Goal: Task Accomplishment & Management: Manage account settings

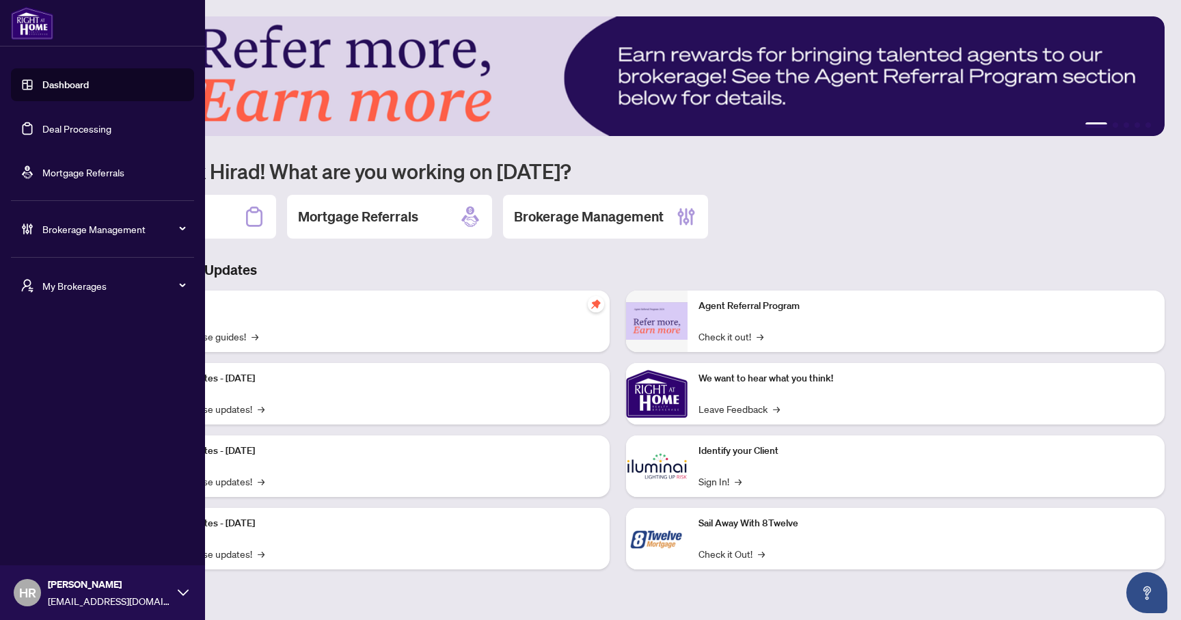
click at [74, 235] on span "Brokerage Management" at bounding box center [113, 228] width 142 height 15
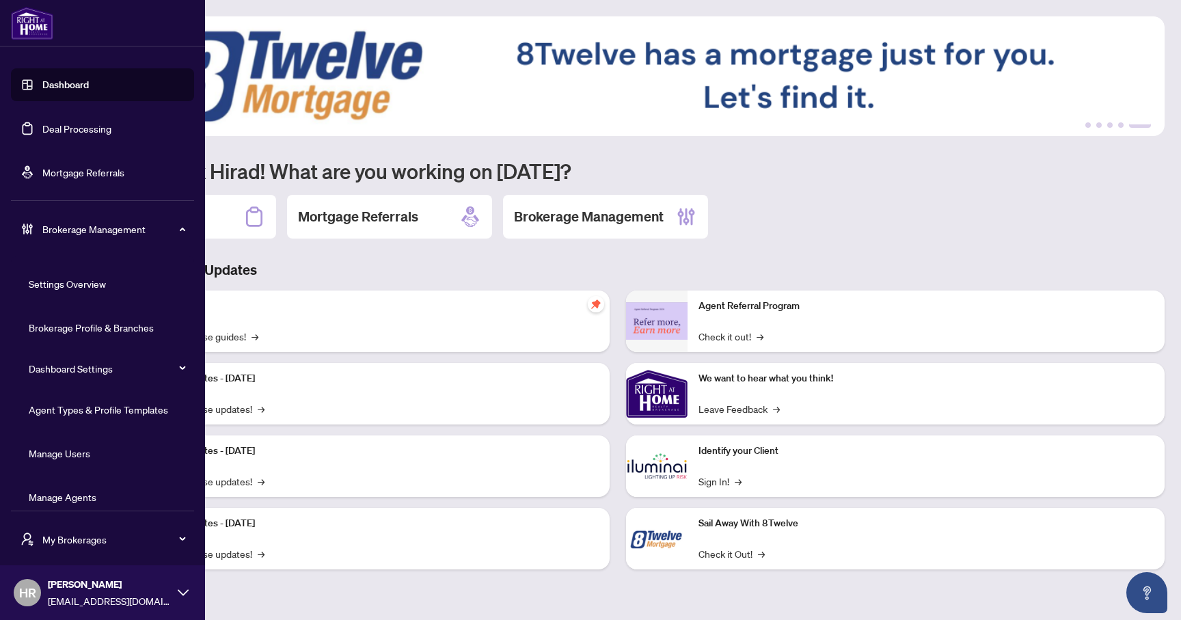
click at [133, 409] on link "Agent Types & Profile Templates" at bounding box center [98, 409] width 139 height 12
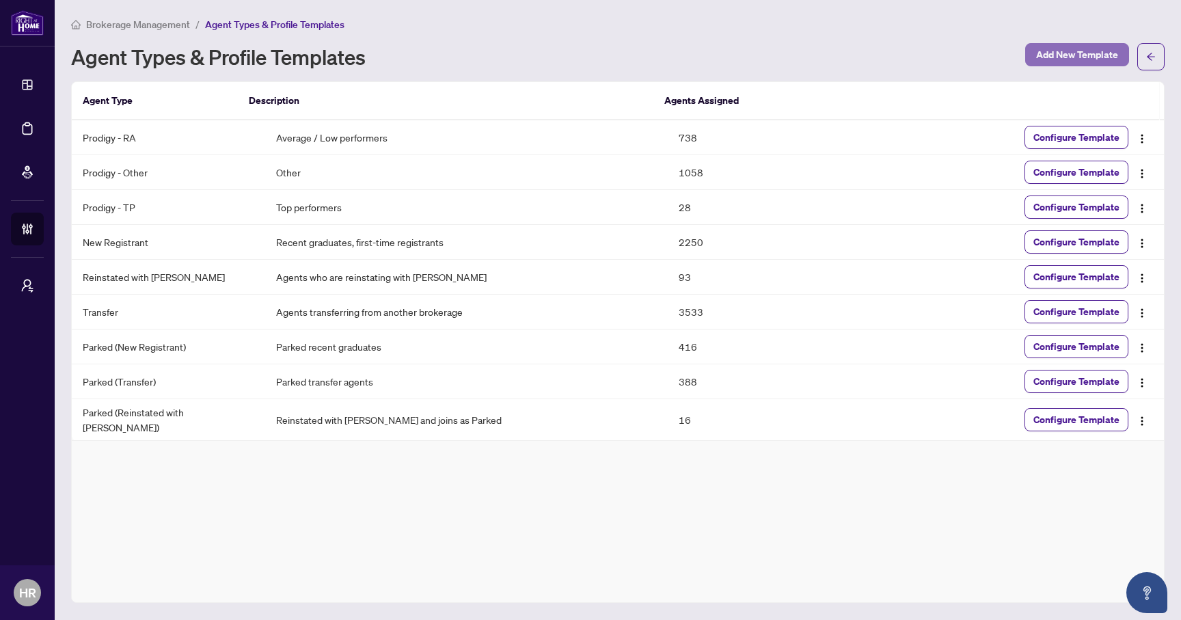
click at [1065, 47] on span "Add New Template" at bounding box center [1077, 55] width 82 height 22
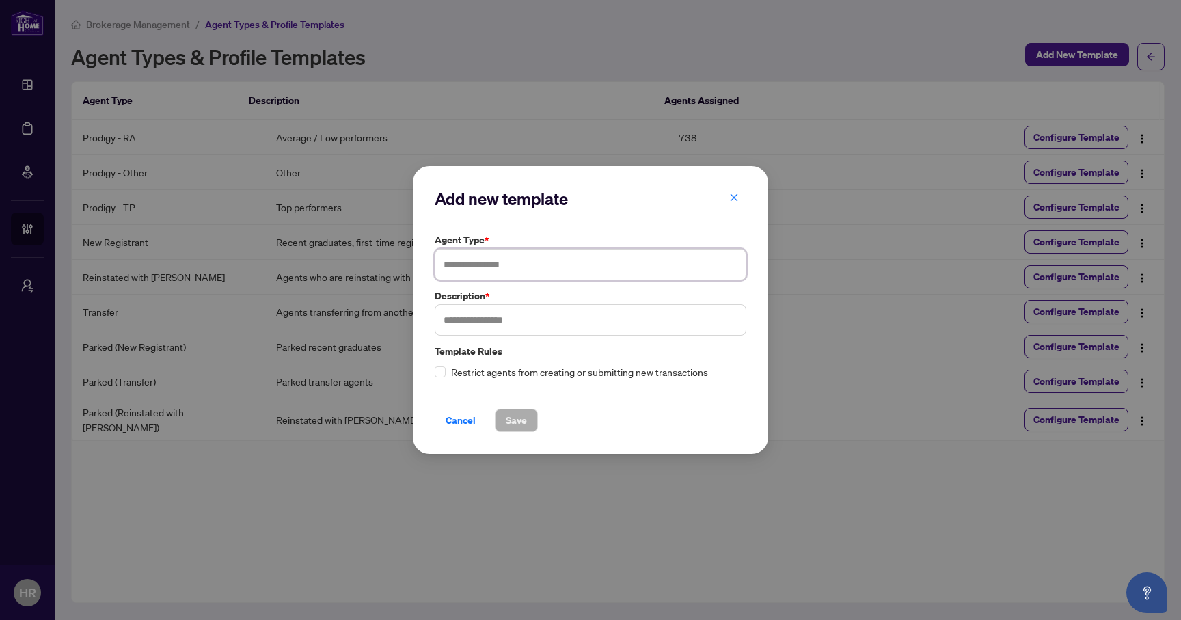
click at [491, 267] on input "text" at bounding box center [591, 264] width 312 height 31
click at [462, 261] on input "**********" at bounding box center [591, 264] width 312 height 31
type input "**********"
click at [489, 319] on input "text" at bounding box center [591, 319] width 312 height 31
click at [550, 318] on input "text" at bounding box center [591, 319] width 312 height 31
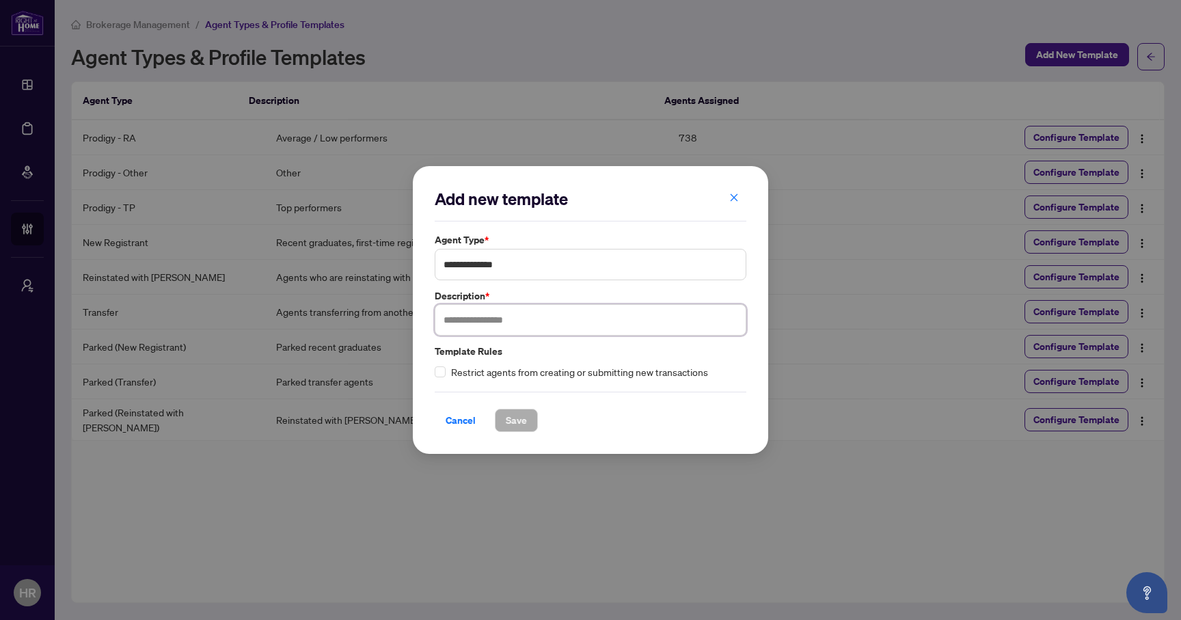
click at [550, 318] on input "text" at bounding box center [591, 319] width 312 height 31
click at [551, 318] on input "text" at bounding box center [591, 319] width 312 height 31
type input "**********"
click at [517, 421] on span "Save" at bounding box center [516, 420] width 21 height 22
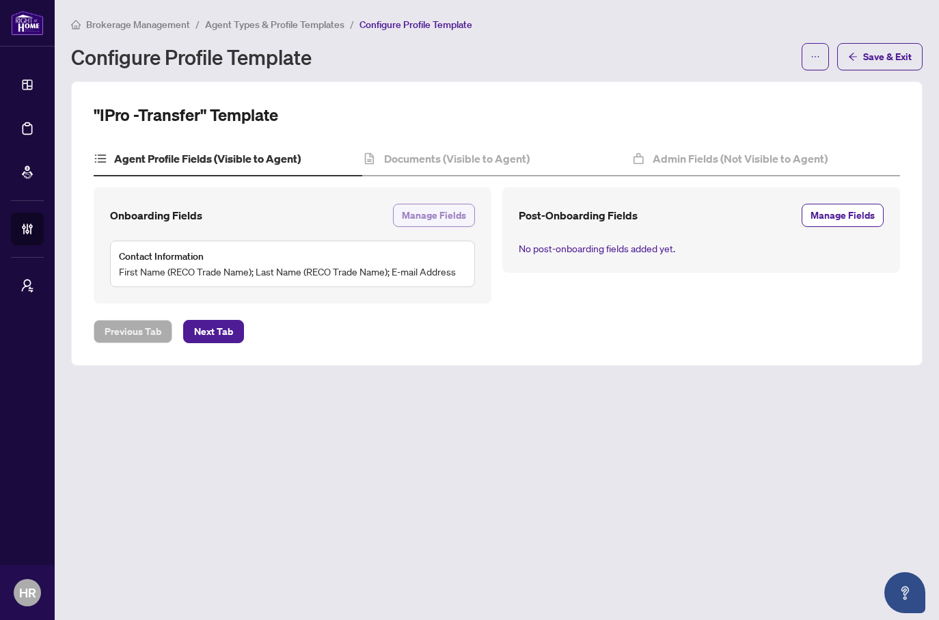
click at [435, 218] on span "Manage Fields" at bounding box center [434, 215] width 64 height 22
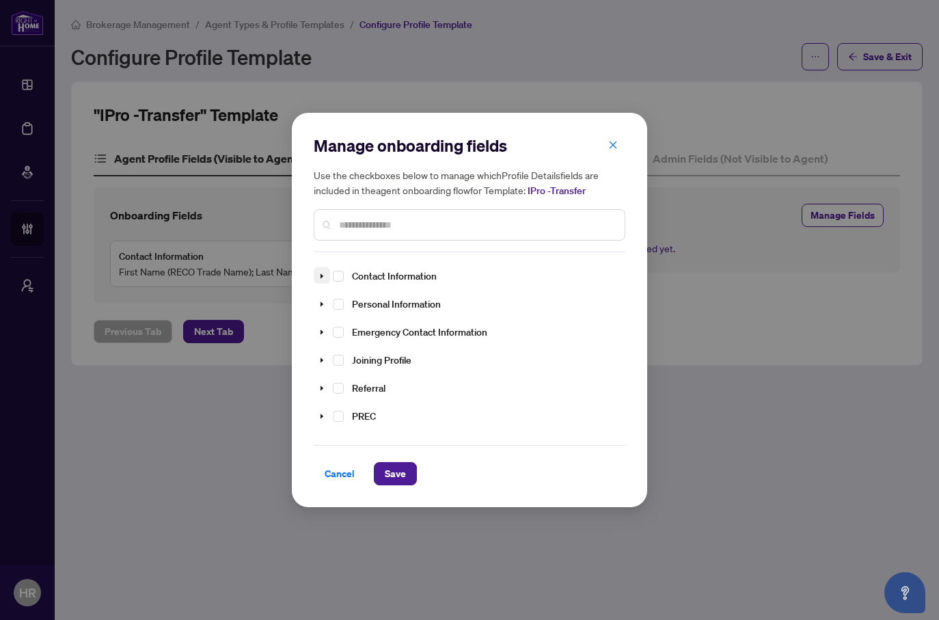
click at [318, 273] on icon "caret-down" at bounding box center [321, 276] width 7 height 7
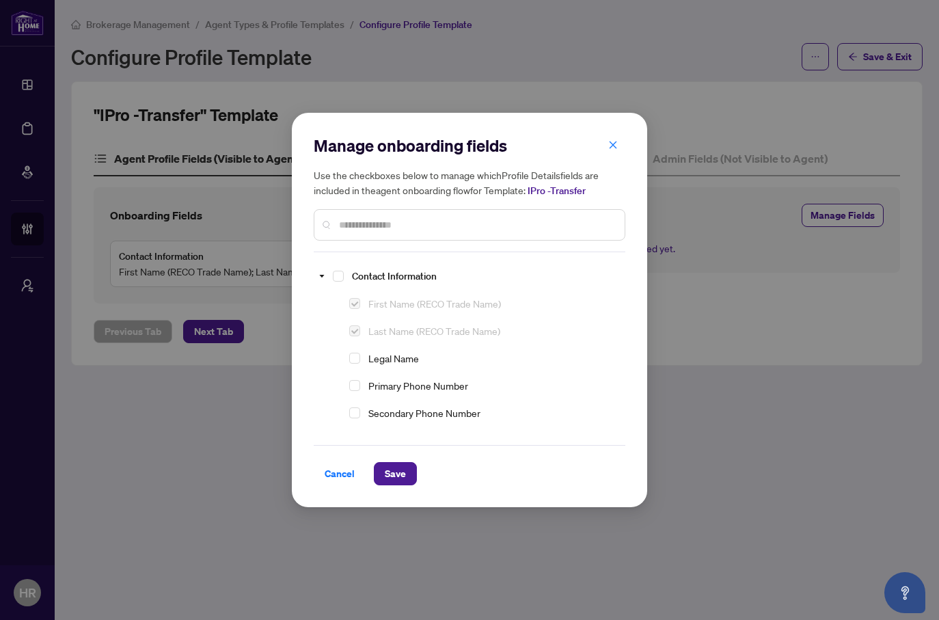
scroll to position [17, 0]
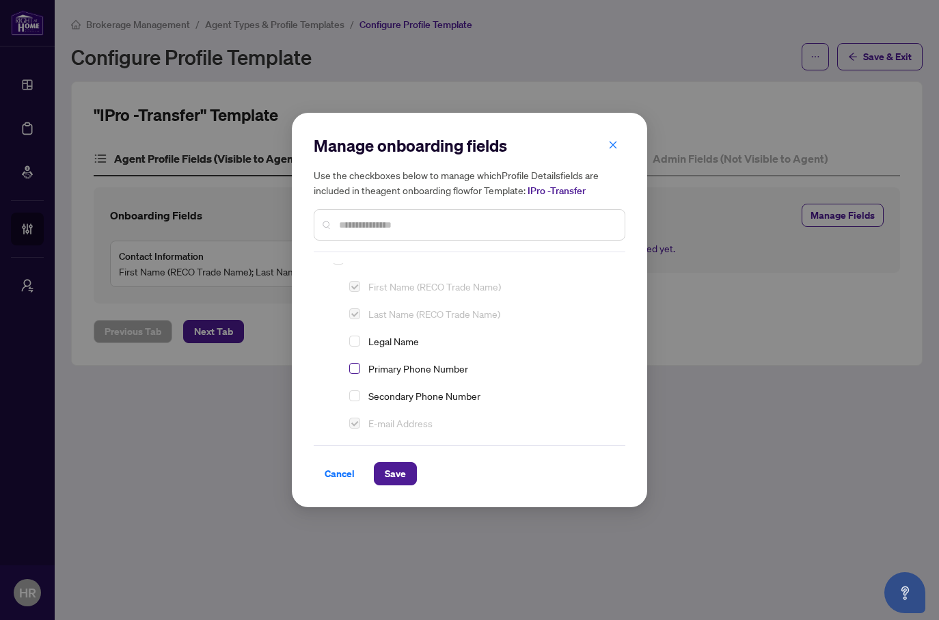
click at [352, 372] on span "Select Primary Phone Number" at bounding box center [354, 368] width 11 height 11
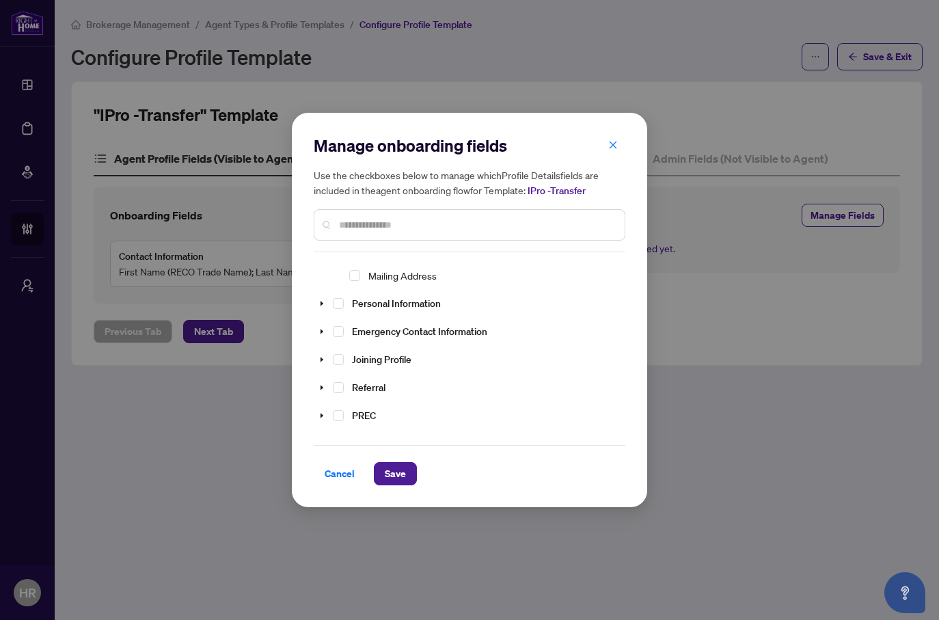
scroll to position [228, 0]
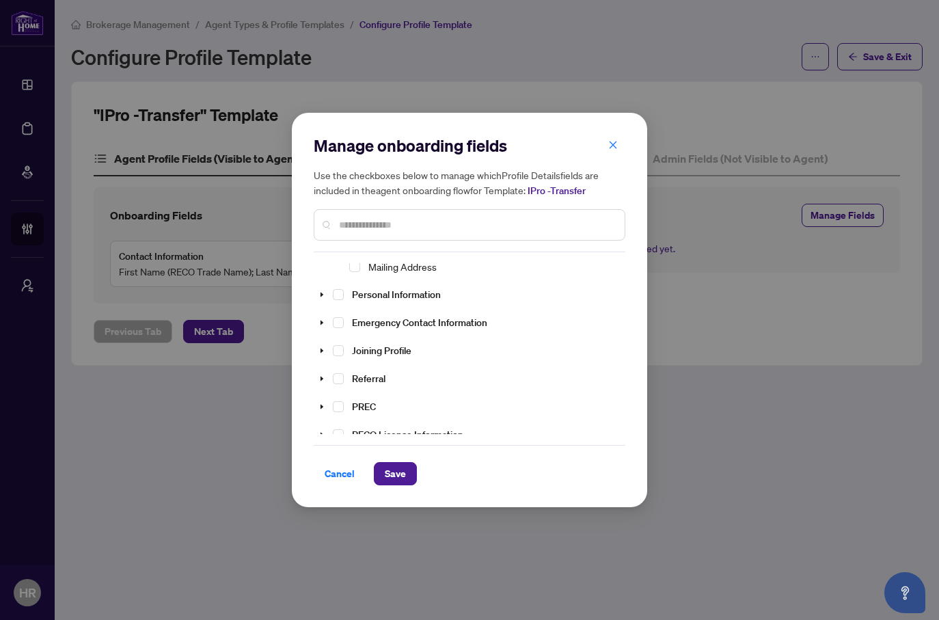
click at [397, 224] on input "text" at bounding box center [476, 224] width 275 height 15
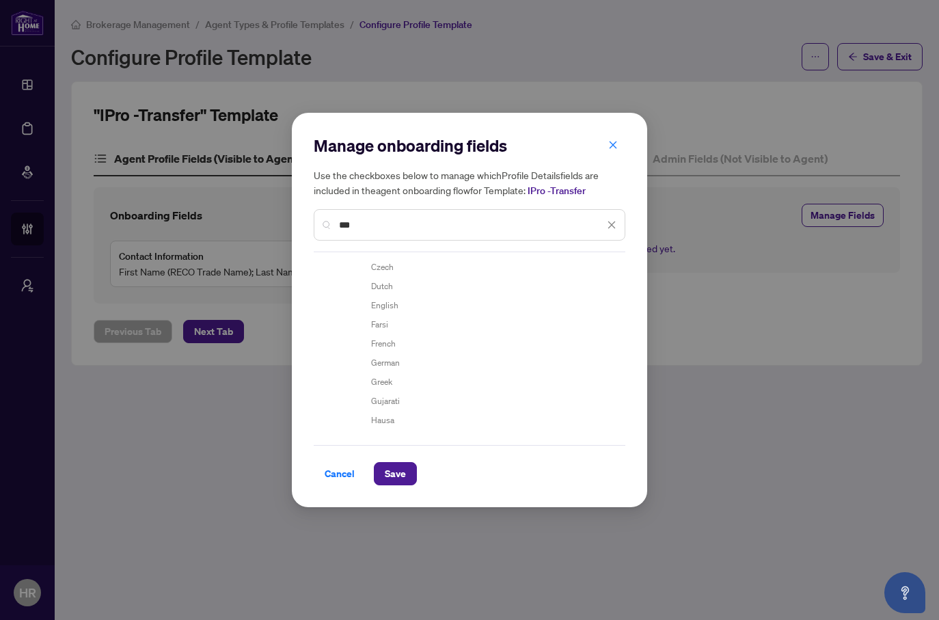
scroll to position [0, 0]
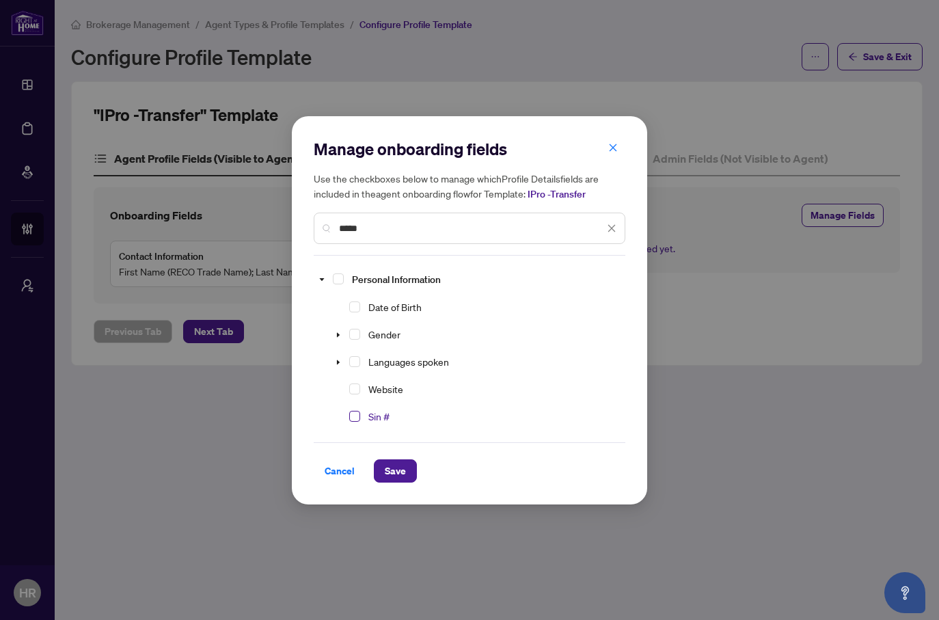
type input "*****"
click at [353, 411] on span "Select Sin #" at bounding box center [354, 416] width 11 height 11
click at [378, 230] on input "*****" at bounding box center [471, 228] width 265 height 15
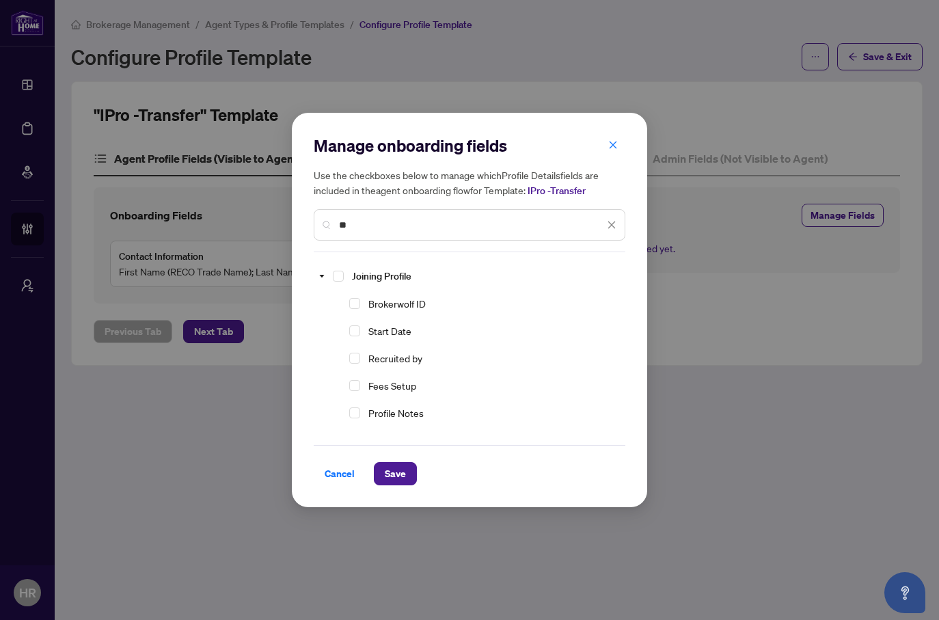
type input "*"
type input "***"
click at [321, 358] on icon "caret-down" at bounding box center [322, 360] width 3 height 5
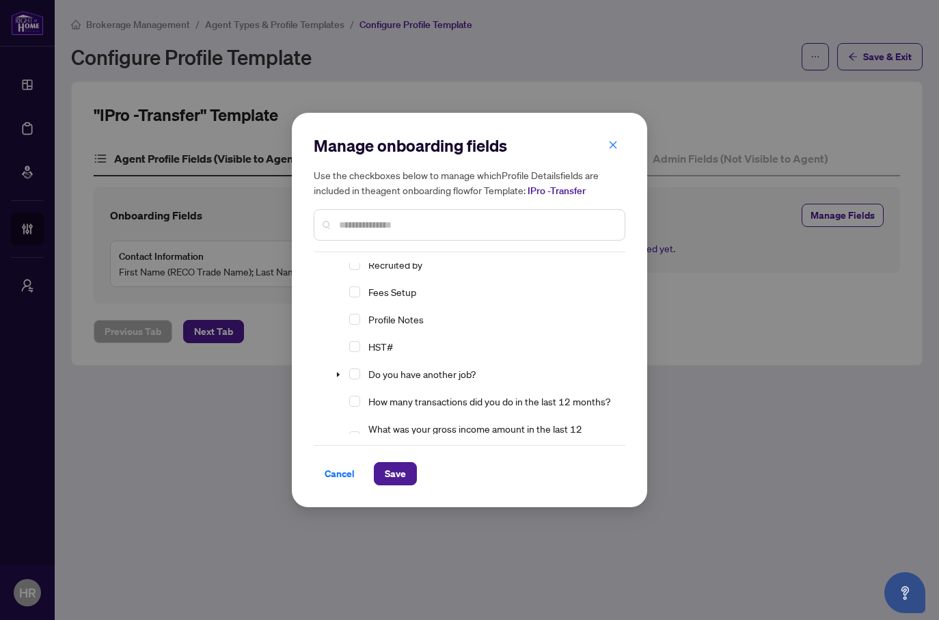
scroll to position [204, 0]
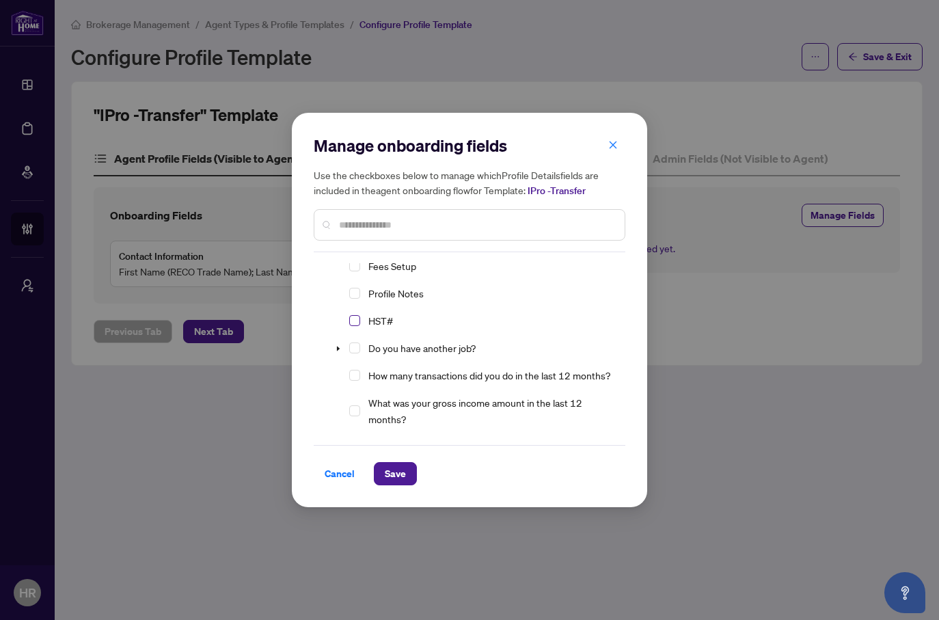
click at [353, 318] on span "Select HST#" at bounding box center [354, 320] width 11 height 11
click at [379, 224] on input "text" at bounding box center [476, 224] width 275 height 15
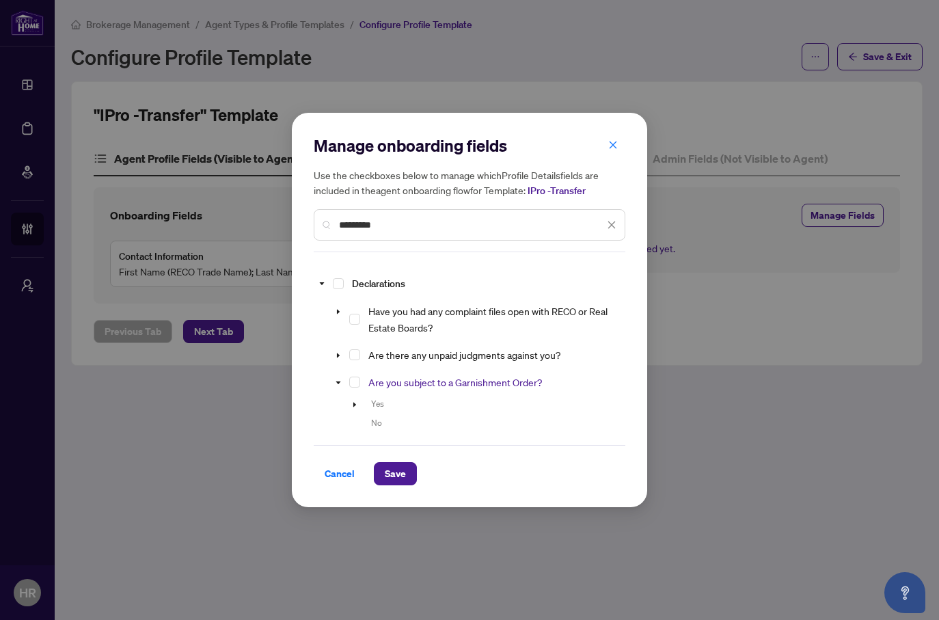
scroll to position [0, 0]
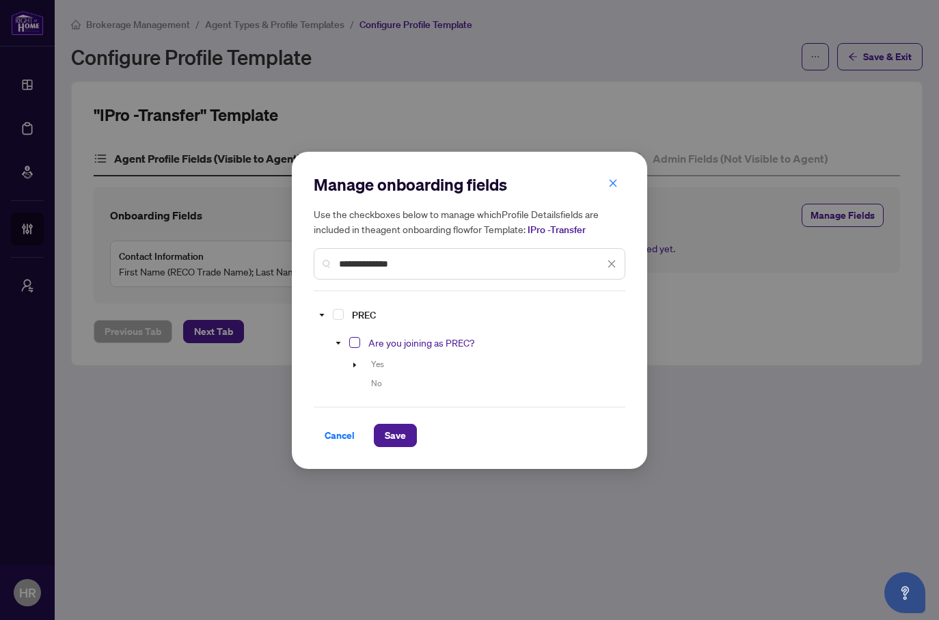
type input "**********"
click at [355, 340] on span "Select Are you joining as PREC?" at bounding box center [354, 342] width 11 height 11
click at [415, 269] on input "**********" at bounding box center [471, 263] width 265 height 15
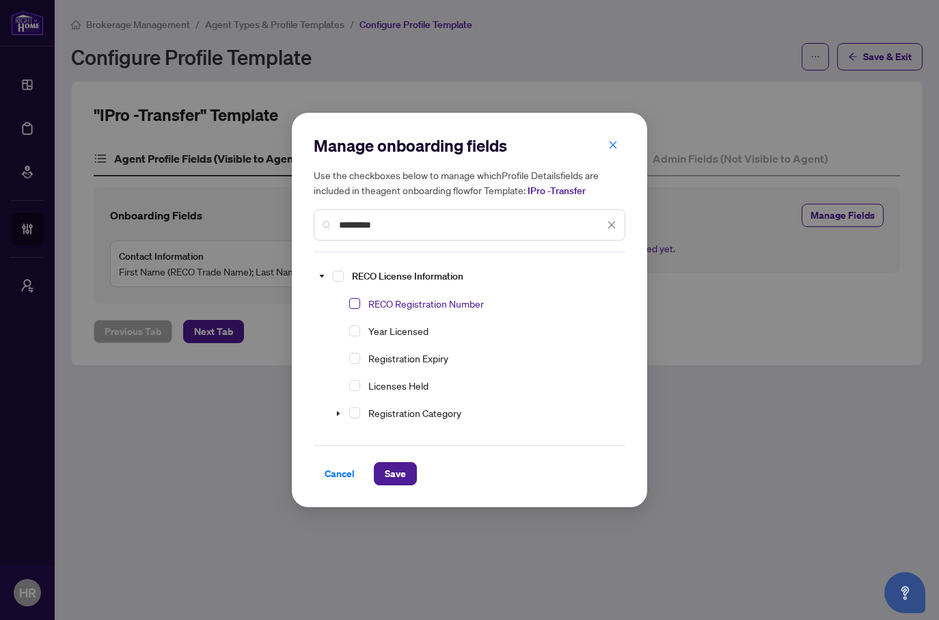
type input "*********"
click at [353, 298] on span "Select RECO Registration Number" at bounding box center [354, 303] width 11 height 11
click at [394, 225] on input "*********" at bounding box center [471, 224] width 265 height 15
type input "*******"
click at [356, 328] on span "Select Year Licensed" at bounding box center [354, 330] width 11 height 11
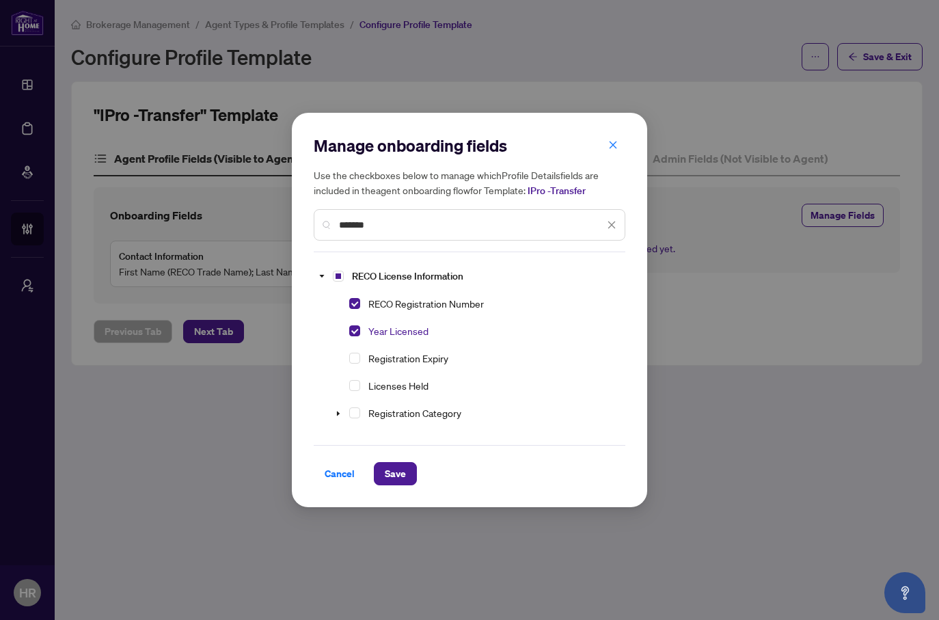
click at [398, 225] on input "*******" at bounding box center [471, 224] width 265 height 15
type input "*********"
click at [353, 355] on span "Select Registration Expiry" at bounding box center [354, 358] width 11 height 11
click at [429, 232] on div "*********" at bounding box center [470, 224] width 312 height 31
click at [429, 223] on input "*********" at bounding box center [471, 224] width 265 height 15
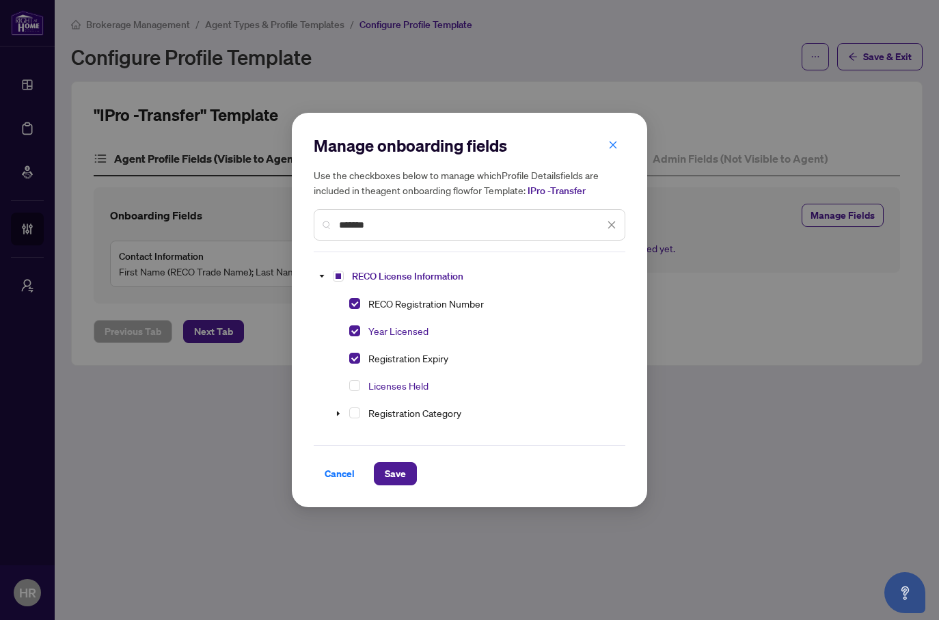
type input "*******"
click at [348, 389] on div "Licenses Held" at bounding box center [374, 385] width 120 height 25
click at [352, 387] on span "Select Licenses Held" at bounding box center [354, 385] width 11 height 11
click at [431, 219] on input "*******" at bounding box center [471, 224] width 265 height 15
type input "******"
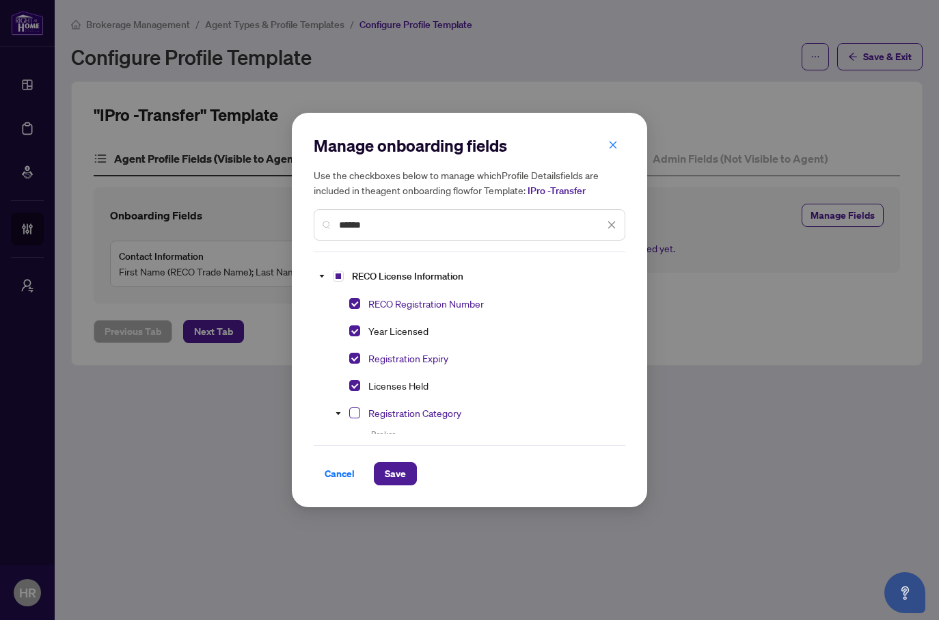
click at [356, 411] on span "Select Registration Category" at bounding box center [354, 412] width 11 height 11
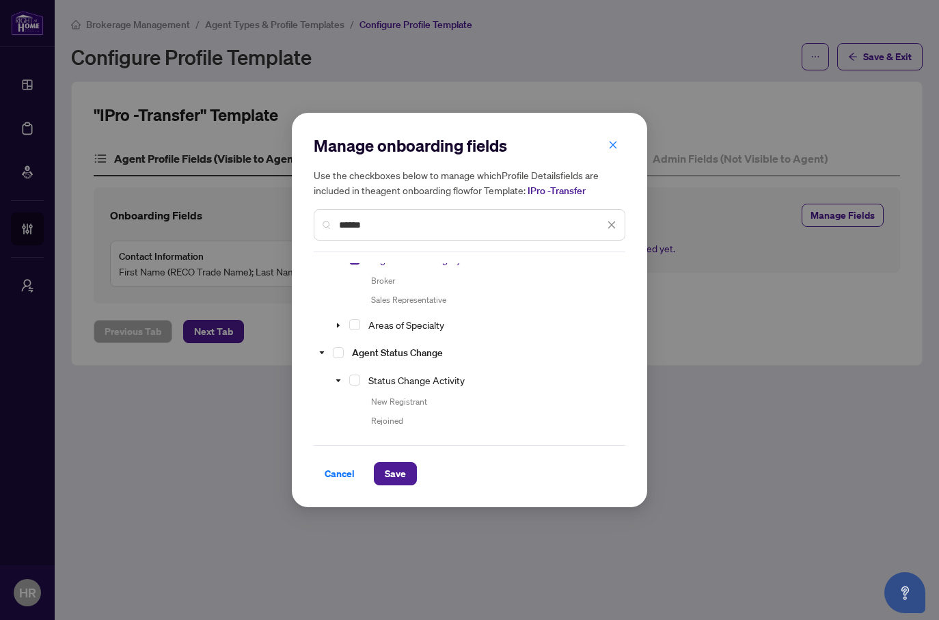
scroll to position [155, 0]
click at [371, 226] on input "******" at bounding box center [471, 224] width 265 height 15
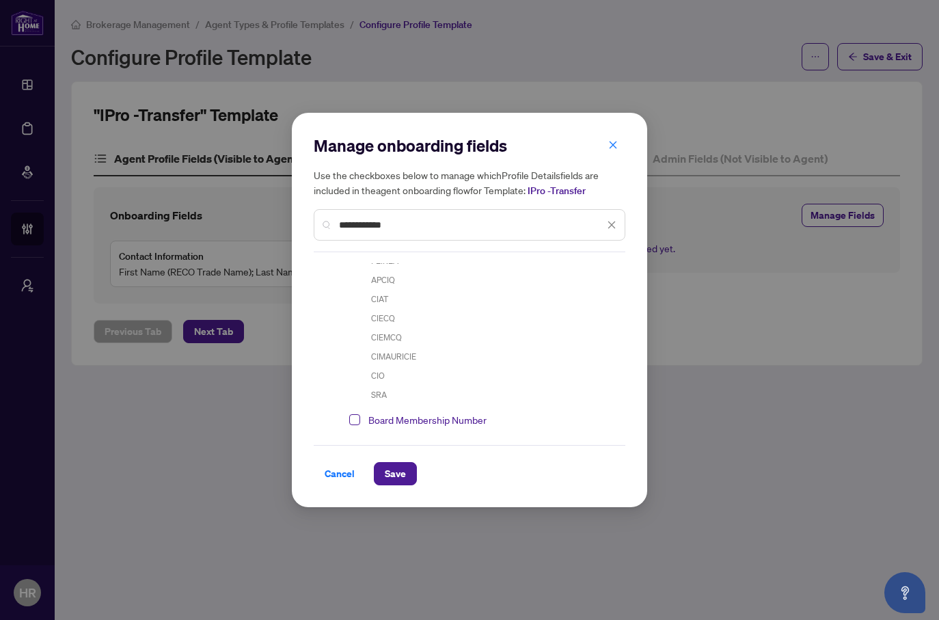
type input "**********"
click at [355, 418] on span "Select Board Membership Number" at bounding box center [354, 419] width 11 height 11
click at [355, 304] on span "Select Board Membership(s)" at bounding box center [354, 303] width 11 height 11
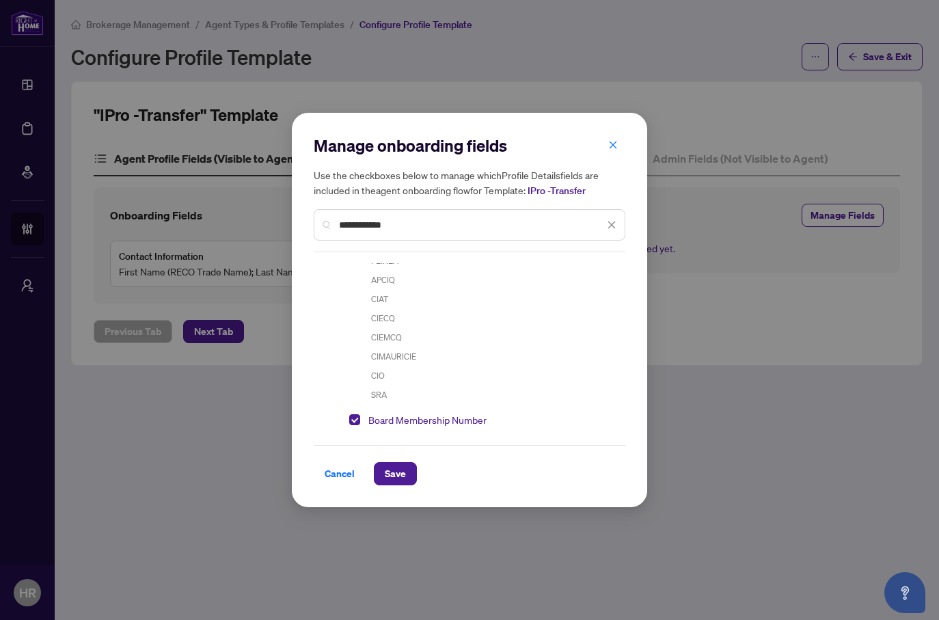
click at [403, 229] on input "**********" at bounding box center [471, 224] width 265 height 15
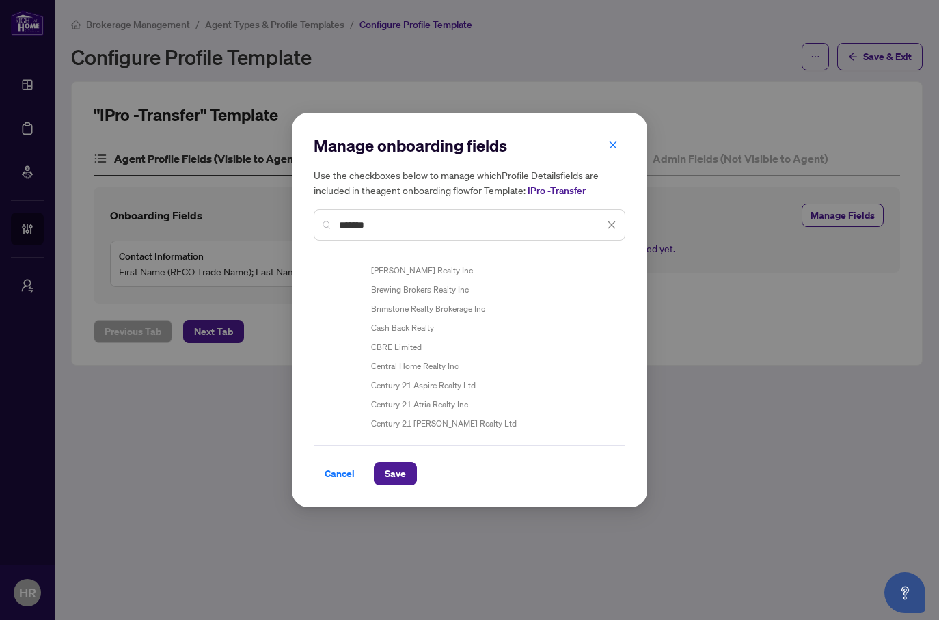
scroll to position [0, 0]
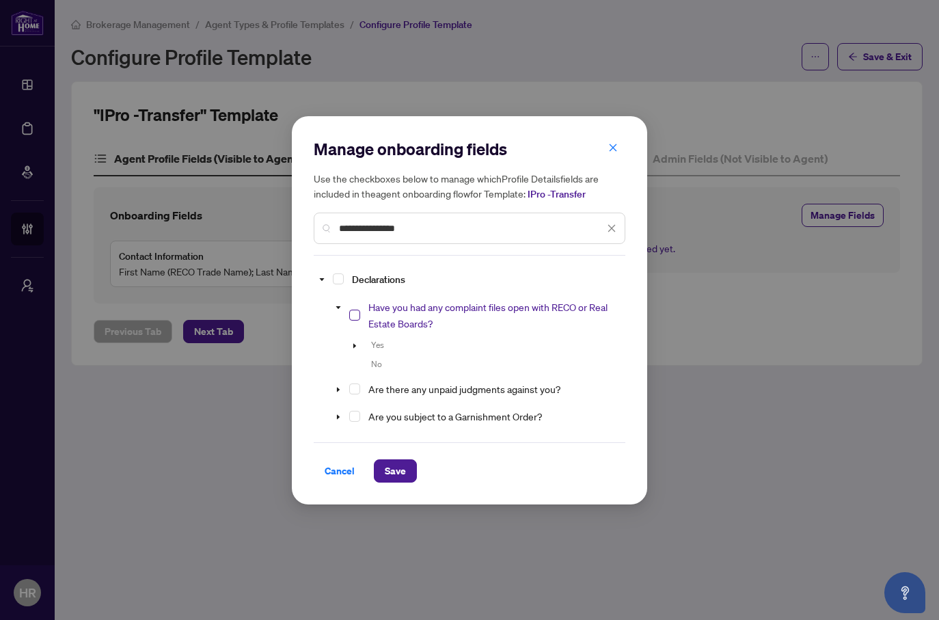
type input "**********"
click at [356, 316] on span "Select Have you had any complaint files open with RECO or Real Estate Boards?" at bounding box center [354, 315] width 11 height 11
click at [357, 386] on span "Select Are there any unpaid judgments against you?" at bounding box center [354, 388] width 11 height 11
click at [353, 416] on span "Select Are you subject to a Garnishment Order?" at bounding box center [354, 416] width 11 height 11
click at [385, 463] on span "Save" at bounding box center [395, 471] width 21 height 22
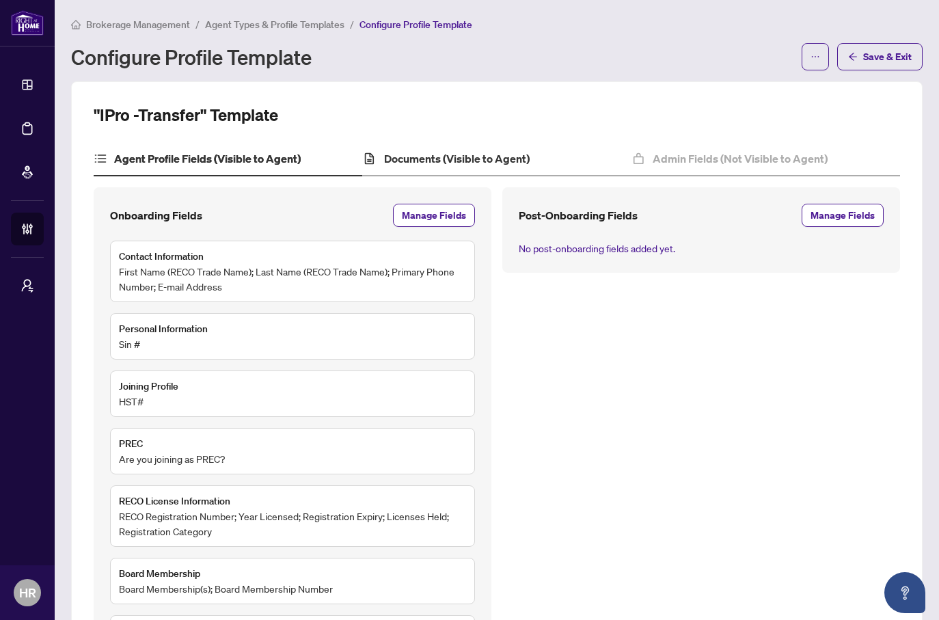
click at [409, 146] on div "Documents (Visible to Agent)" at bounding box center [496, 159] width 269 height 34
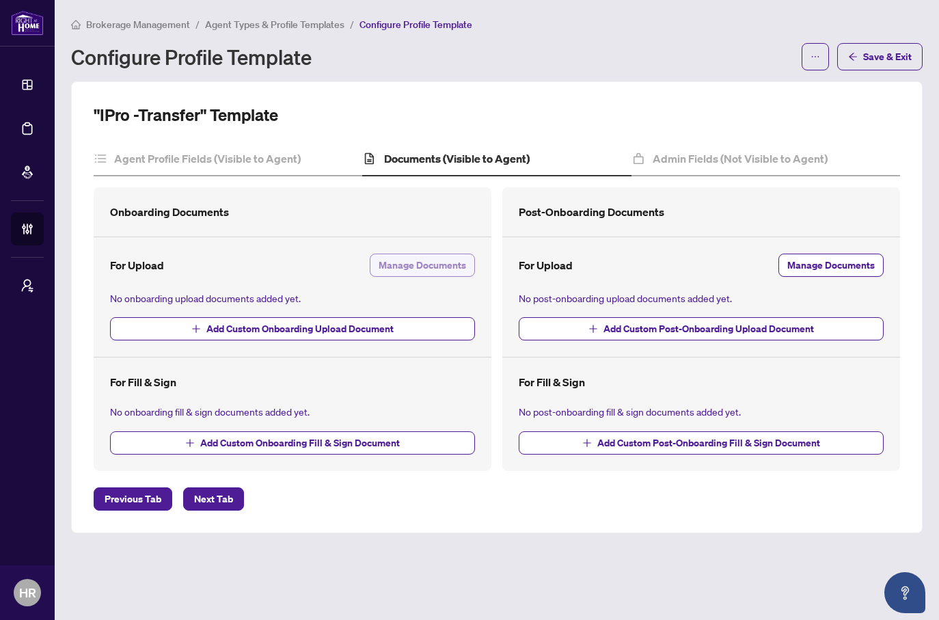
click at [454, 271] on span "Manage Documents" at bounding box center [422, 265] width 87 height 22
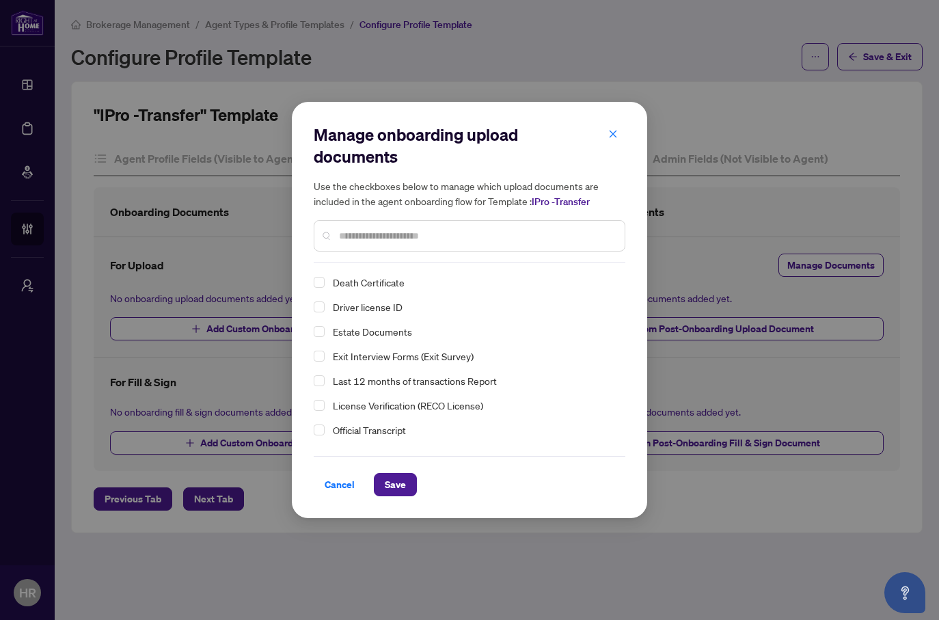
click at [444, 243] on div at bounding box center [470, 235] width 312 height 31
click at [454, 231] on input "text" at bounding box center [476, 235] width 275 height 15
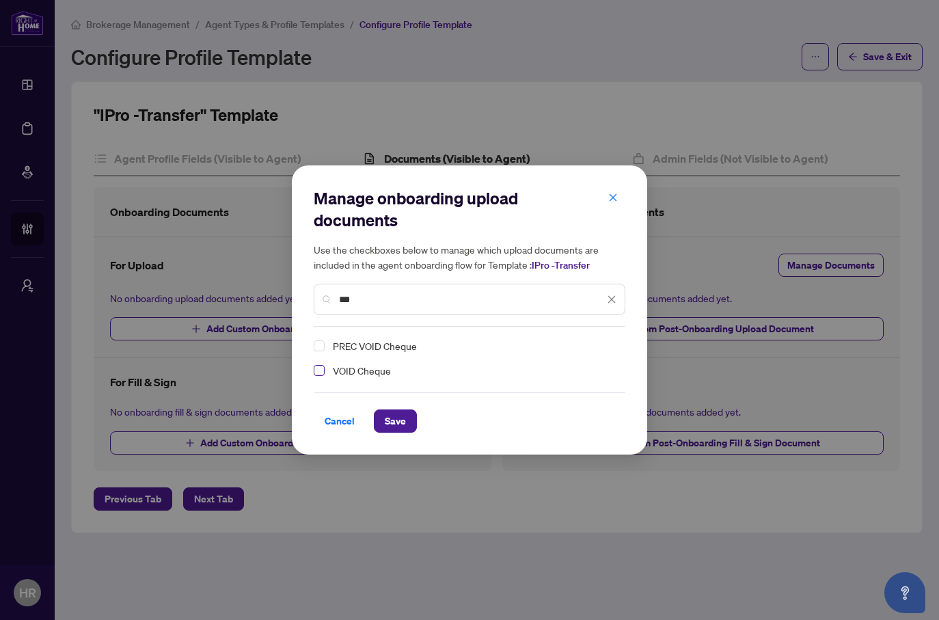
type input "***"
click at [318, 368] on span "Select VOID Cheque" at bounding box center [319, 370] width 11 height 11
click at [392, 422] on span "Save" at bounding box center [395, 421] width 21 height 22
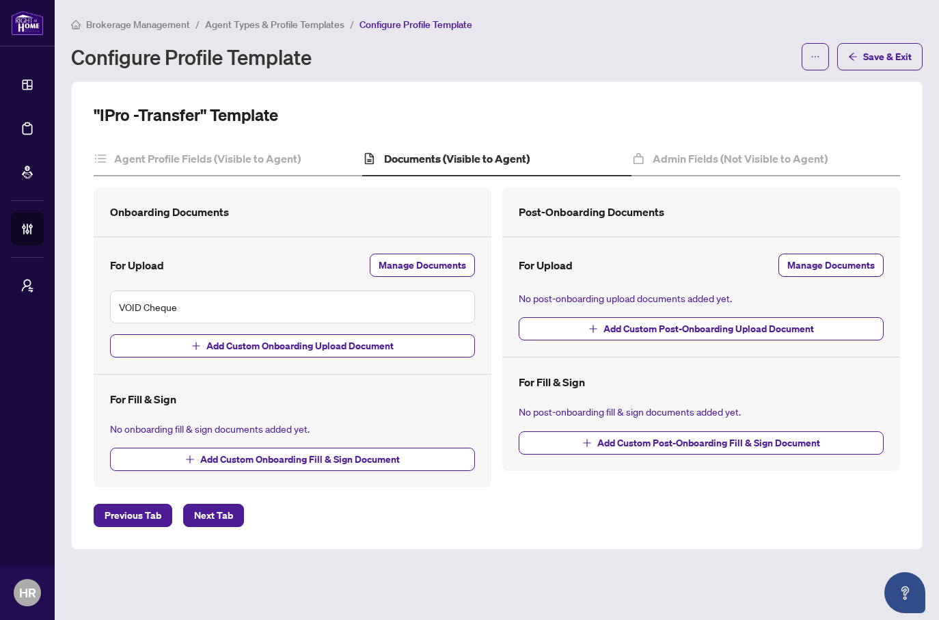
click at [206, 433] on span "No onboarding fill & sign documents added yet." at bounding box center [292, 429] width 365 height 16
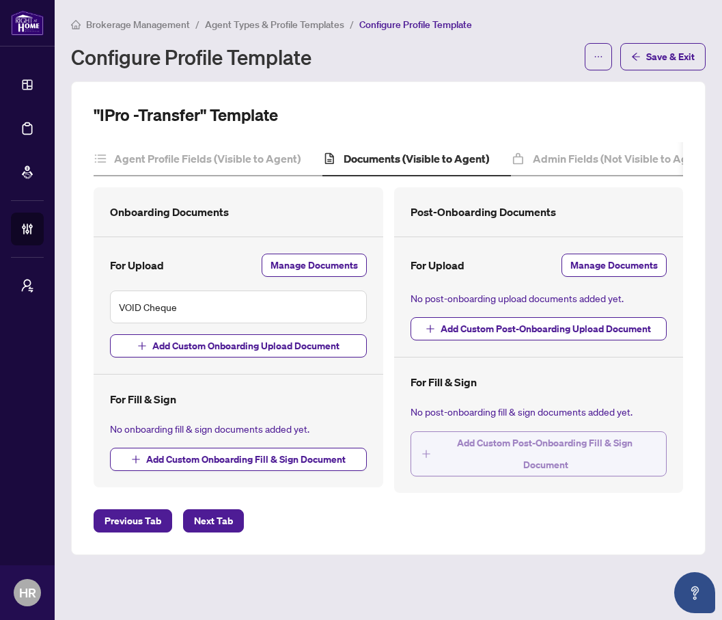
click at [492, 449] on span "Add Custom Post-Onboarding Fill & Sign Document" at bounding box center [547, 454] width 220 height 44
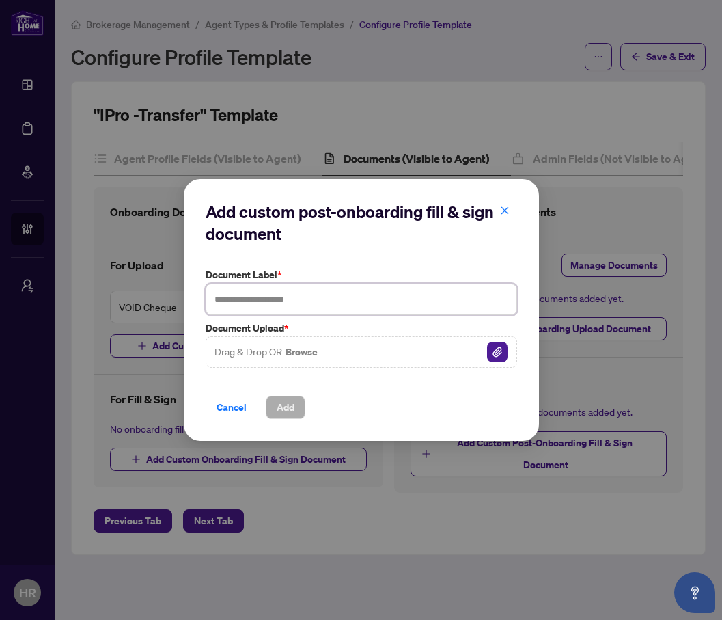
click at [327, 299] on input "text" at bounding box center [362, 299] width 312 height 31
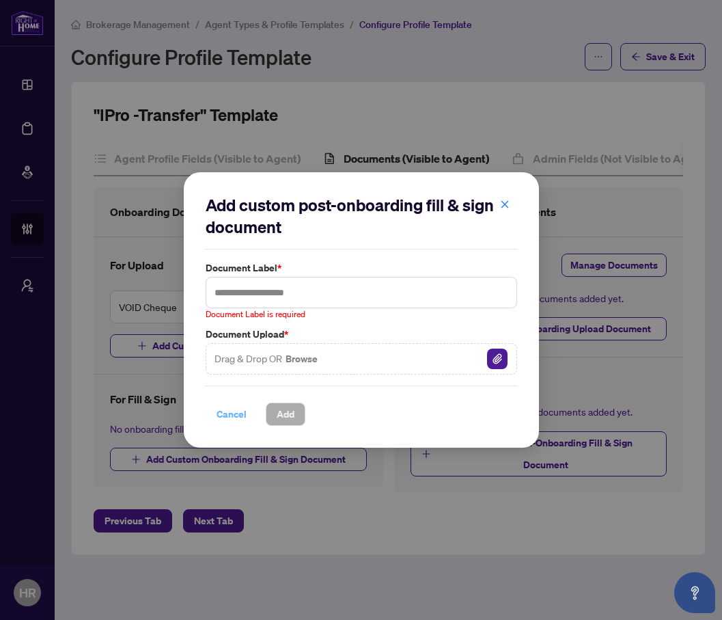
click at [218, 413] on span "Cancel" at bounding box center [232, 414] width 30 height 22
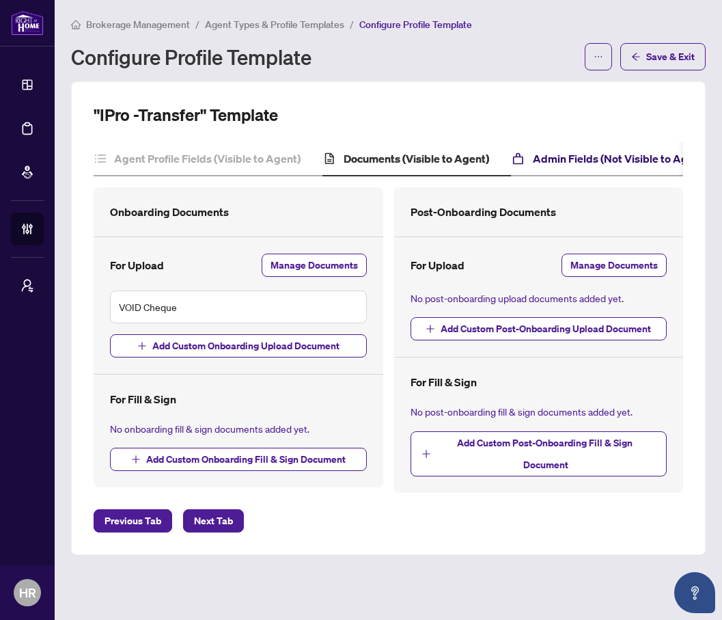
click at [561, 159] on h4 "Admin Fields (Not Visible to Agent)" at bounding box center [620, 158] width 175 height 16
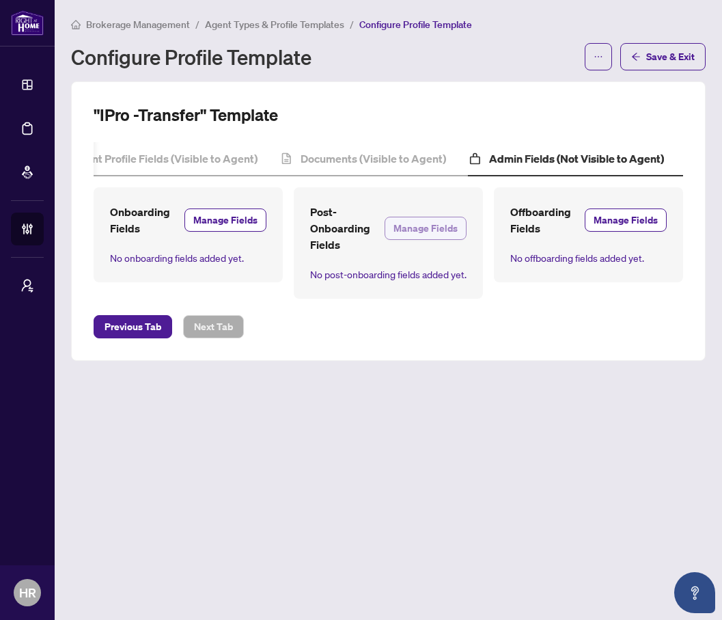
click at [413, 223] on span "Manage Fields" at bounding box center [426, 228] width 64 height 22
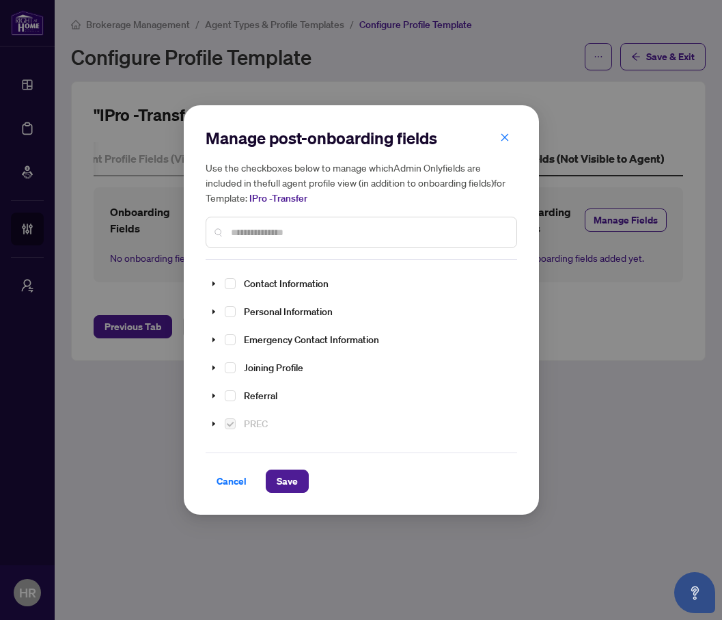
click at [304, 228] on input "text" at bounding box center [368, 232] width 275 height 15
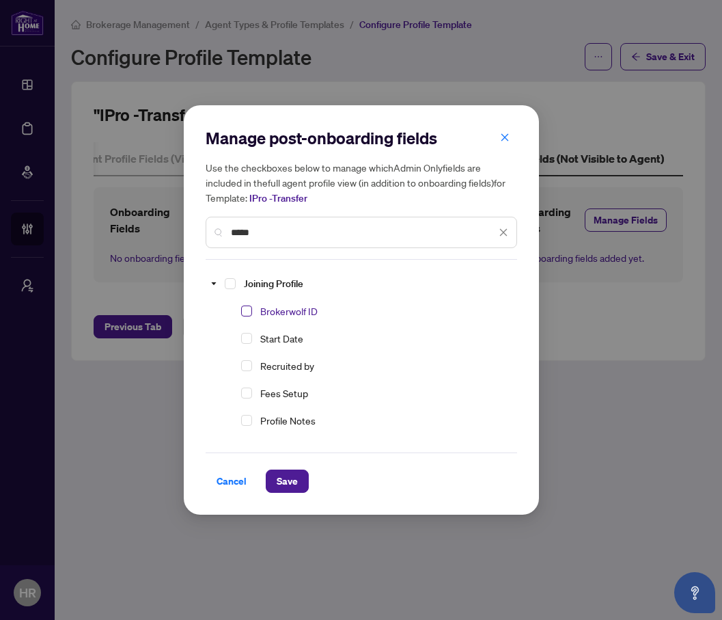
type input "*****"
click at [247, 309] on span "Select Brokerwolf ID" at bounding box center [246, 310] width 11 height 11
click at [305, 225] on input "*****" at bounding box center [363, 232] width 265 height 15
click at [245, 338] on span "Select Start Date" at bounding box center [246, 338] width 11 height 11
click at [297, 478] on button "Save" at bounding box center [287, 481] width 43 height 23
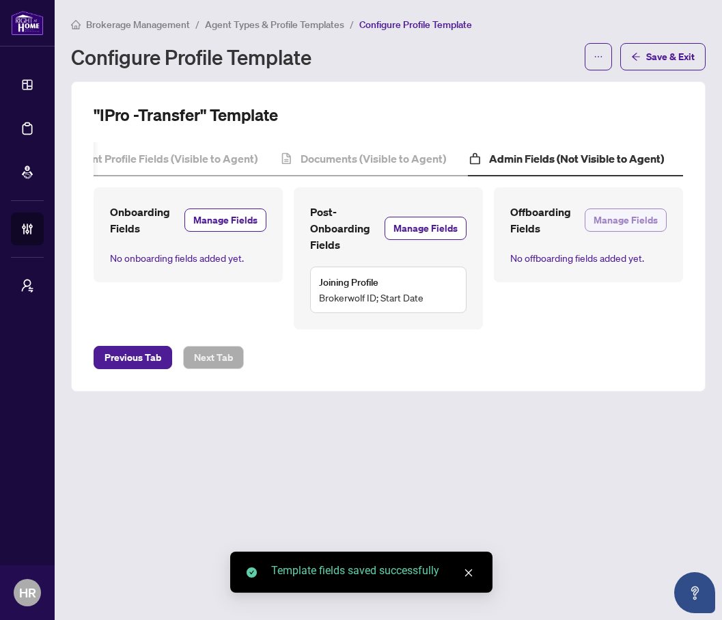
click at [642, 213] on span "Manage Fields" at bounding box center [626, 220] width 64 height 22
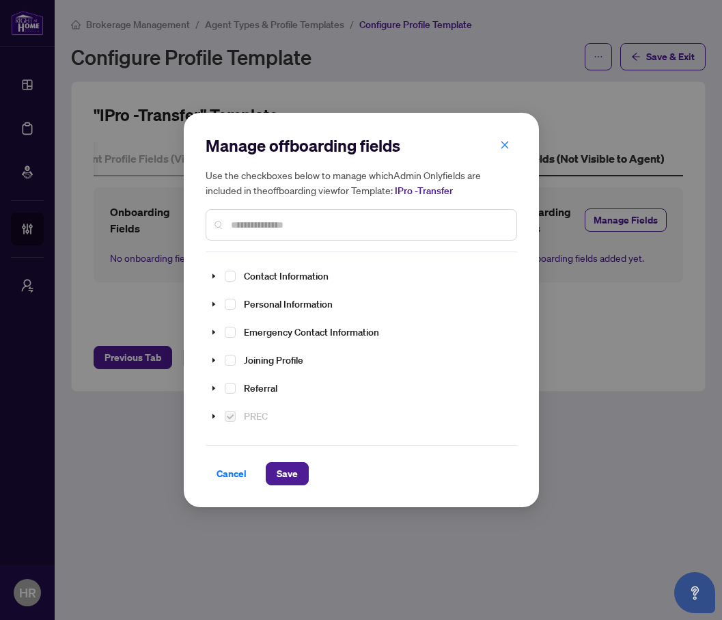
click at [364, 223] on input "text" at bounding box center [368, 224] width 275 height 15
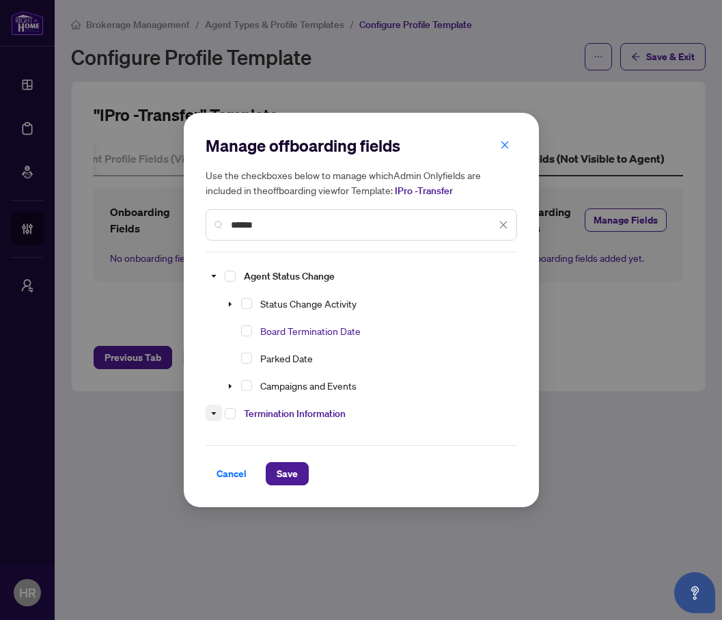
type input "******"
click at [213, 413] on icon "caret-down" at bounding box center [213, 413] width 7 height 7
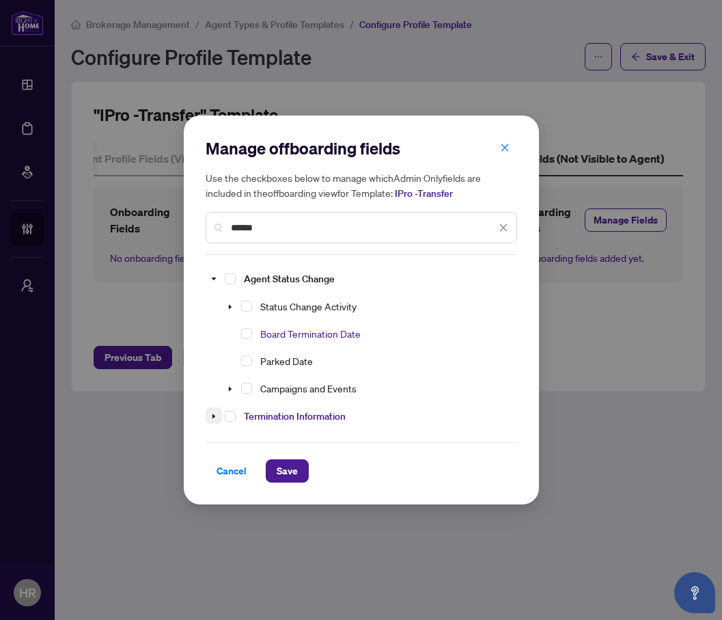
click at [213, 413] on icon "caret-down" at bounding box center [213, 416] width 7 height 7
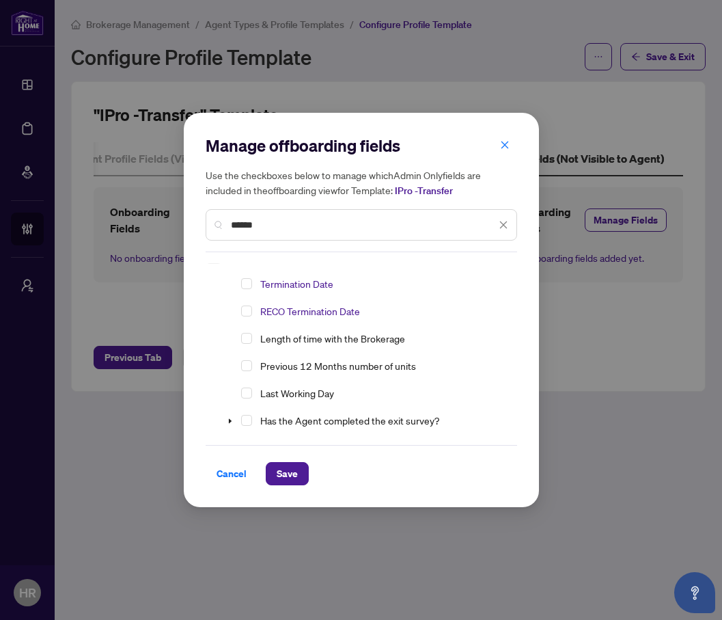
scroll to position [146, 0]
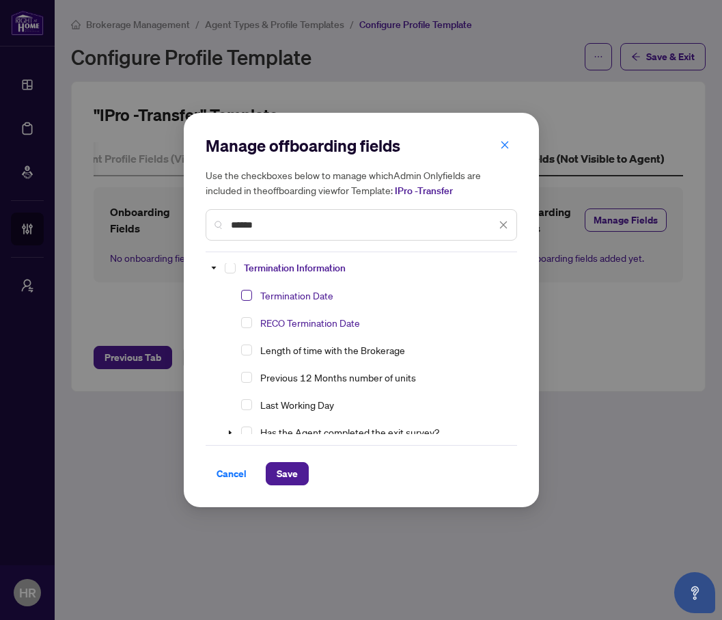
click at [249, 292] on span "Select Termination Date" at bounding box center [246, 295] width 11 height 11
click at [250, 320] on span "Select RECO Termination Date" at bounding box center [246, 322] width 11 height 11
click at [243, 269] on span "Termination Information" at bounding box center [295, 267] width 113 height 17
click at [232, 267] on span "Select Termination Information" at bounding box center [230, 267] width 11 height 11
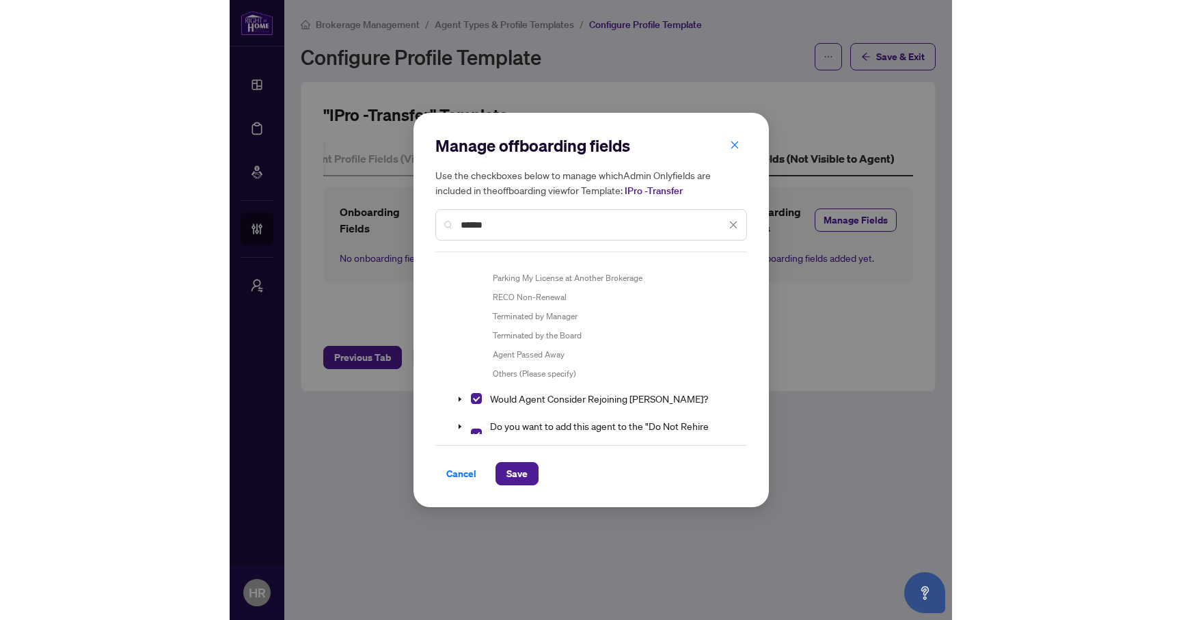
scroll to position [502, 0]
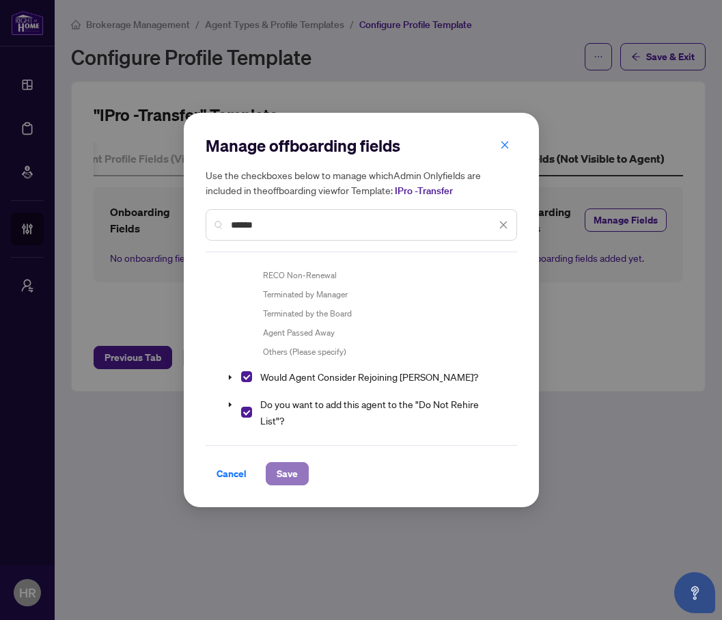
click at [280, 470] on span "Save" at bounding box center [287, 474] width 21 height 22
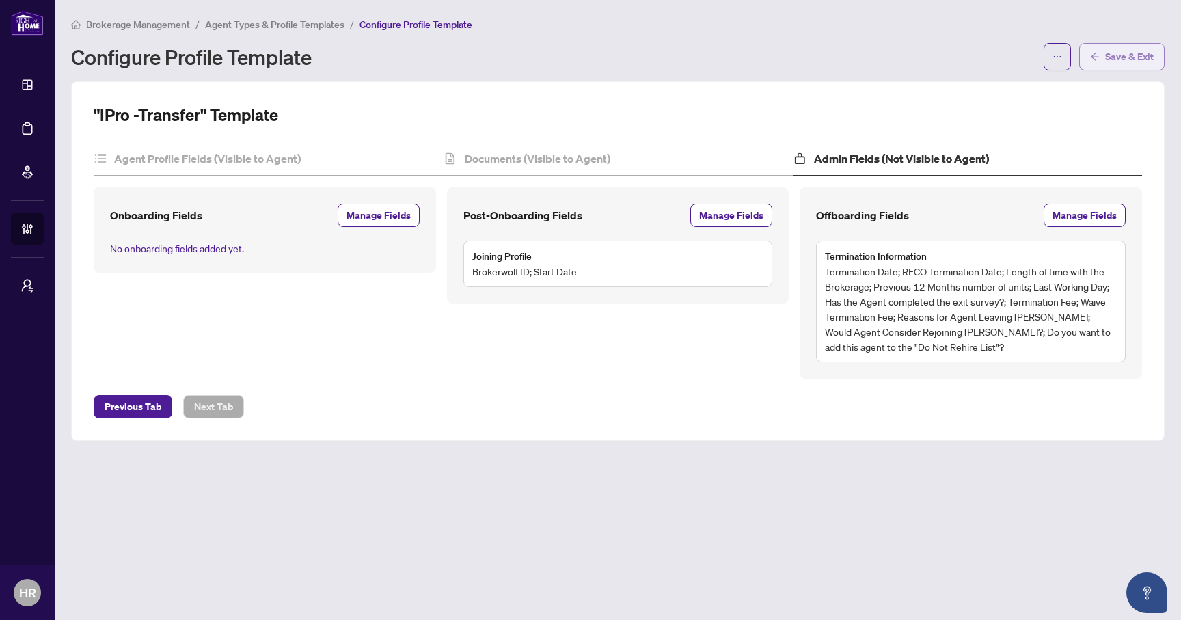
click at [1125, 57] on span "Save & Exit" at bounding box center [1129, 57] width 49 height 22
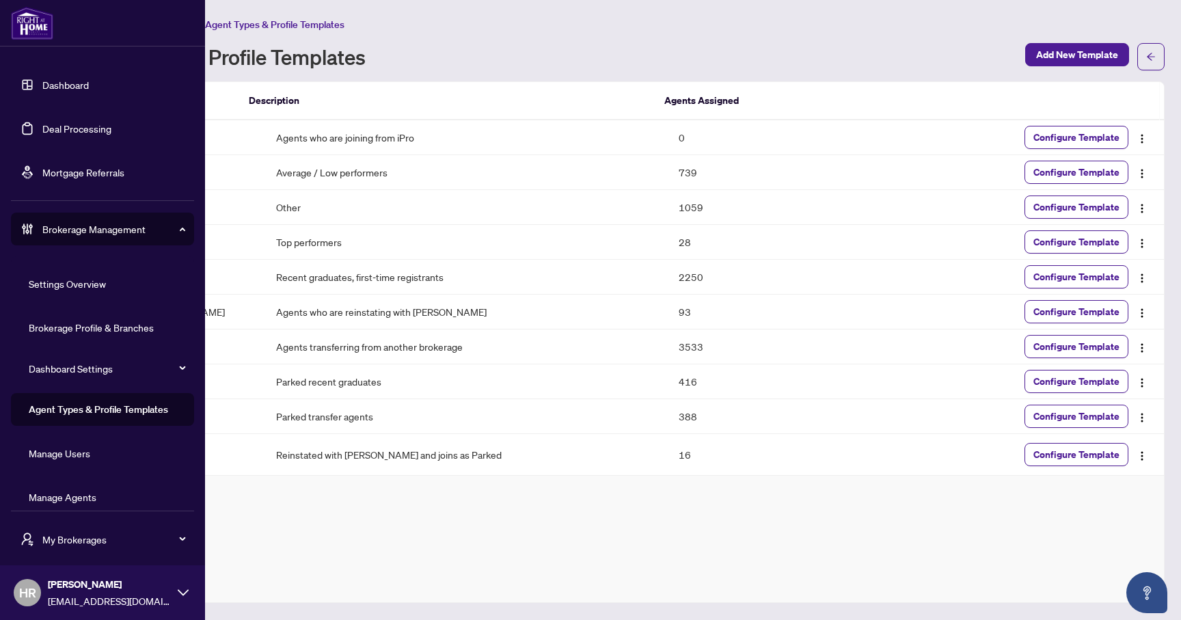
click at [96, 493] on link "Manage Agents" at bounding box center [63, 497] width 68 height 12
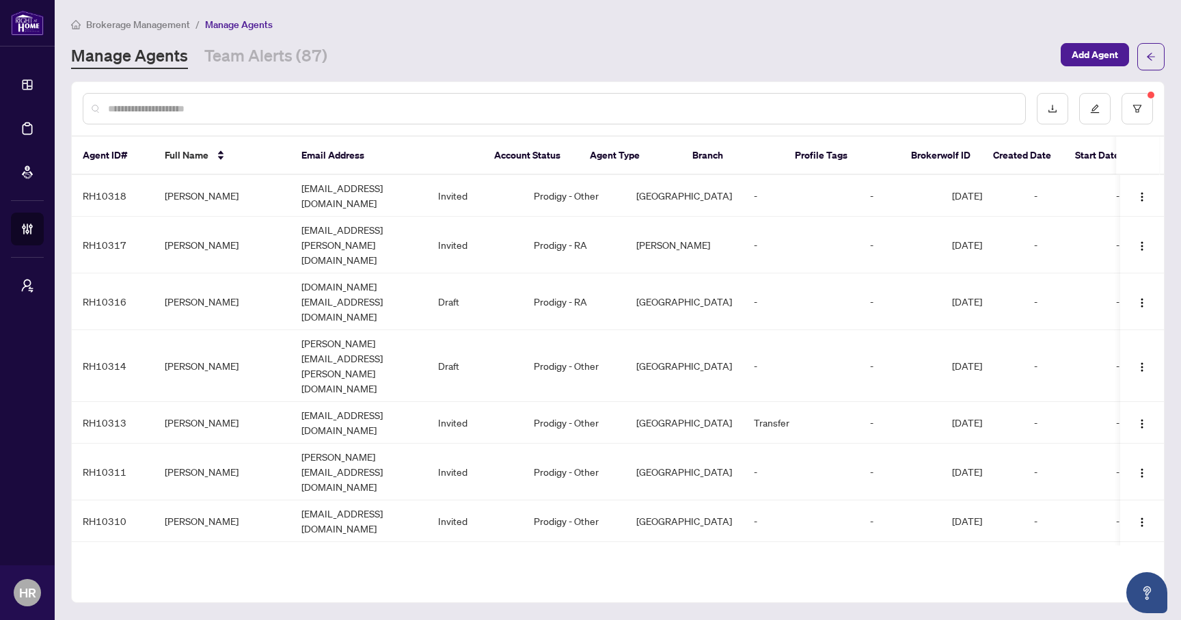
click at [620, 106] on input "text" at bounding box center [561, 108] width 906 height 15
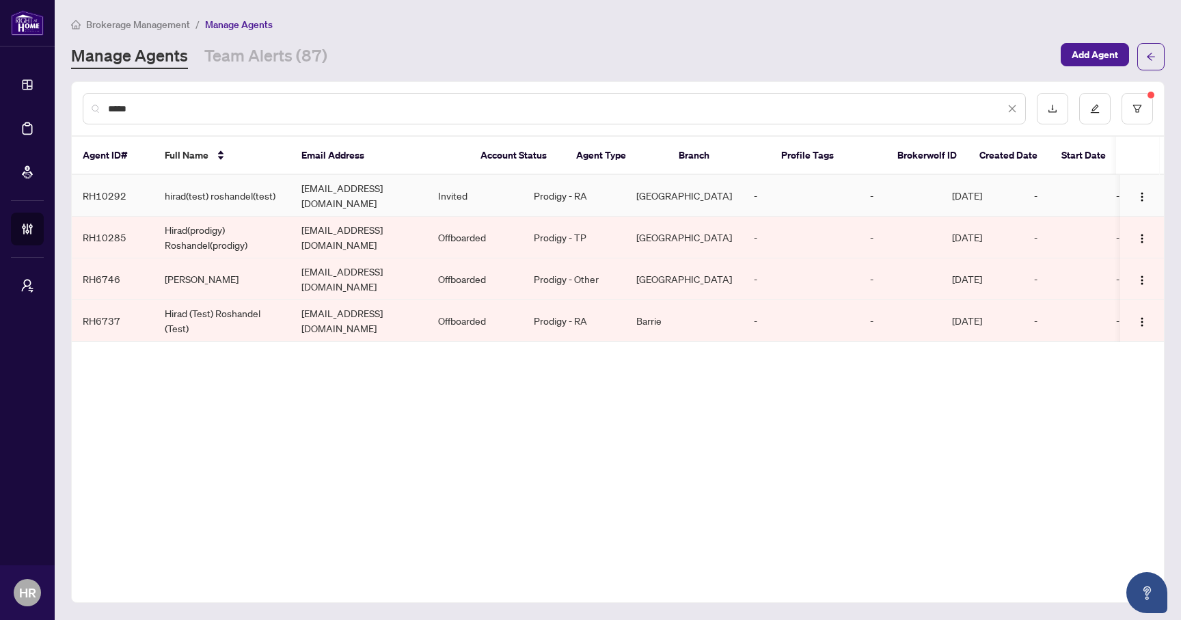
type input "*****"
click at [427, 188] on td "hiradr+testtest@myabode.ca" at bounding box center [358, 196] width 137 height 42
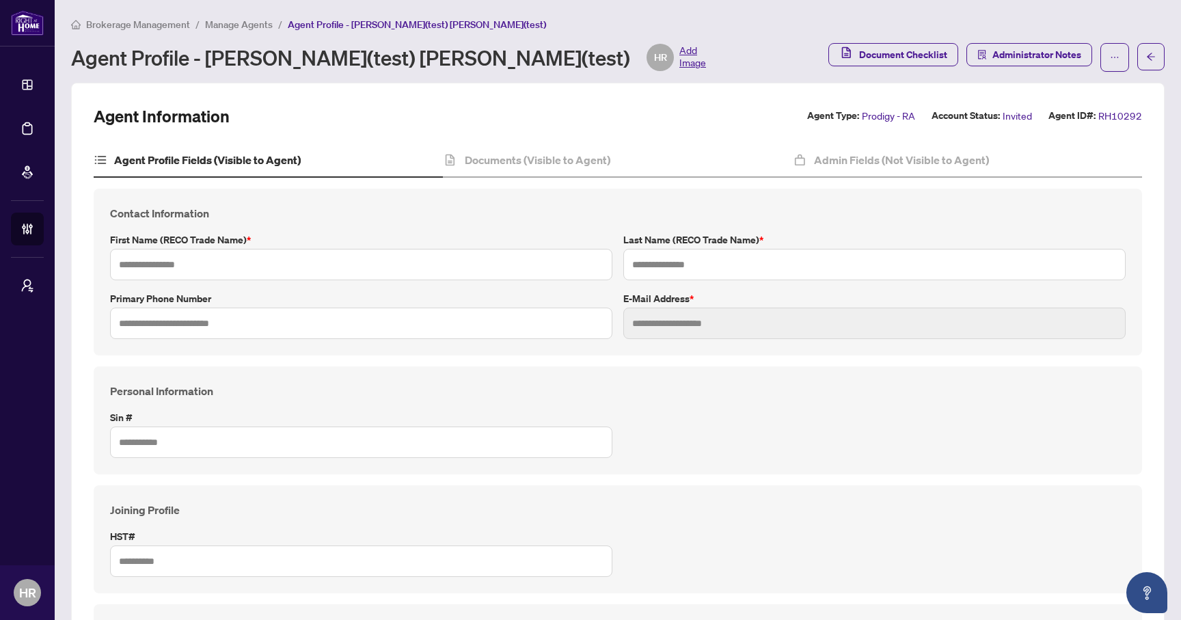
type input "**********"
type input "*******"
click at [1115, 60] on icon "ellipsis" at bounding box center [1115, 58] width 10 height 10
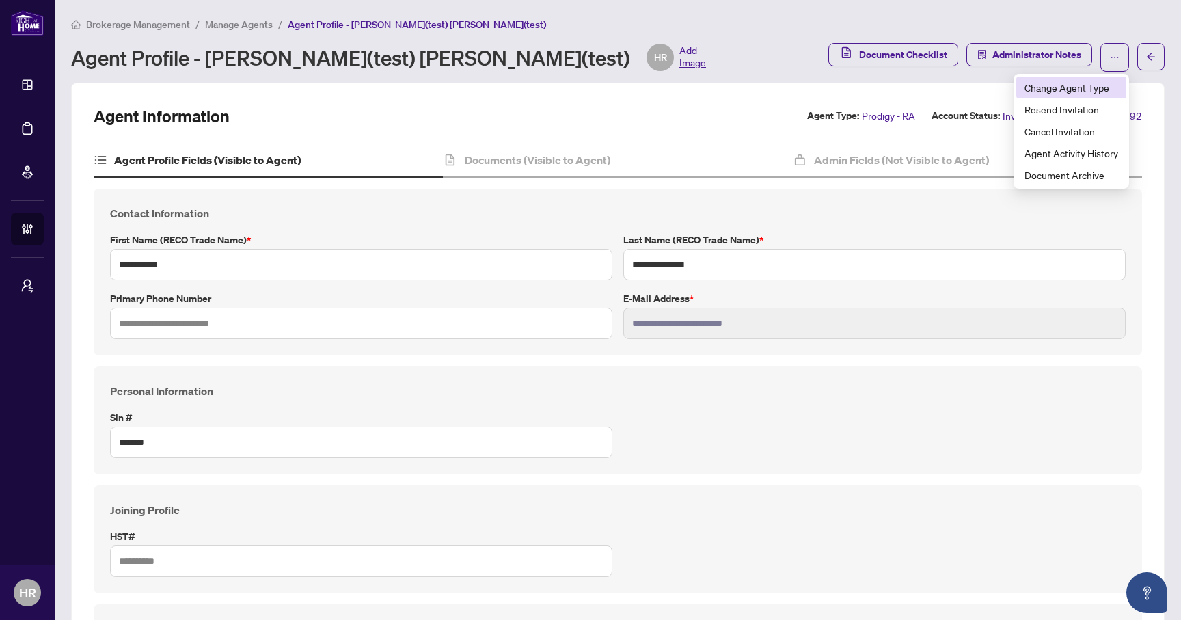
click at [1070, 89] on span "Change Agent Type" at bounding box center [1071, 87] width 94 height 15
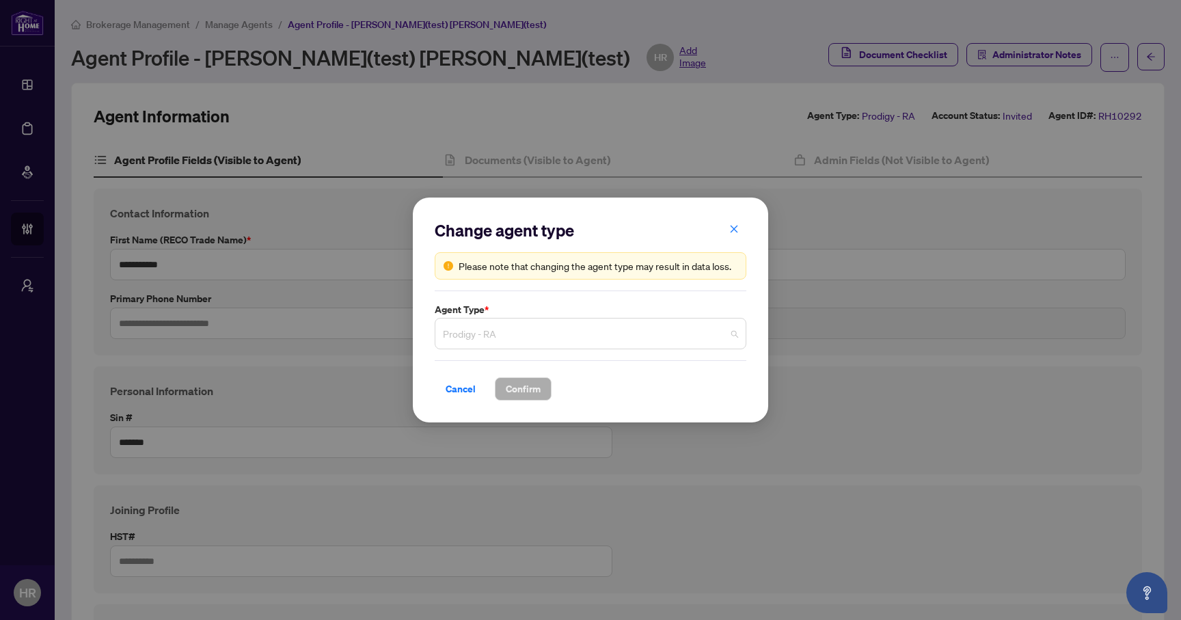
scroll to position [22, 0]
click at [586, 322] on span "Prodigy - RA" at bounding box center [590, 334] width 295 height 26
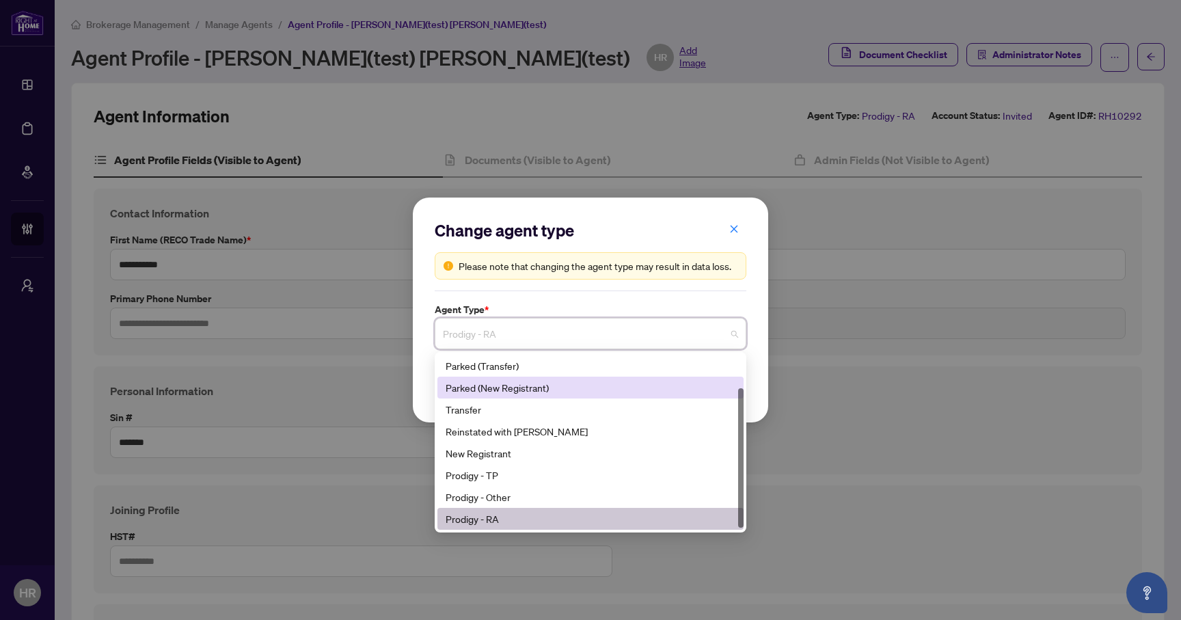
scroll to position [44, 0]
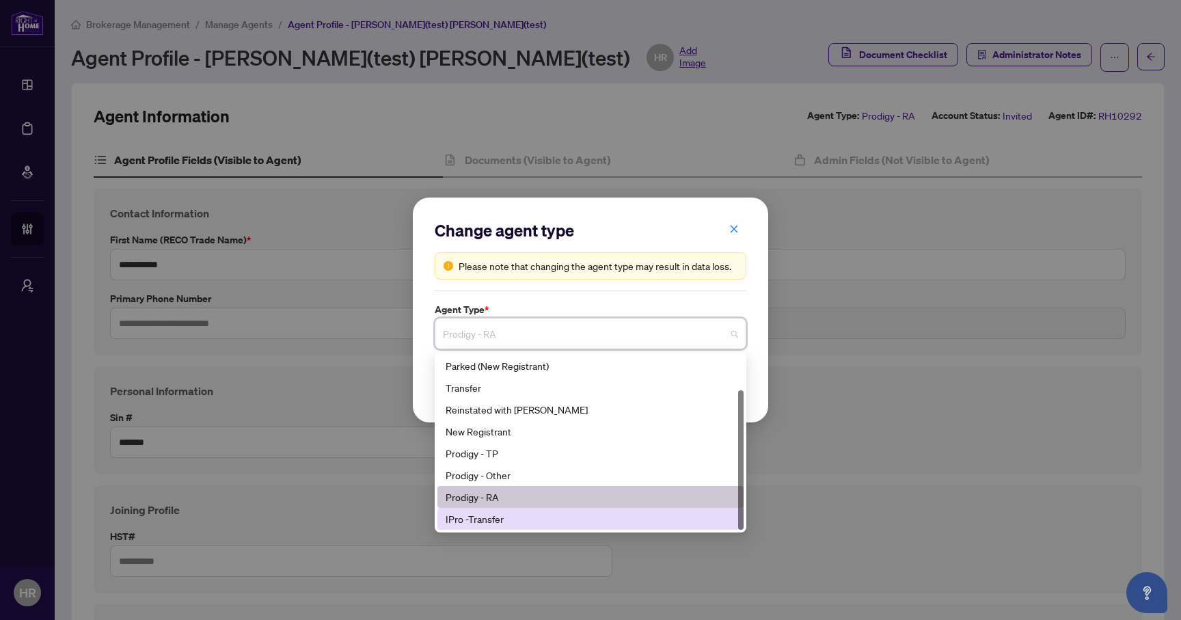
click at [502, 519] on div "IPro -Transfer" at bounding box center [591, 518] width 290 height 15
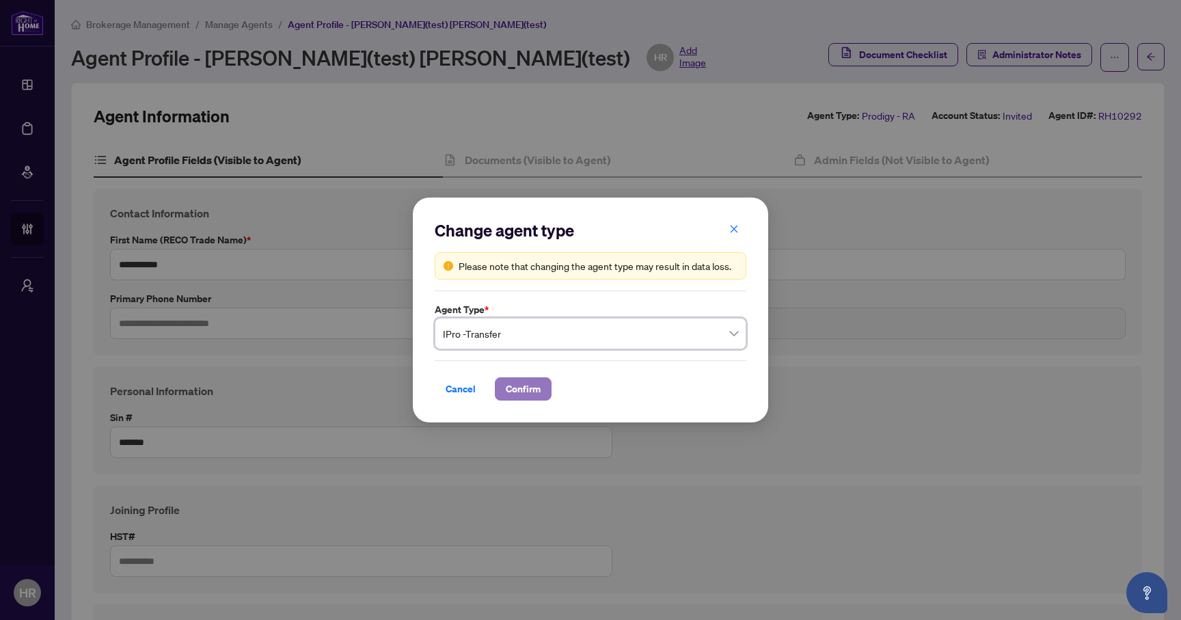
click at [524, 381] on span "Confirm" at bounding box center [523, 389] width 35 height 22
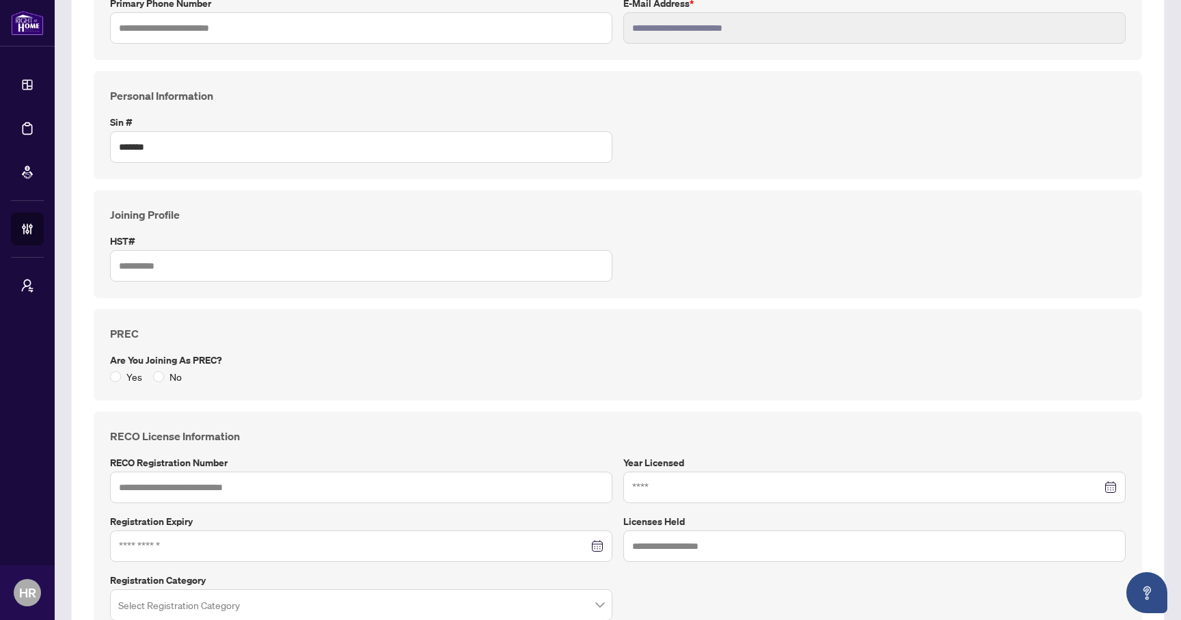
scroll to position [0, 0]
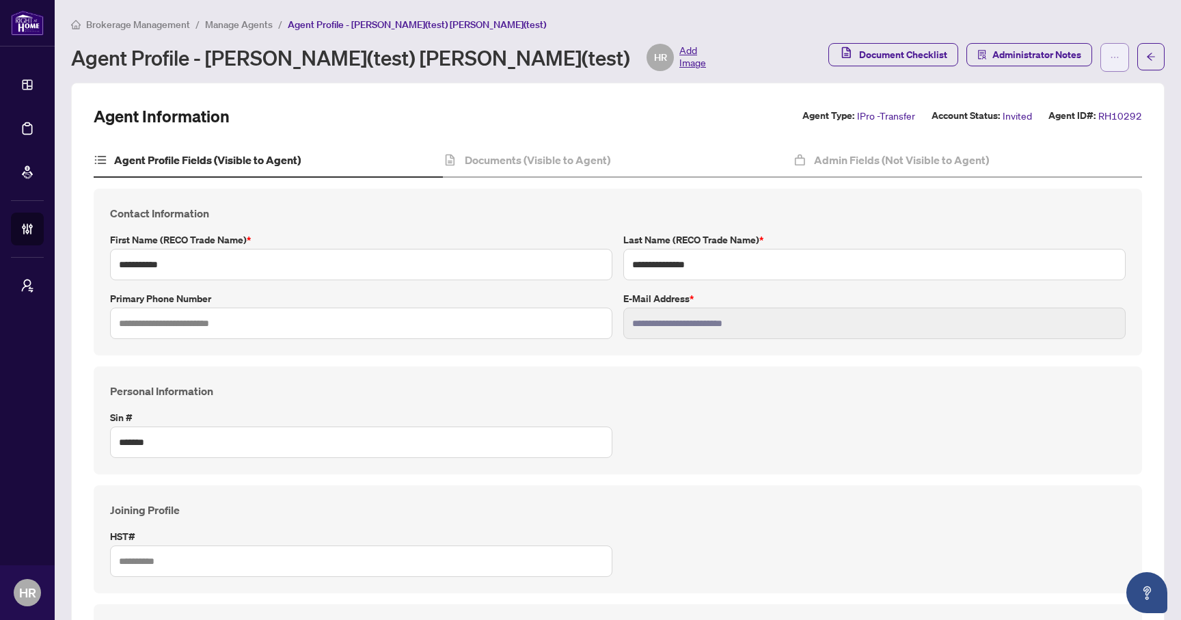
click at [1110, 56] on icon "ellipsis" at bounding box center [1115, 58] width 10 height 10
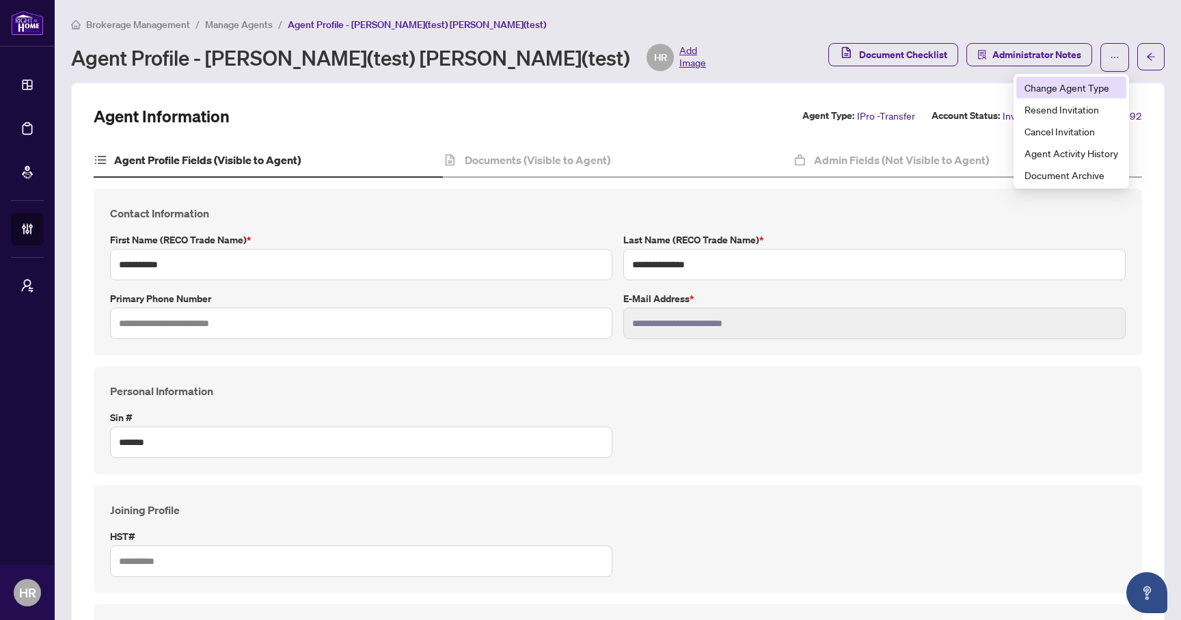
click at [1055, 86] on span "Change Agent Type" at bounding box center [1071, 87] width 94 height 15
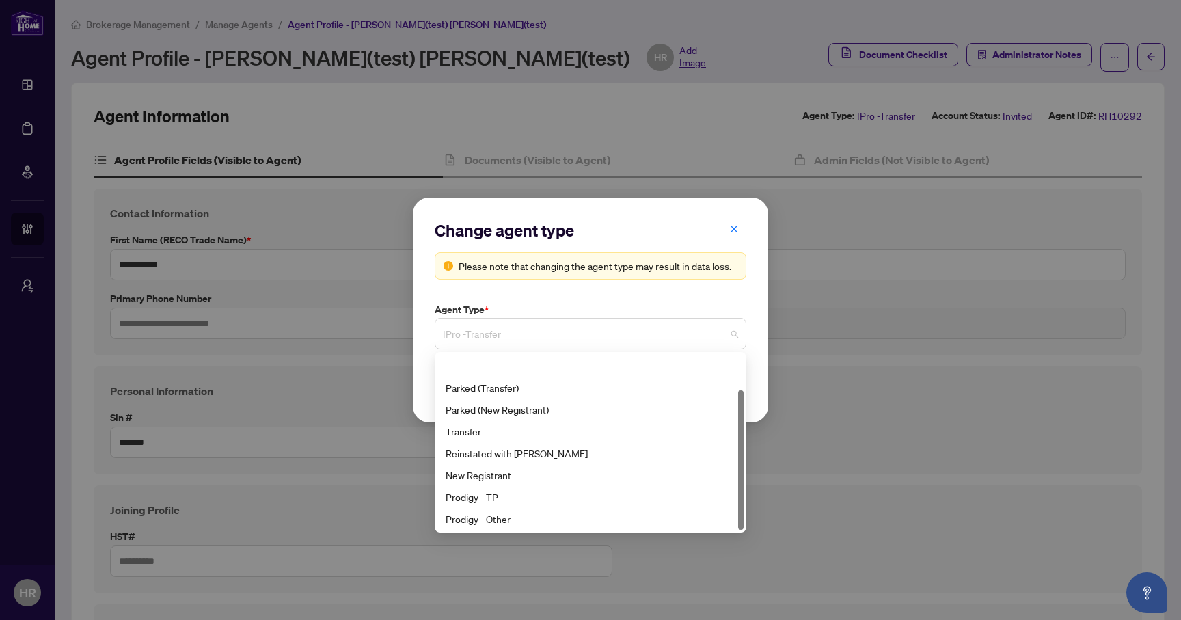
click at [631, 334] on span "IPro -Transfer" at bounding box center [590, 334] width 295 height 26
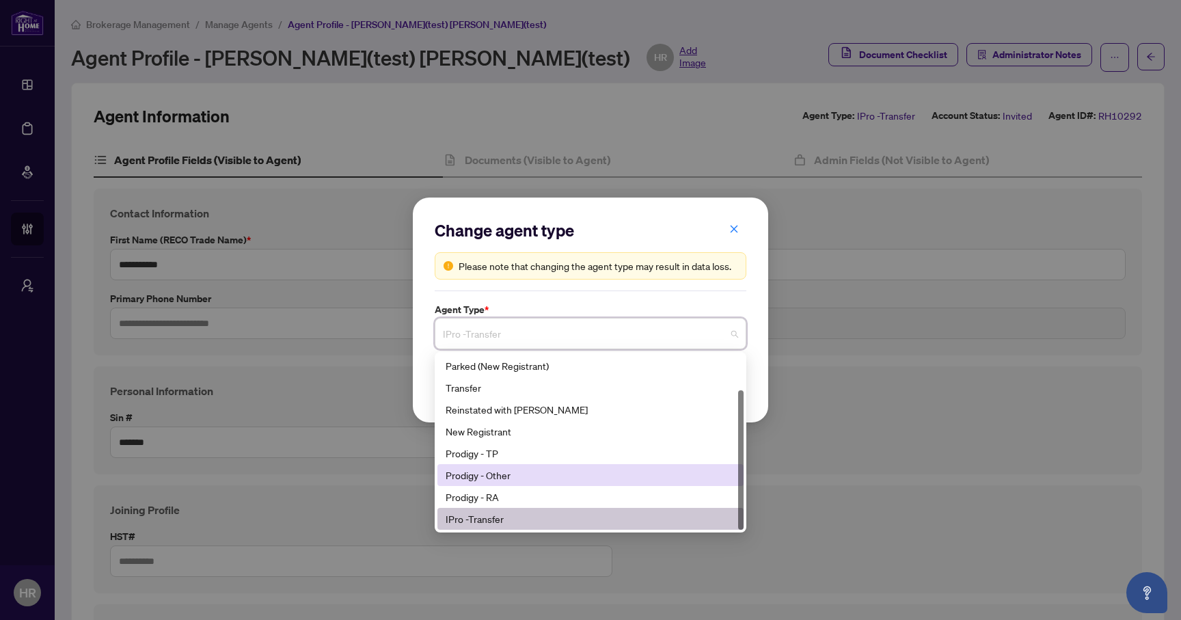
click at [565, 469] on div "Prodigy - Other" at bounding box center [591, 474] width 290 height 15
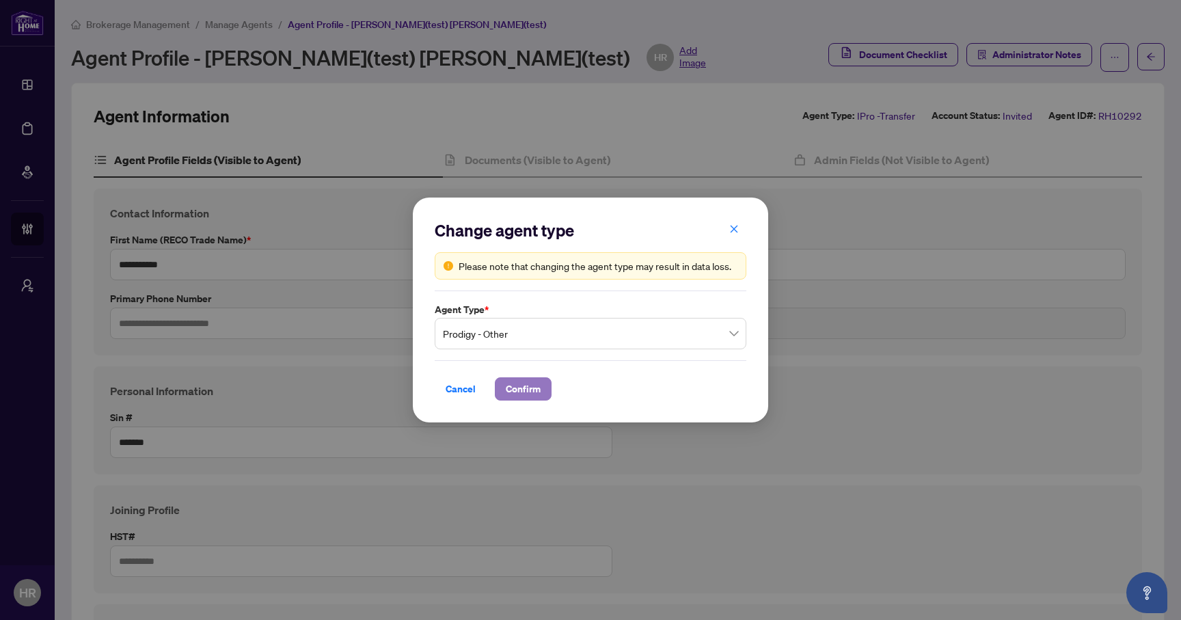
click at [532, 388] on span "Confirm" at bounding box center [523, 389] width 35 height 22
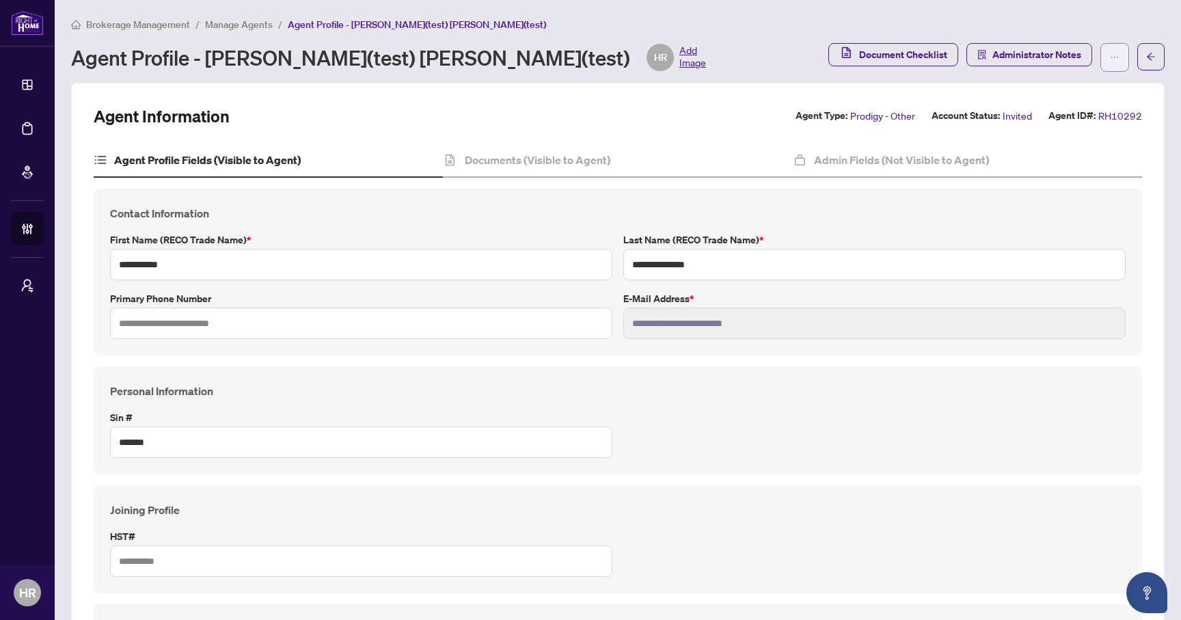
click at [1111, 57] on icon "ellipsis" at bounding box center [1115, 58] width 10 height 10
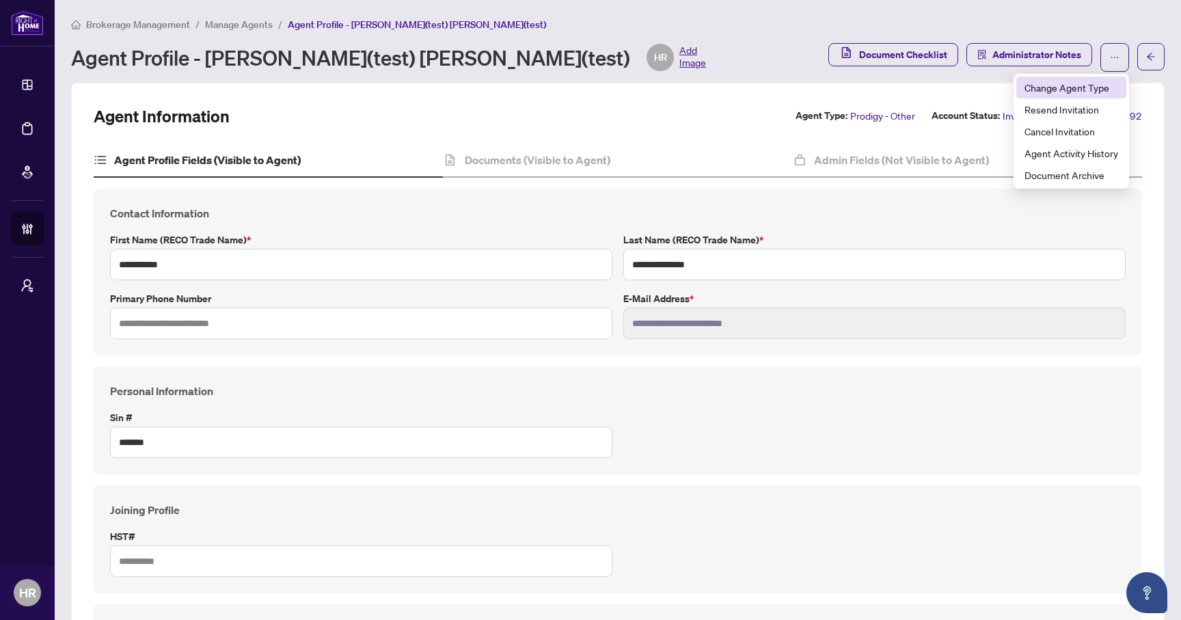
click at [1065, 88] on span "Change Agent Type" at bounding box center [1071, 87] width 94 height 15
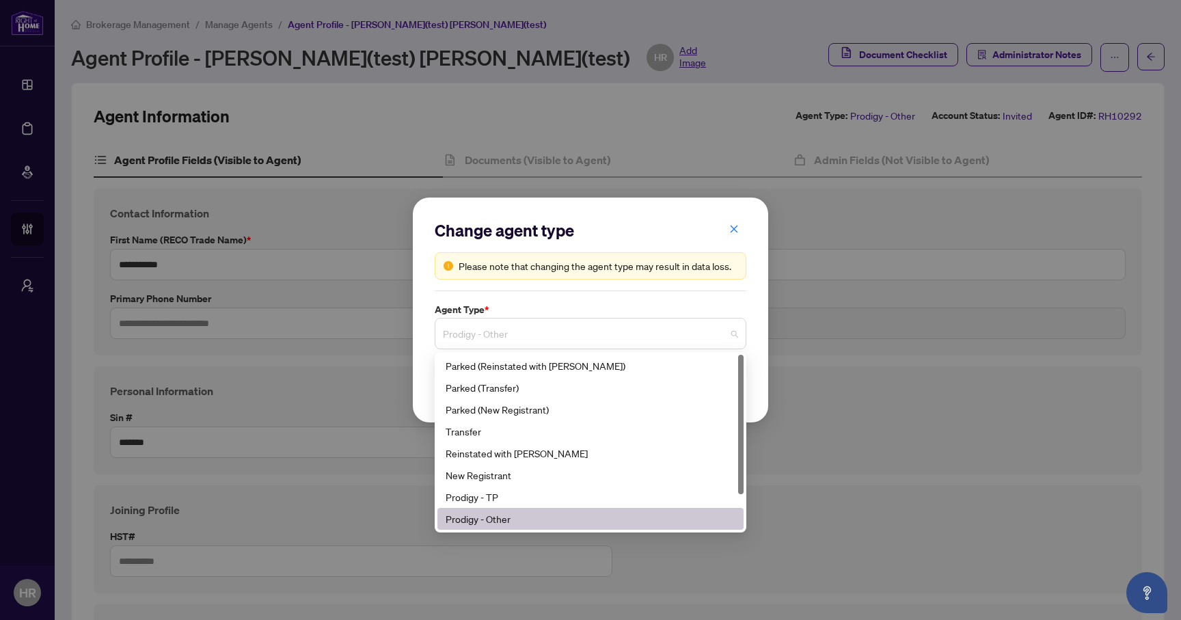
click at [642, 331] on span "Prodigy - Other" at bounding box center [590, 334] width 295 height 26
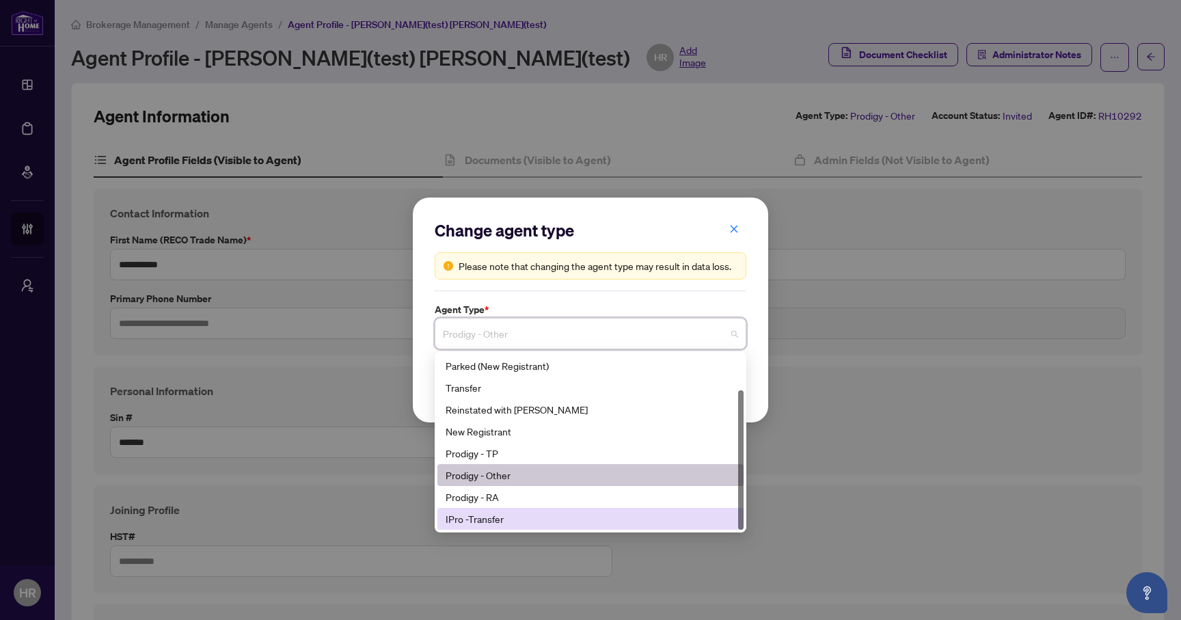
click at [499, 523] on div "IPro -Transfer" at bounding box center [591, 518] width 290 height 15
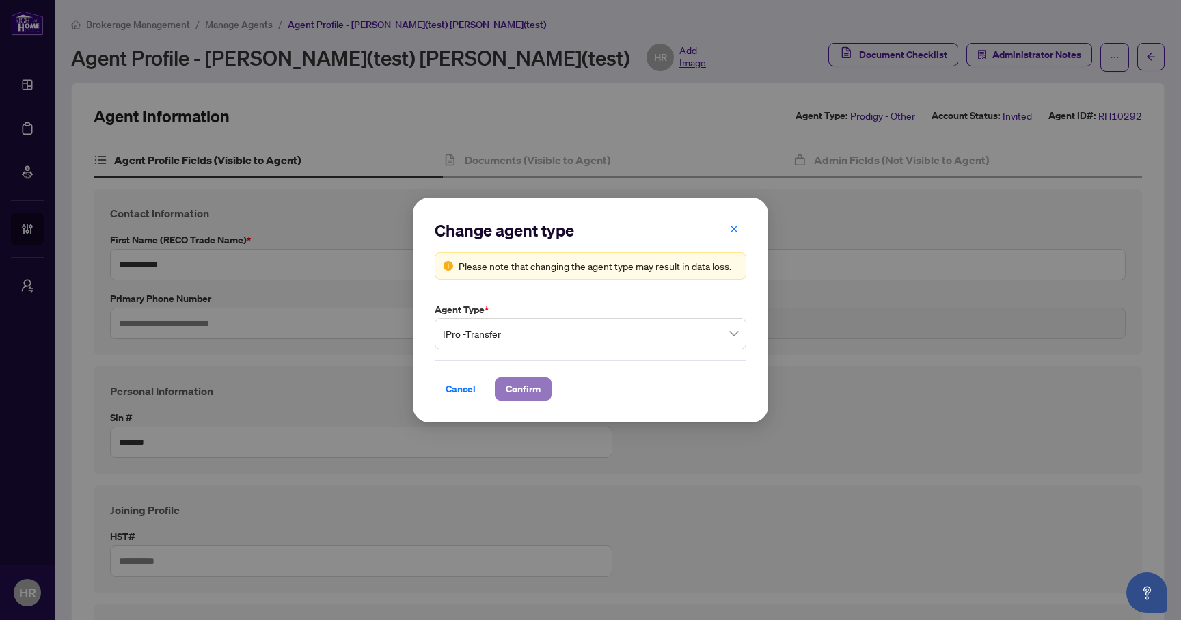
click at [534, 383] on span "Confirm" at bounding box center [523, 389] width 35 height 22
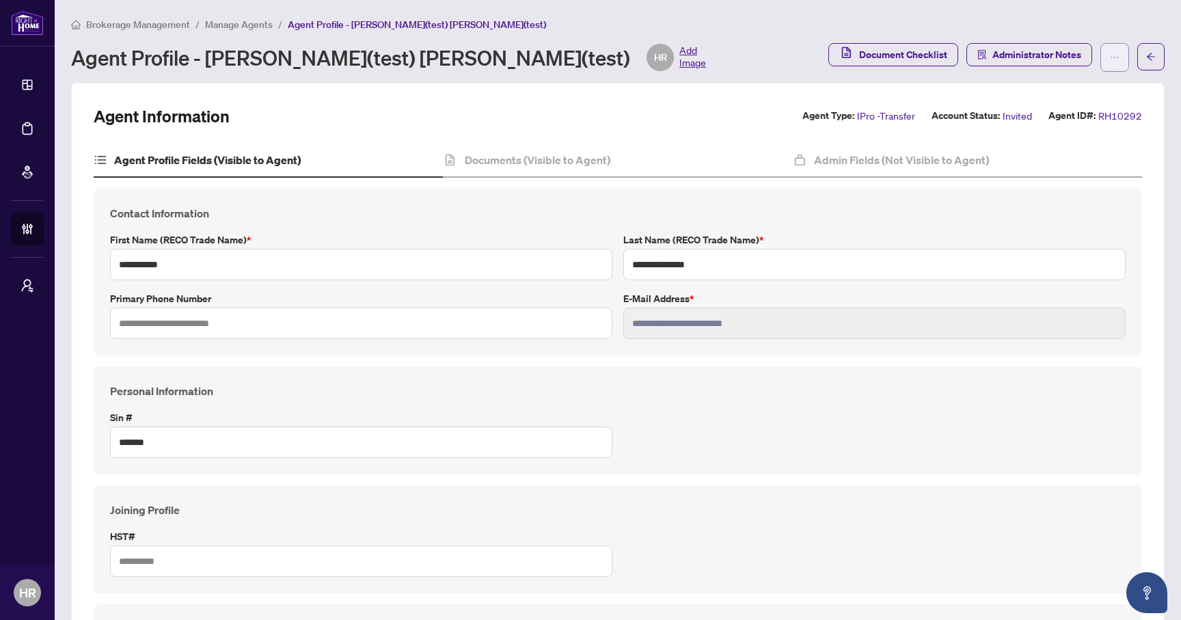
click at [1104, 51] on button "button" at bounding box center [1114, 57] width 29 height 29
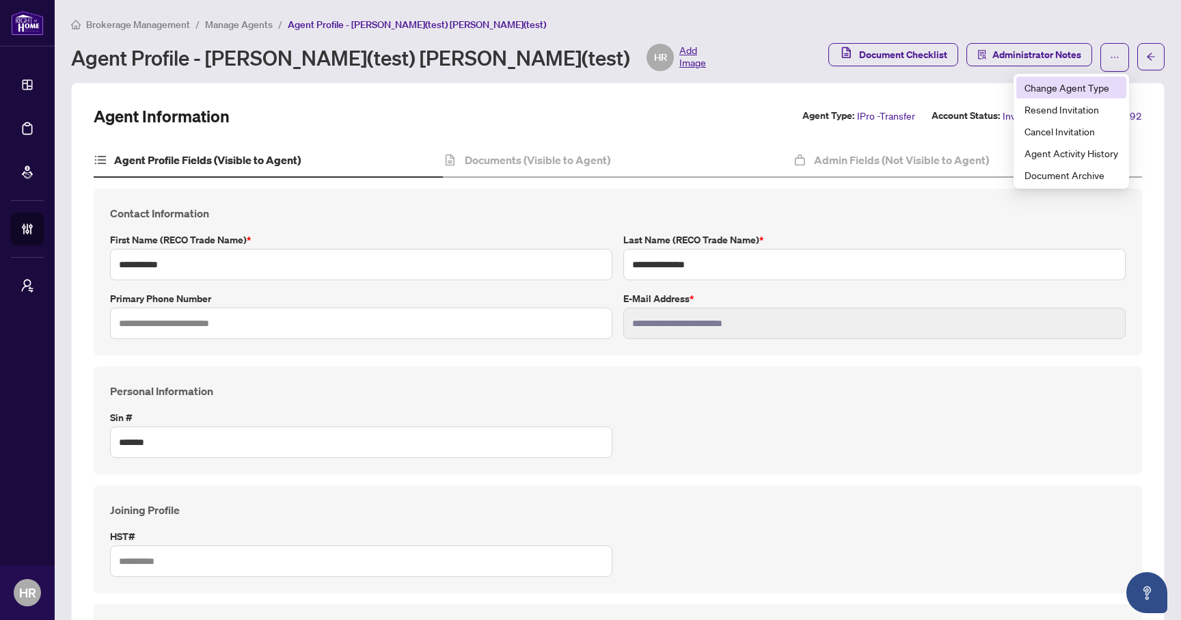
click at [1083, 83] on span "Change Agent Type" at bounding box center [1071, 87] width 94 height 15
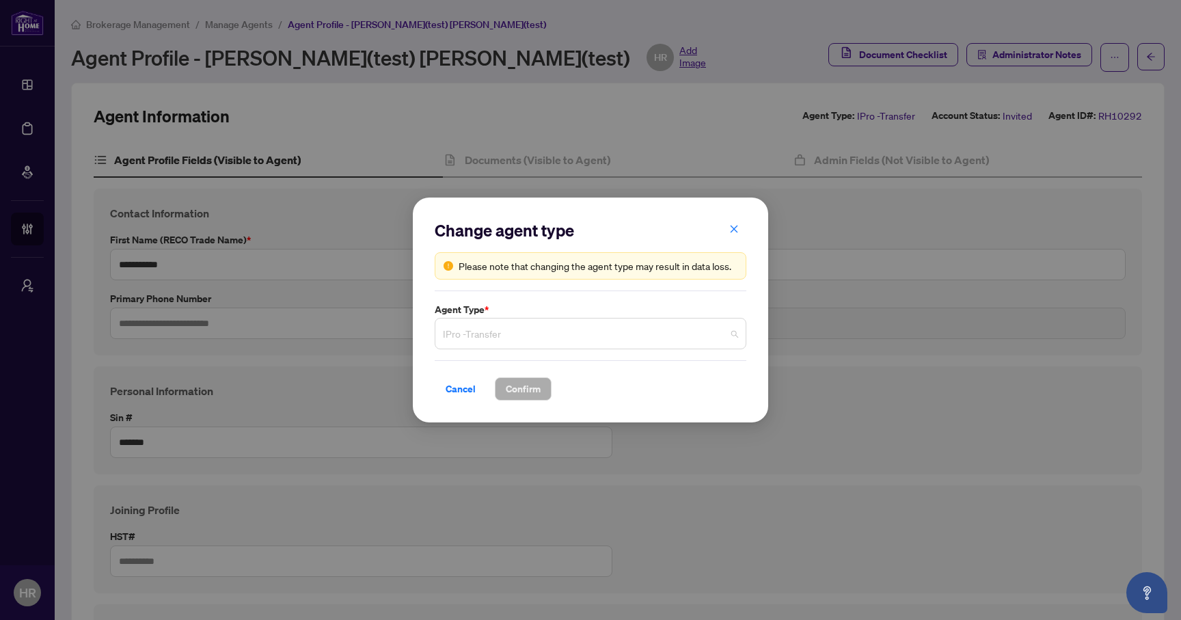
click at [666, 332] on span "IPro -Transfer" at bounding box center [590, 334] width 295 height 26
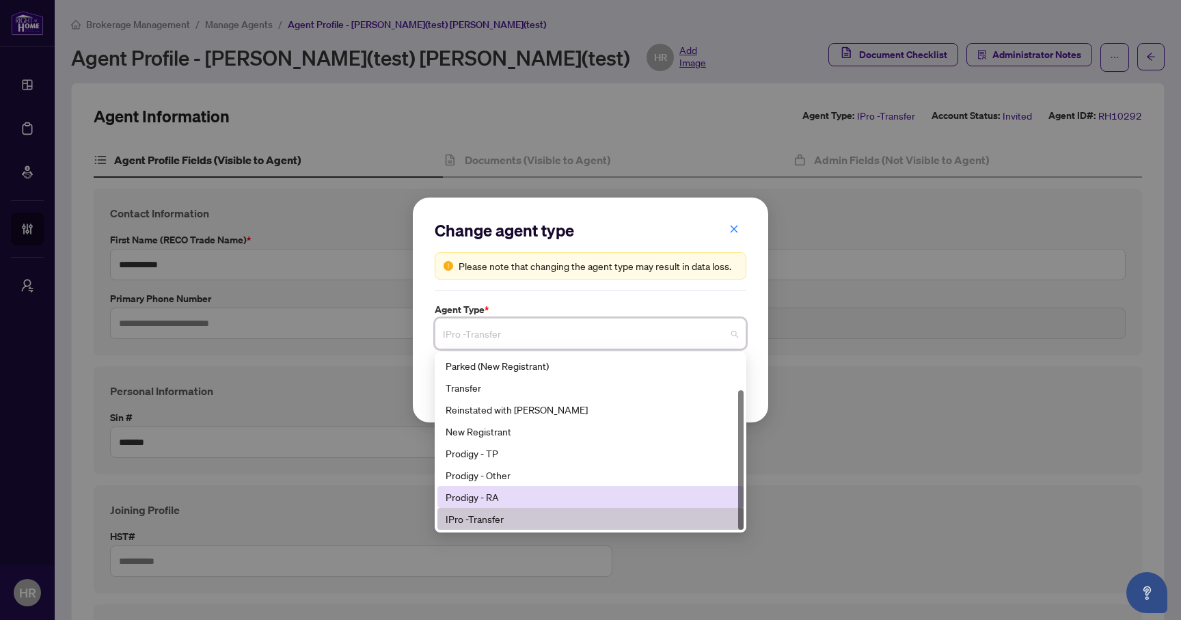
click at [552, 497] on div "Prodigy - RA" at bounding box center [591, 496] width 290 height 15
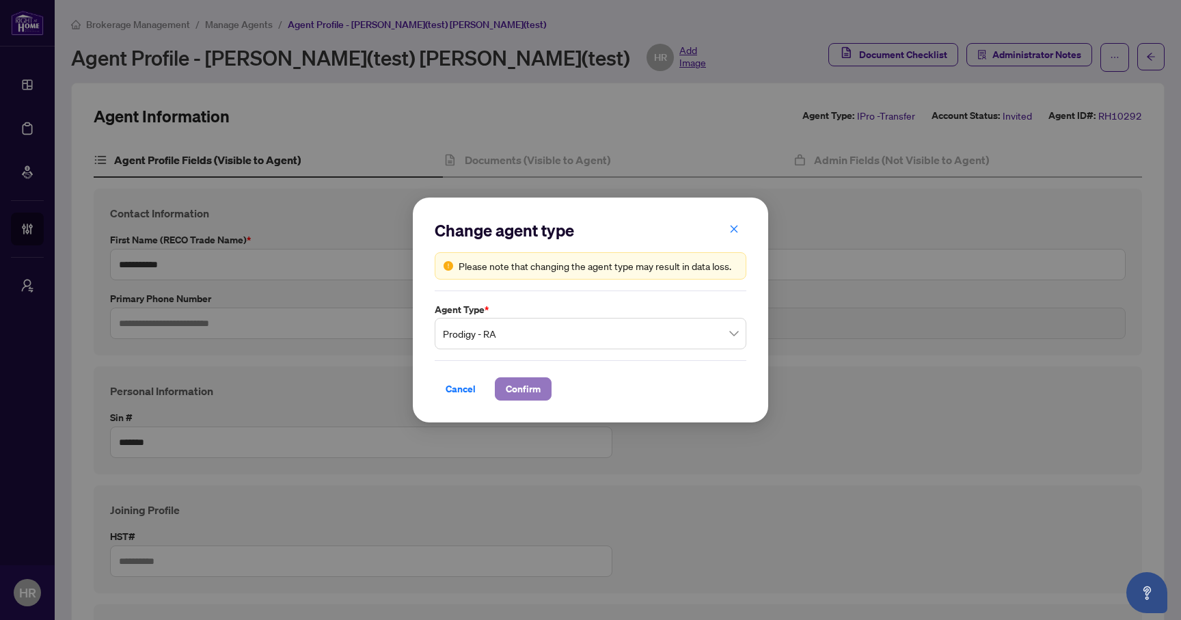
click at [522, 387] on span "Confirm" at bounding box center [523, 389] width 35 height 22
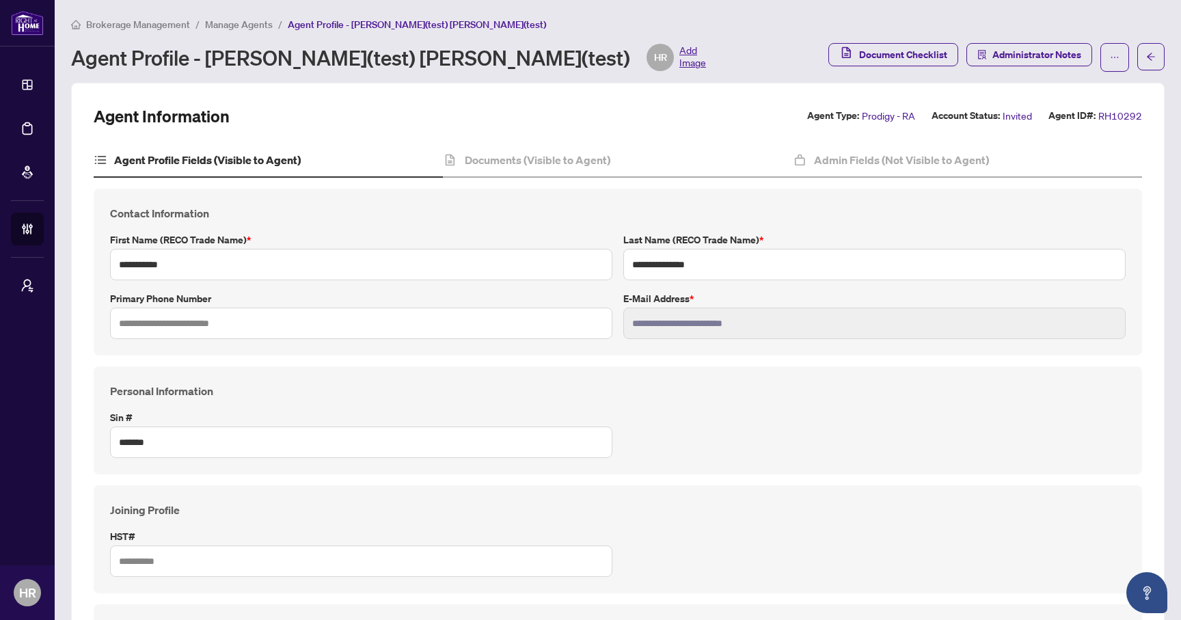
click at [1098, 57] on div "Document Checklist Administrator Notes" at bounding box center [978, 57] width 301 height 29
click at [1106, 59] on button "button" at bounding box center [1114, 57] width 29 height 29
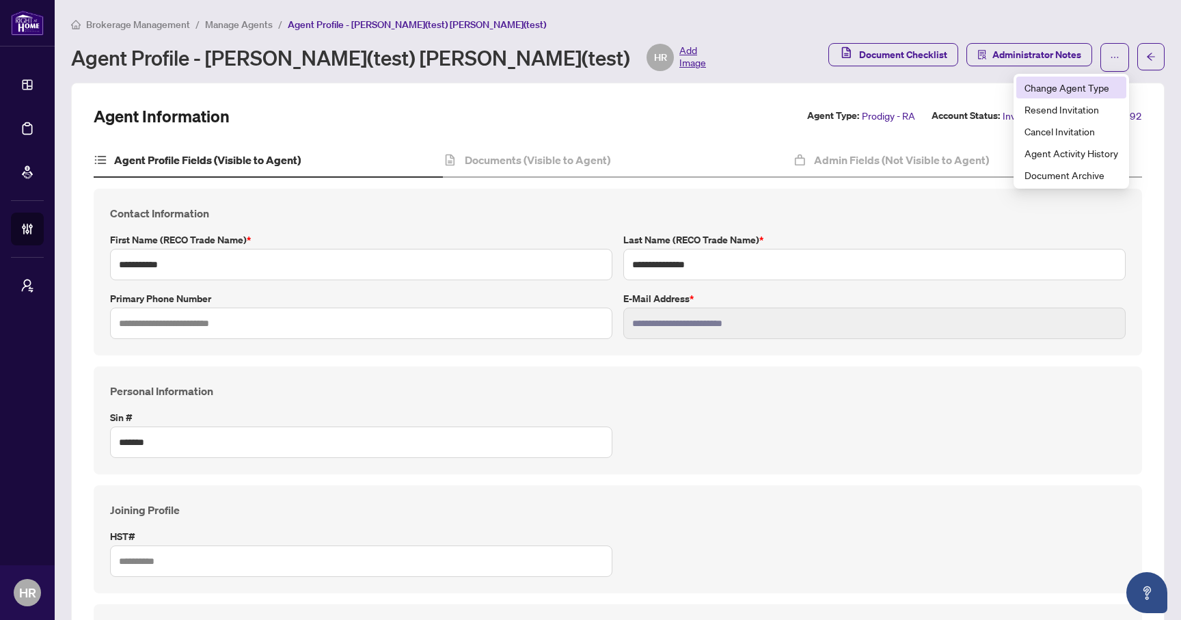
click at [1085, 92] on span "Change Agent Type" at bounding box center [1071, 87] width 94 height 15
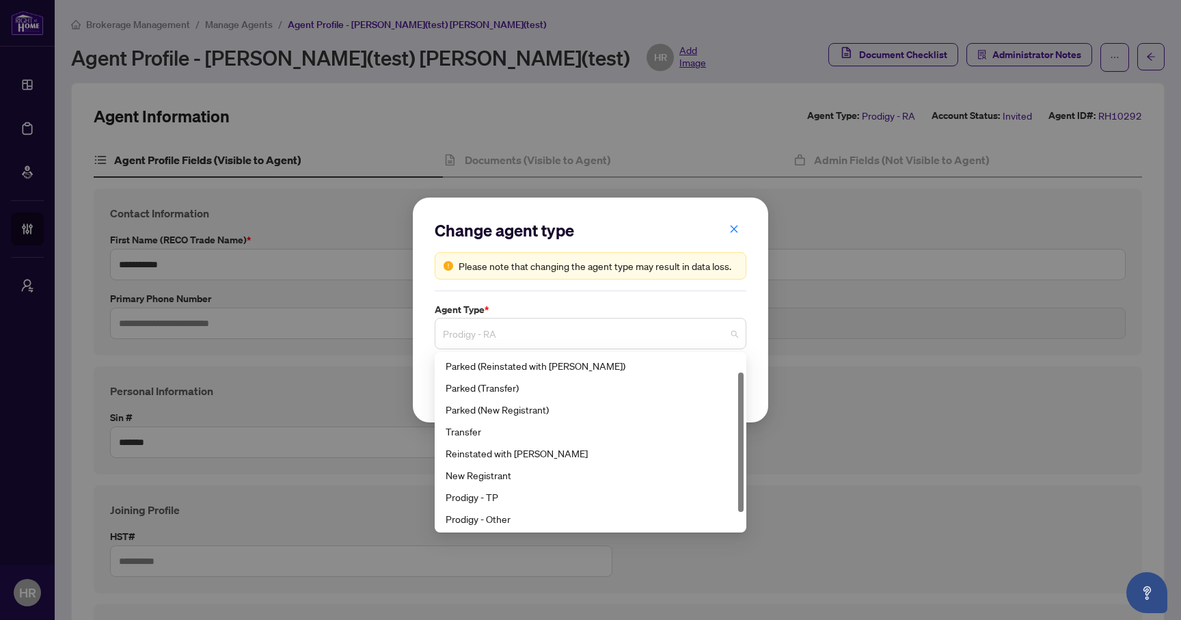
click at [626, 325] on span "Prodigy - RA" at bounding box center [590, 334] width 295 height 26
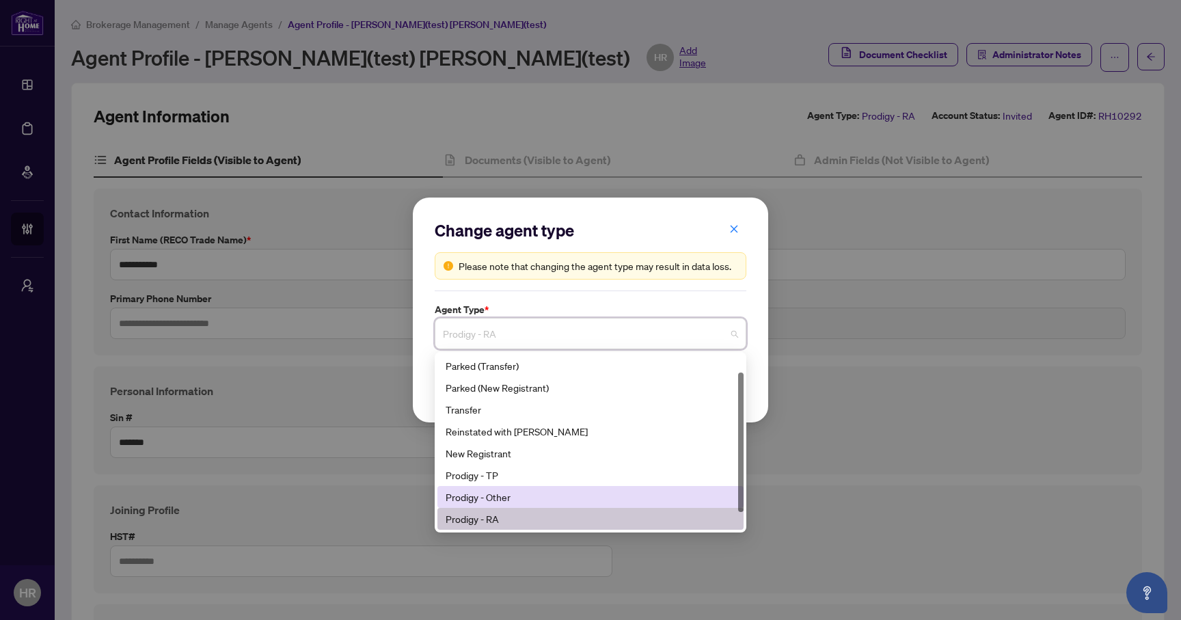
click at [557, 489] on div "Prodigy - Other" at bounding box center [591, 496] width 290 height 15
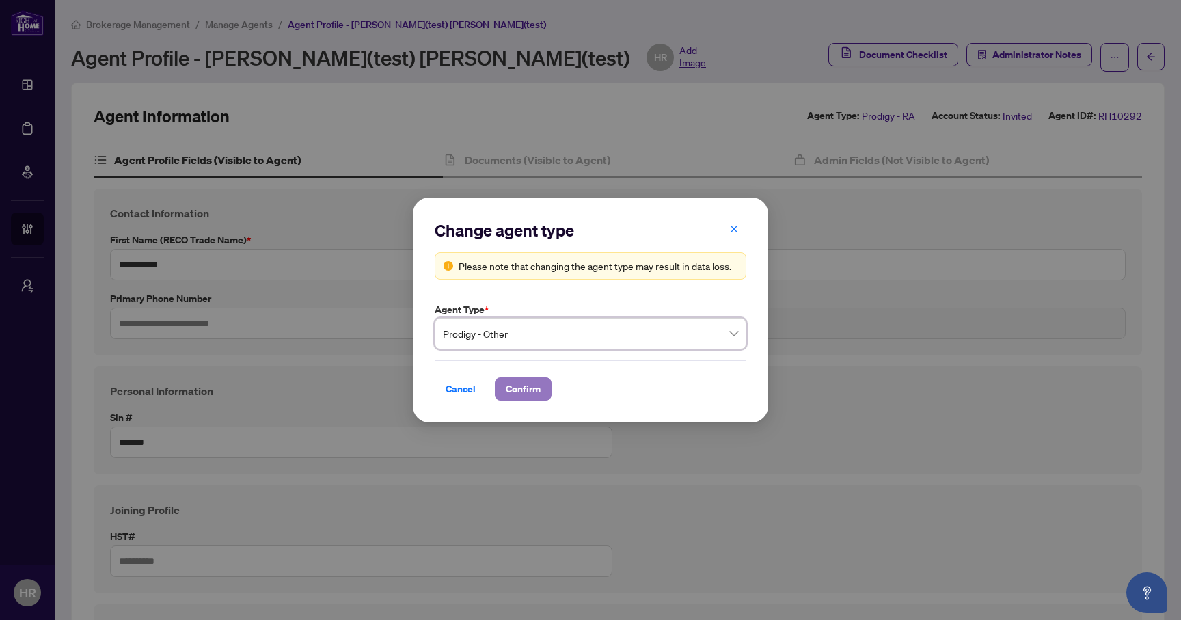
click at [534, 391] on span "Confirm" at bounding box center [523, 389] width 35 height 22
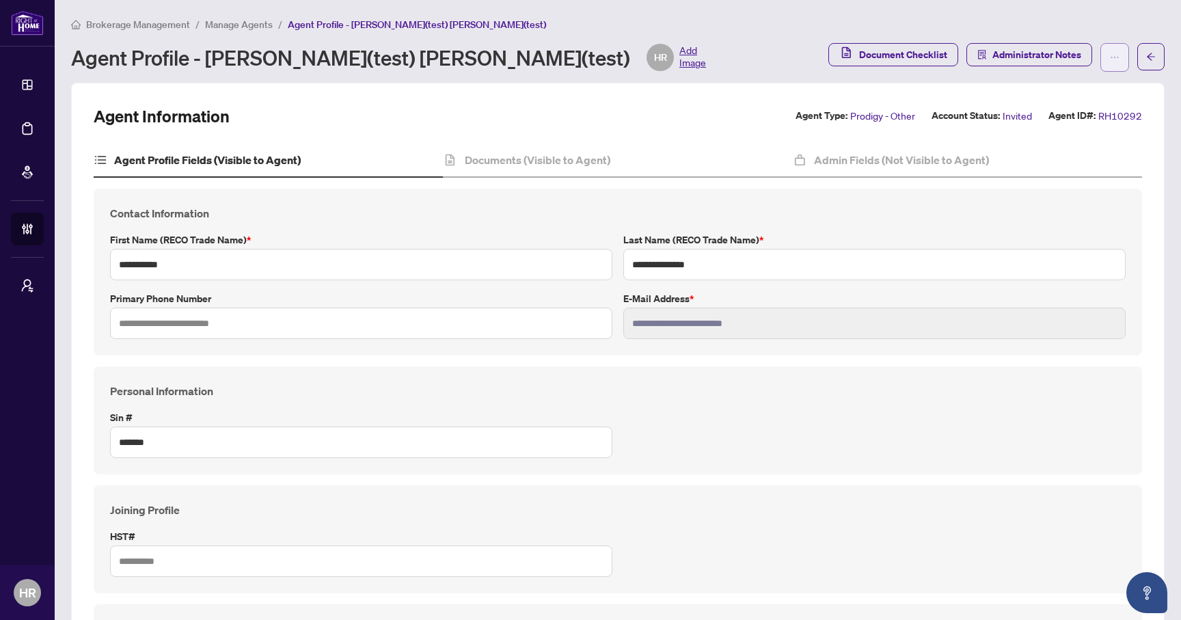
click at [1115, 59] on icon "ellipsis" at bounding box center [1115, 58] width 10 height 10
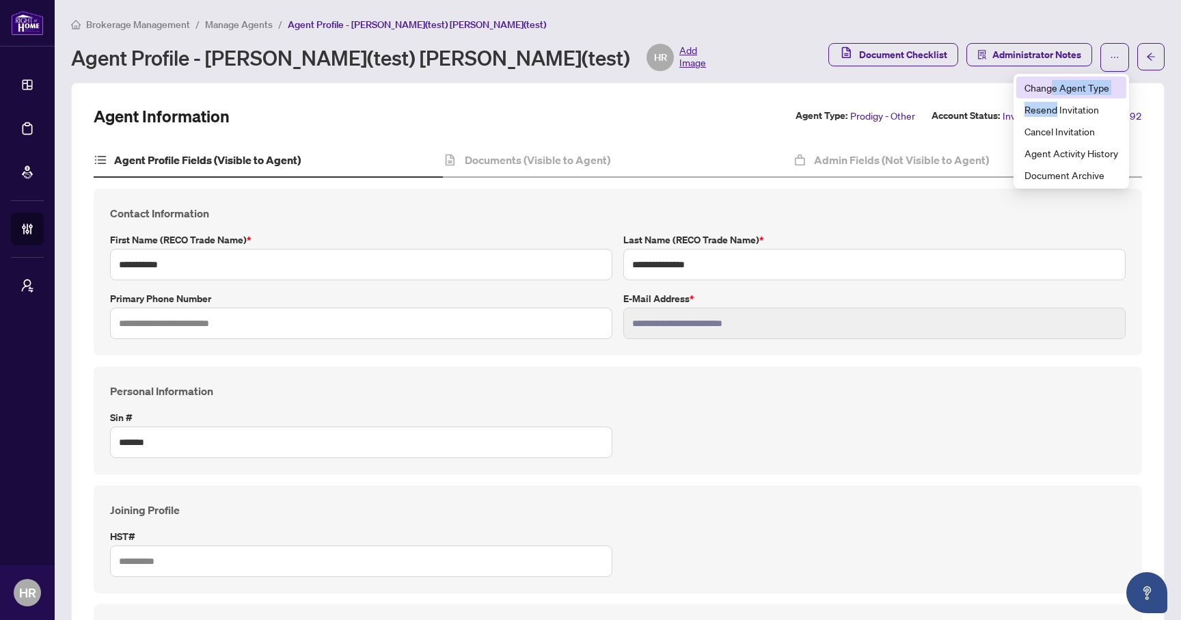
drag, startPoint x: 1055, startPoint y: 102, endPoint x: 1055, endPoint y: 92, distance: 9.6
click at [1055, 92] on ul "Change Agent Type Resend Invitation Cancel Invitation Agent Activity History Do…" at bounding box center [1071, 131] width 115 height 115
click at [1055, 92] on span "Change Agent Type" at bounding box center [1071, 87] width 94 height 15
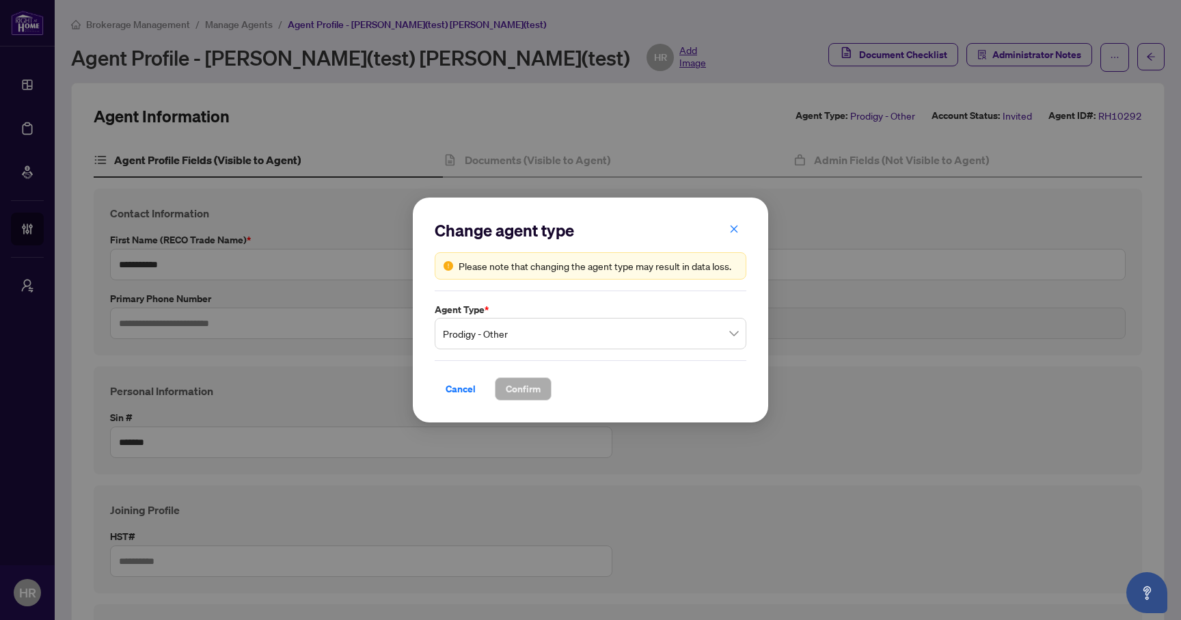
click at [581, 336] on span "Prodigy - Other" at bounding box center [590, 334] width 295 height 26
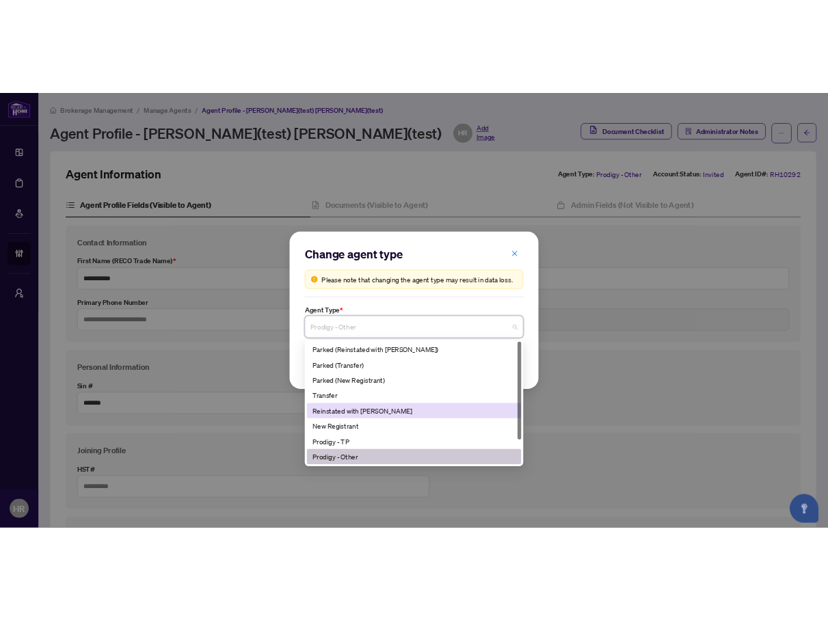
scroll to position [44, 0]
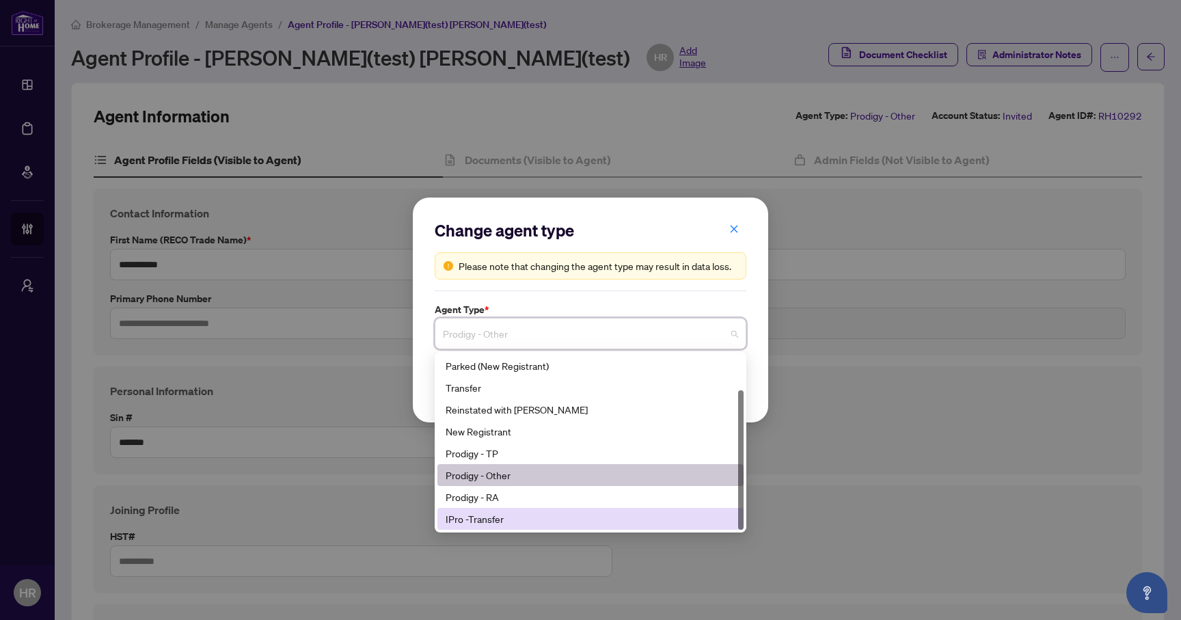
click at [519, 517] on div "IPro -Transfer" at bounding box center [591, 518] width 290 height 15
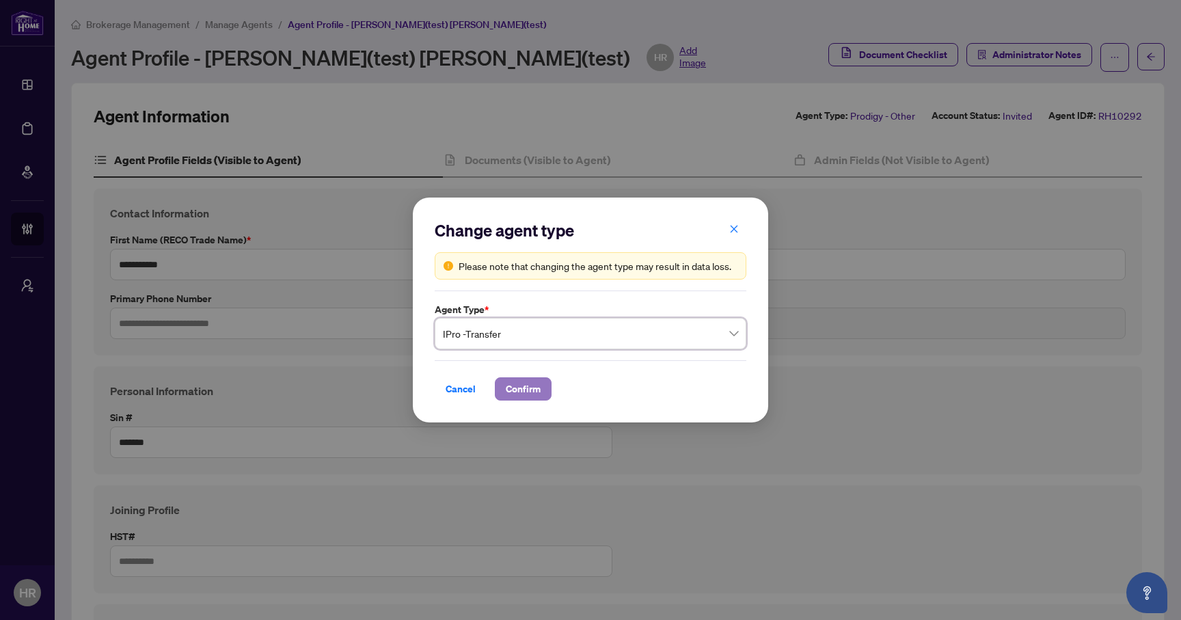
click at [528, 396] on span "Confirm" at bounding box center [523, 389] width 35 height 22
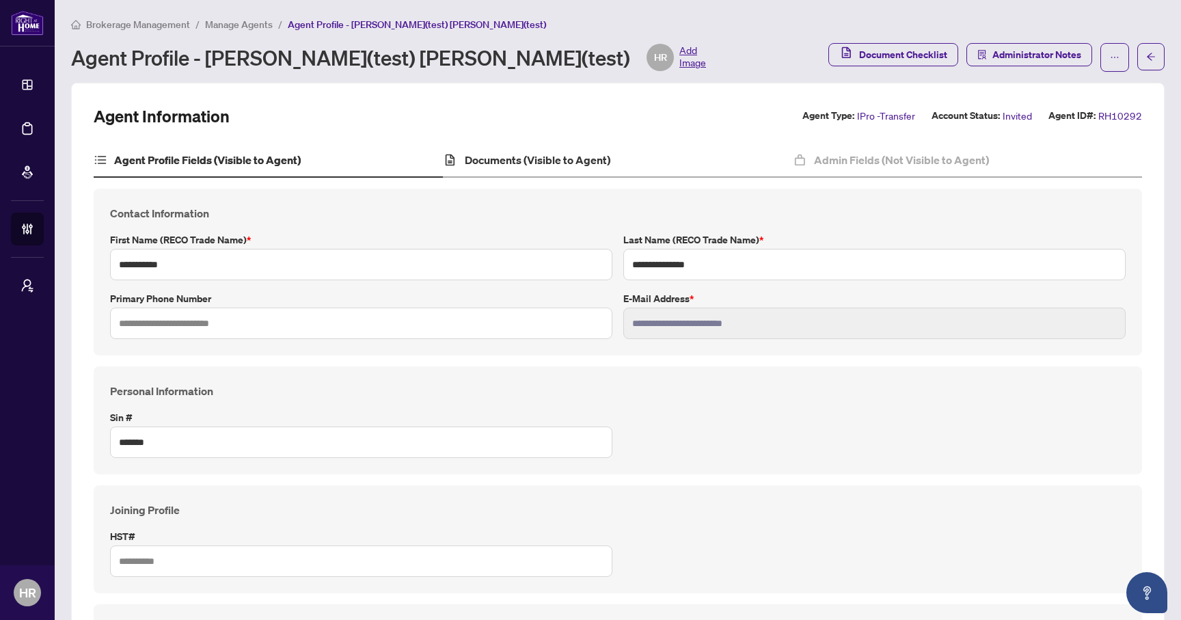
click at [479, 150] on div "Documents (Visible to Agent)" at bounding box center [617, 161] width 349 height 34
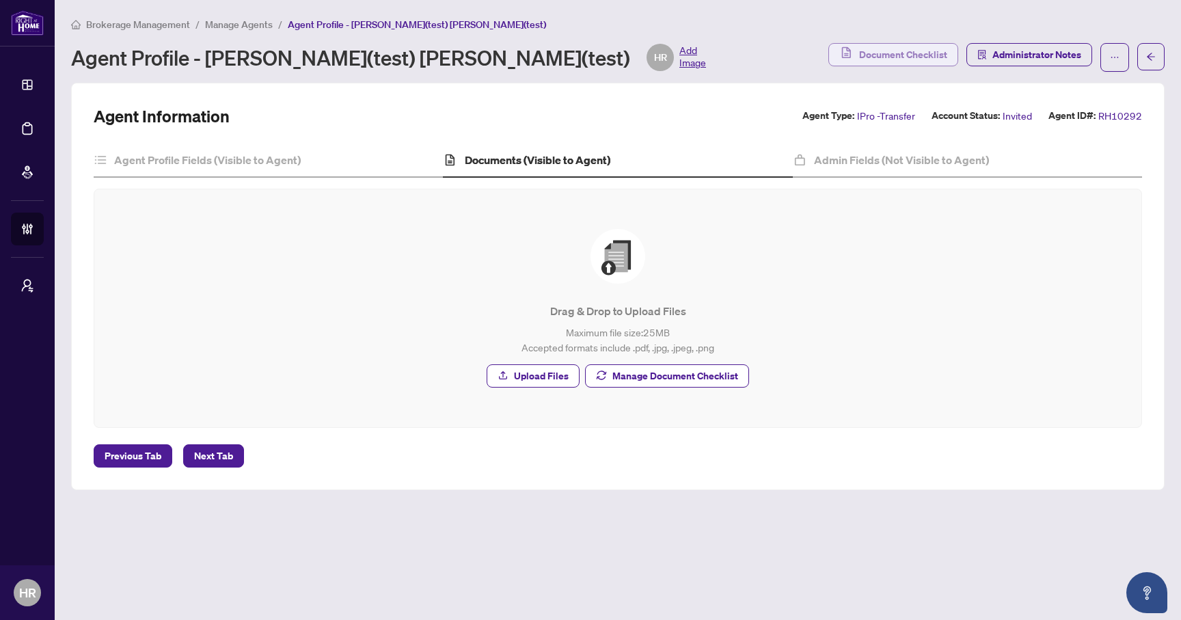
click at [906, 54] on span "Document Checklist" at bounding box center [903, 55] width 88 height 22
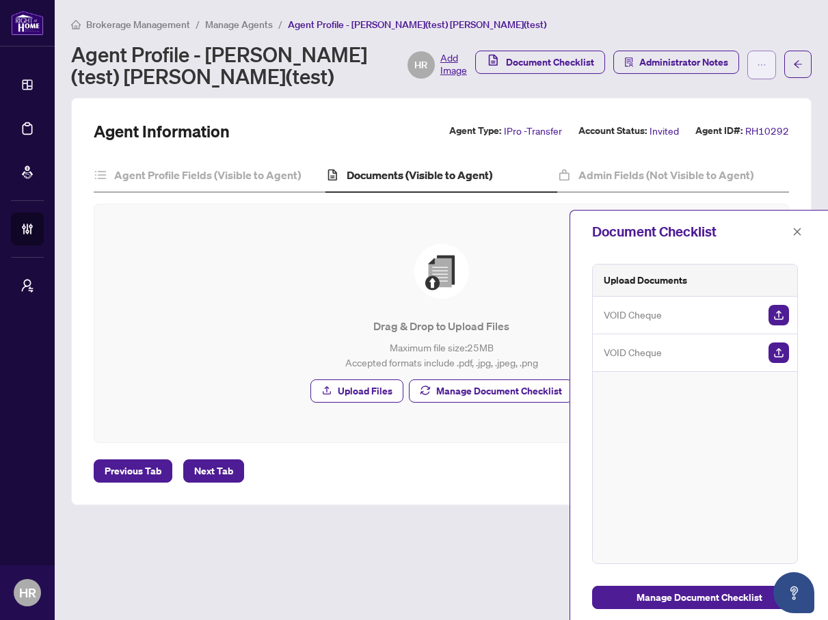
click at [756, 73] on button "button" at bounding box center [761, 65] width 29 height 29
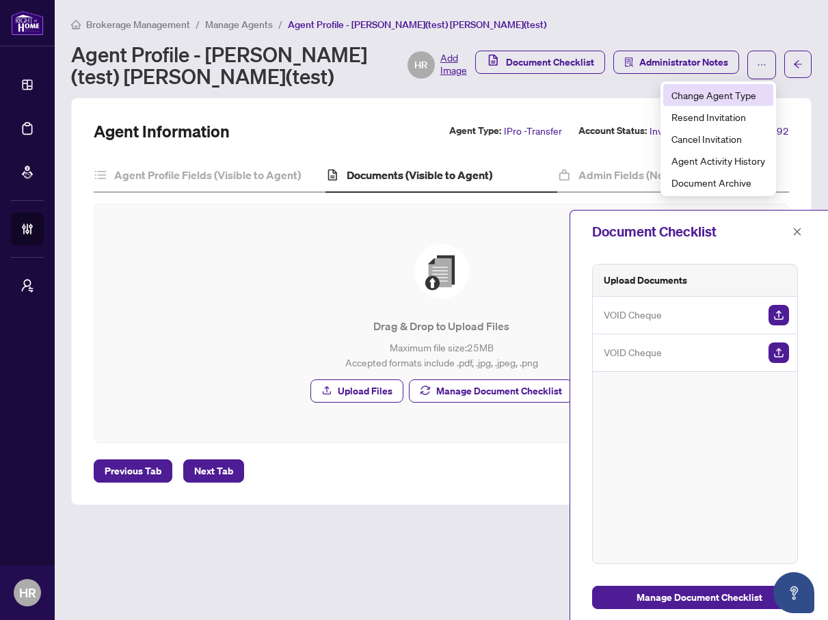
click at [731, 99] on span "Change Agent Type" at bounding box center [718, 94] width 94 height 15
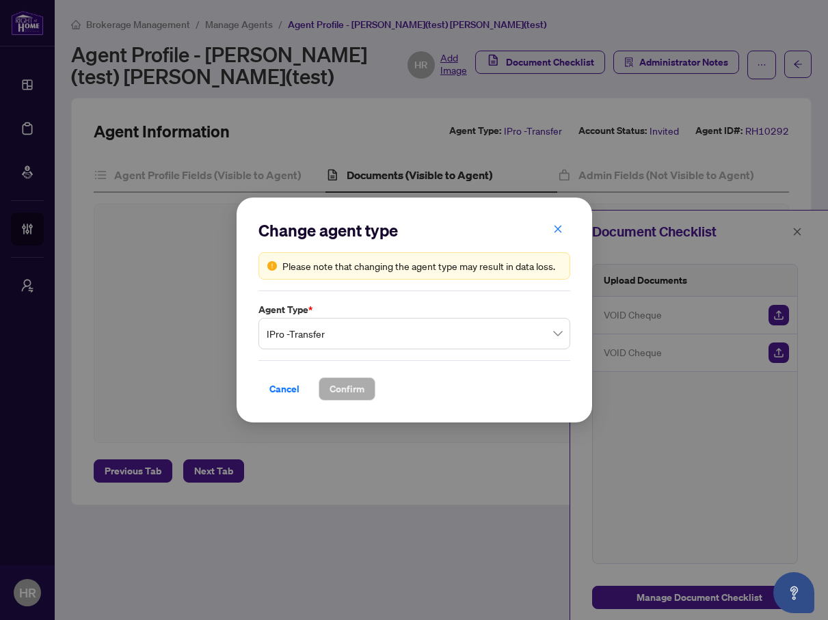
click at [356, 329] on span "IPro -Transfer" at bounding box center [414, 334] width 295 height 26
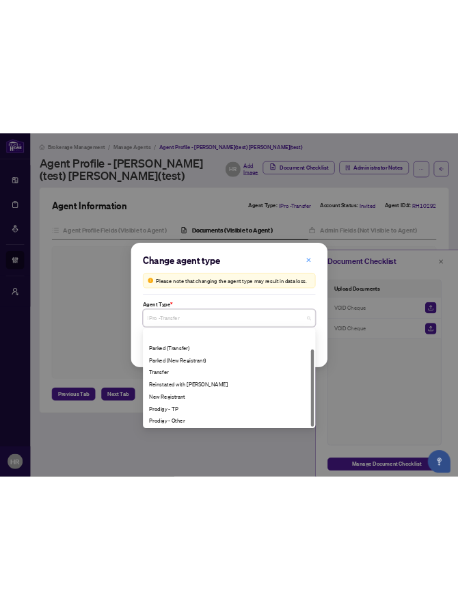
scroll to position [44, 0]
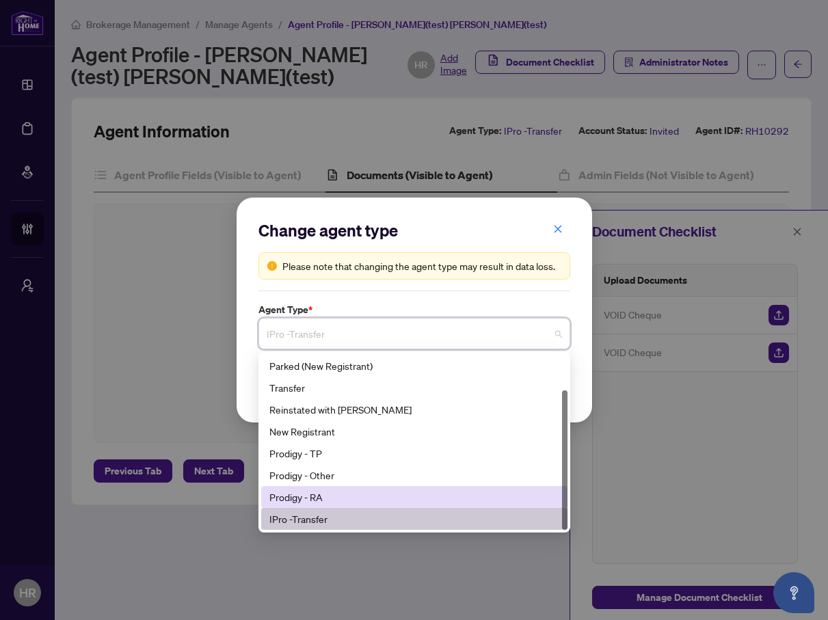
click at [335, 496] on div "Prodigy - RA" at bounding box center [414, 496] width 290 height 15
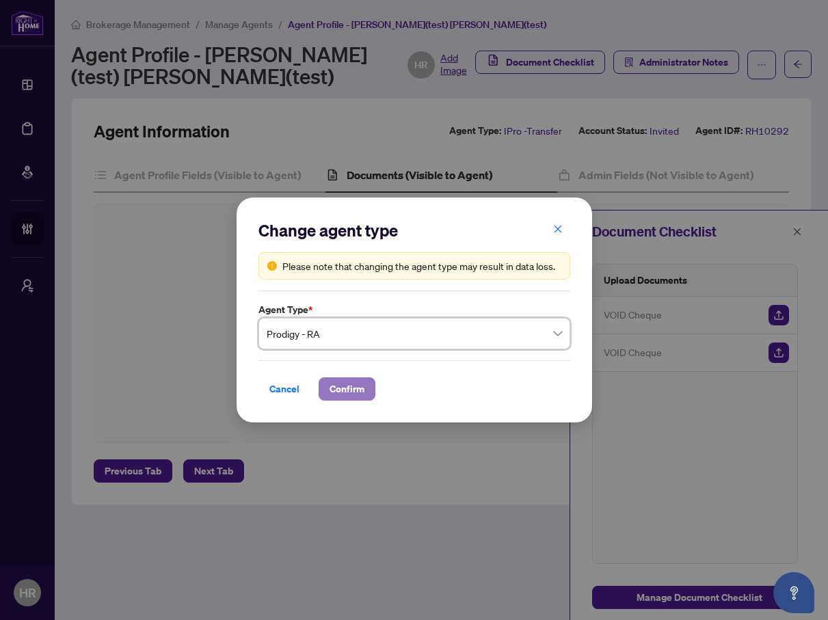
click at [337, 390] on span "Confirm" at bounding box center [346, 389] width 35 height 22
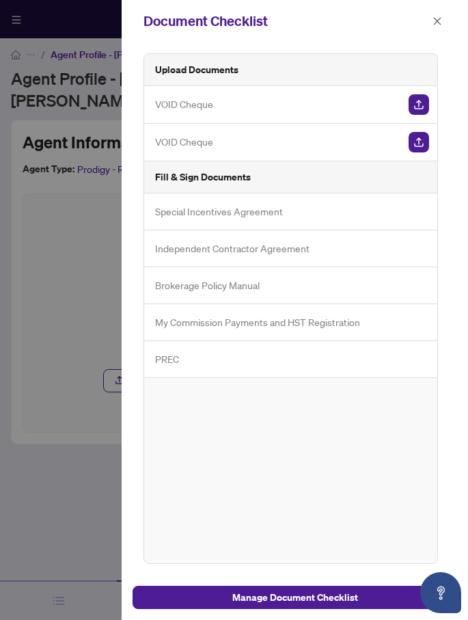
click at [27, 129] on div at bounding box center [234, 310] width 468 height 620
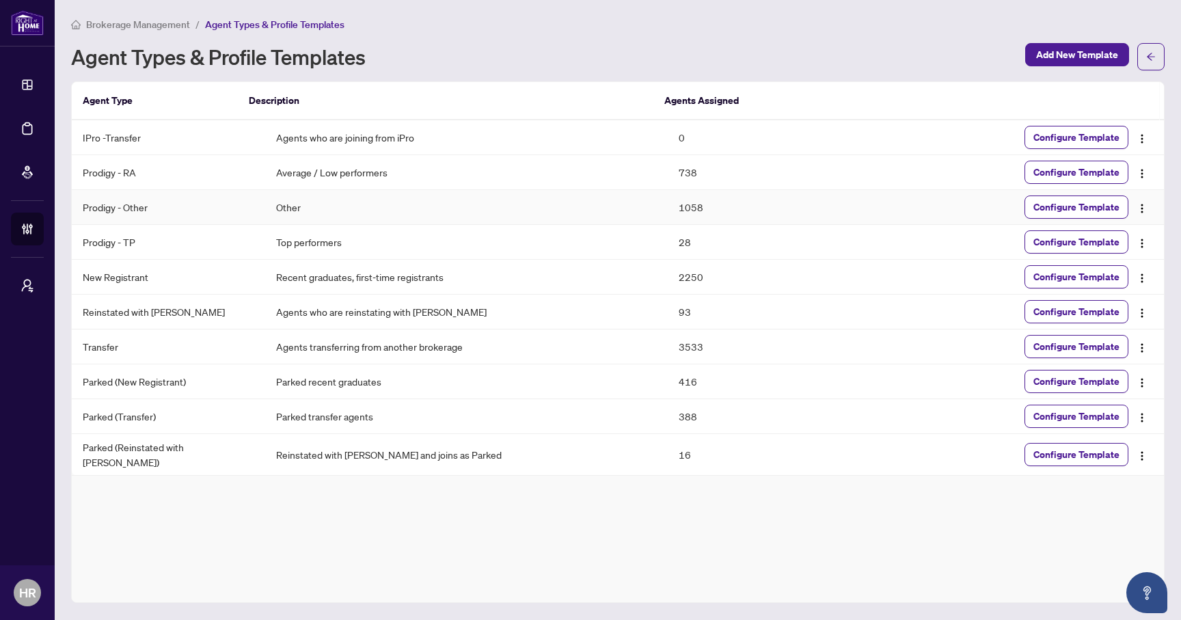
click at [136, 211] on td "Prodigy - Other" at bounding box center [168, 207] width 193 height 35
click at [1090, 204] on span "Configure Template" at bounding box center [1076, 207] width 86 height 22
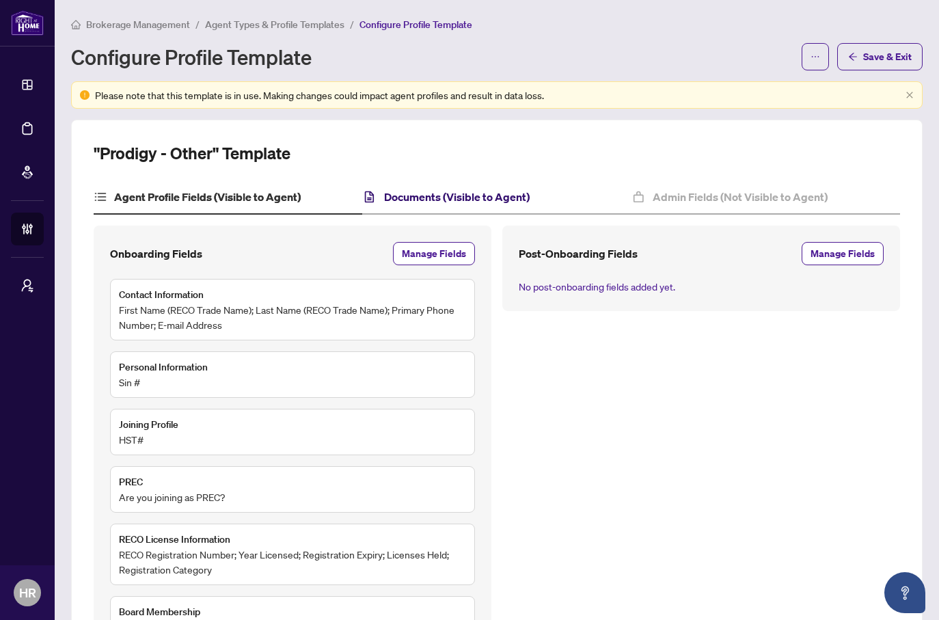
click at [454, 198] on h4 "Documents (Visible to Agent)" at bounding box center [457, 197] width 146 height 16
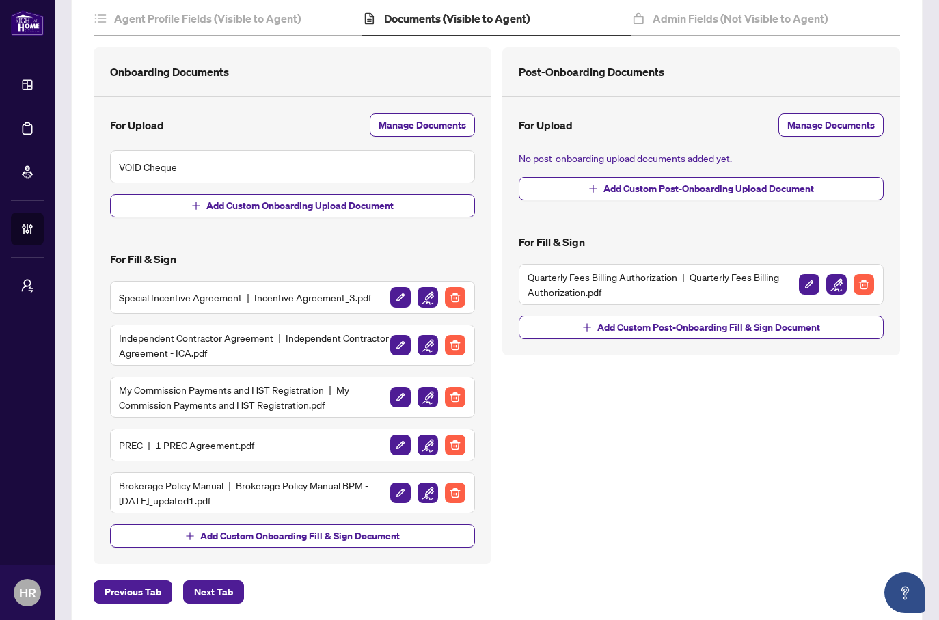
scroll to position [179, 0]
click at [394, 299] on img "button" at bounding box center [400, 296] width 21 height 21
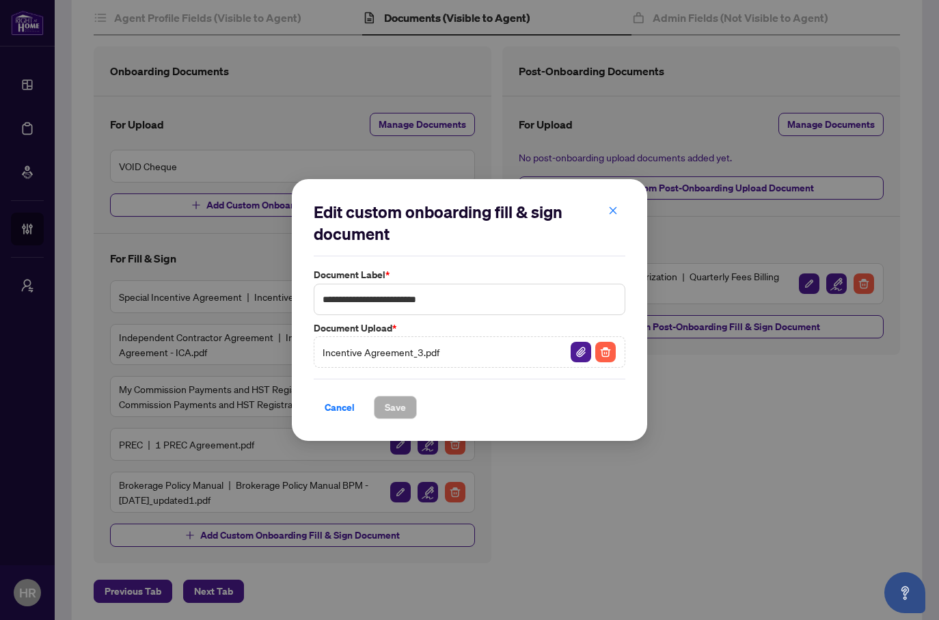
click at [444, 357] on div "Incentive Agreement_3.pdf" at bounding box center [470, 351] width 312 height 31
click at [607, 211] on button "button" at bounding box center [612, 211] width 27 height 23
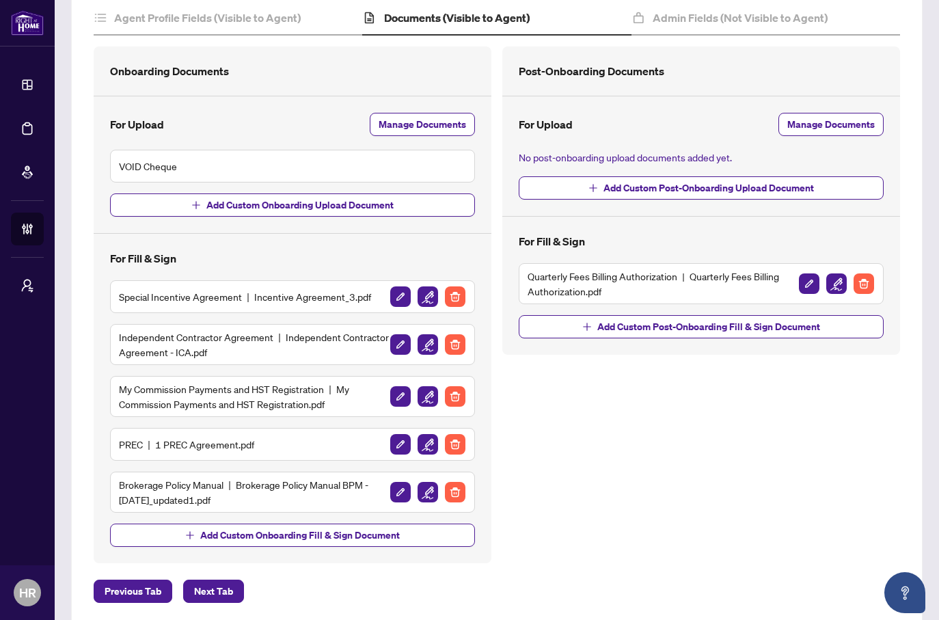
click at [584, 445] on div "Post-Onboarding Documents For Upload Manage Documents No post-onboarding upload…" at bounding box center [701, 304] width 409 height 517
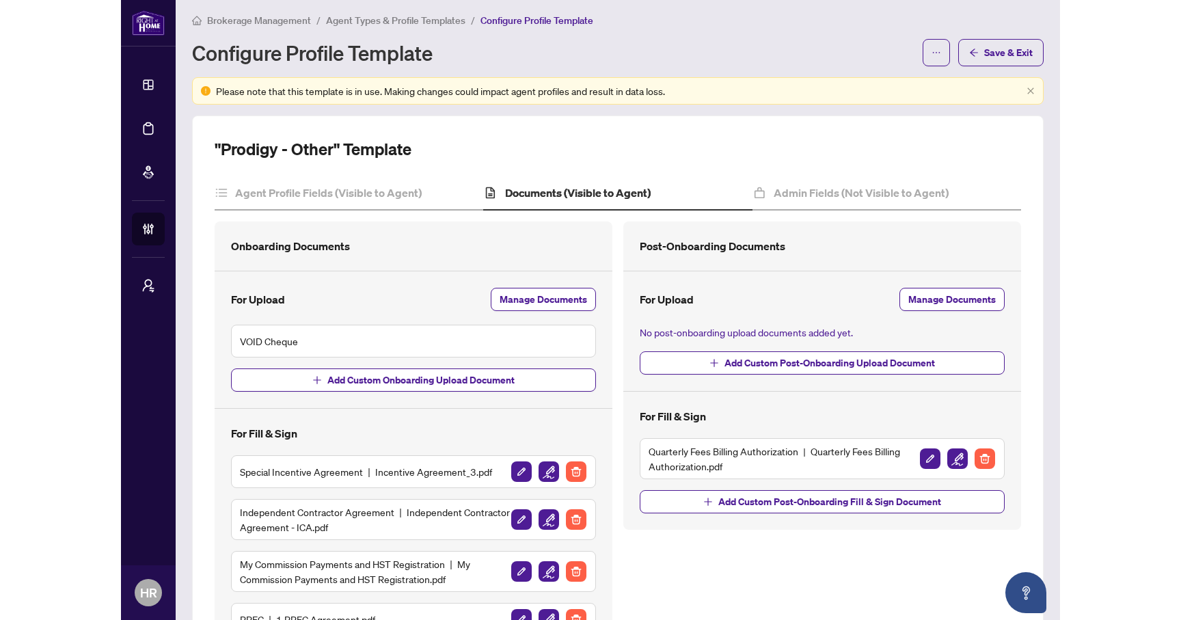
scroll to position [0, 0]
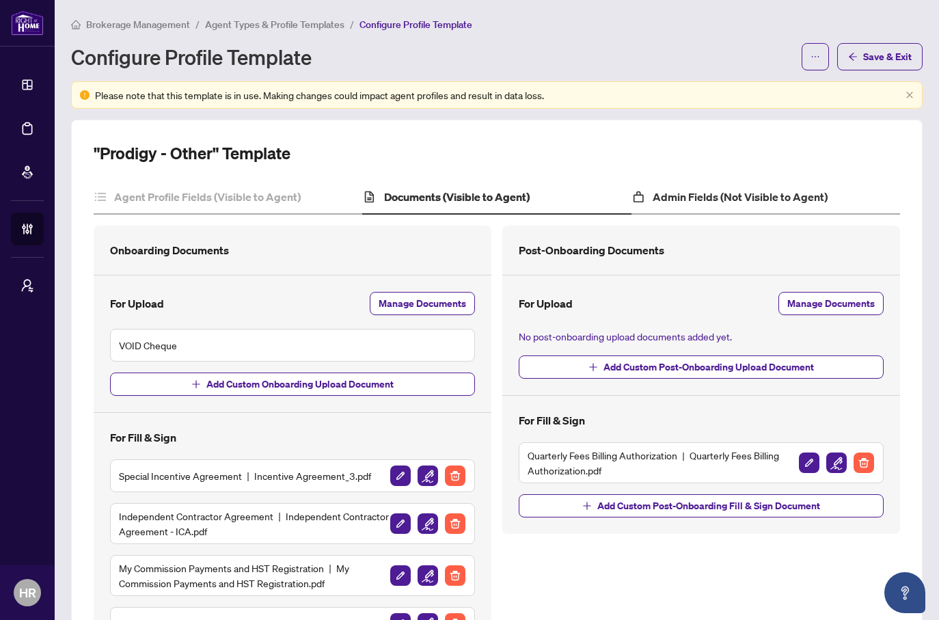
click at [718, 185] on div "Admin Fields (Not Visible to Agent)" at bounding box center [765, 197] width 269 height 34
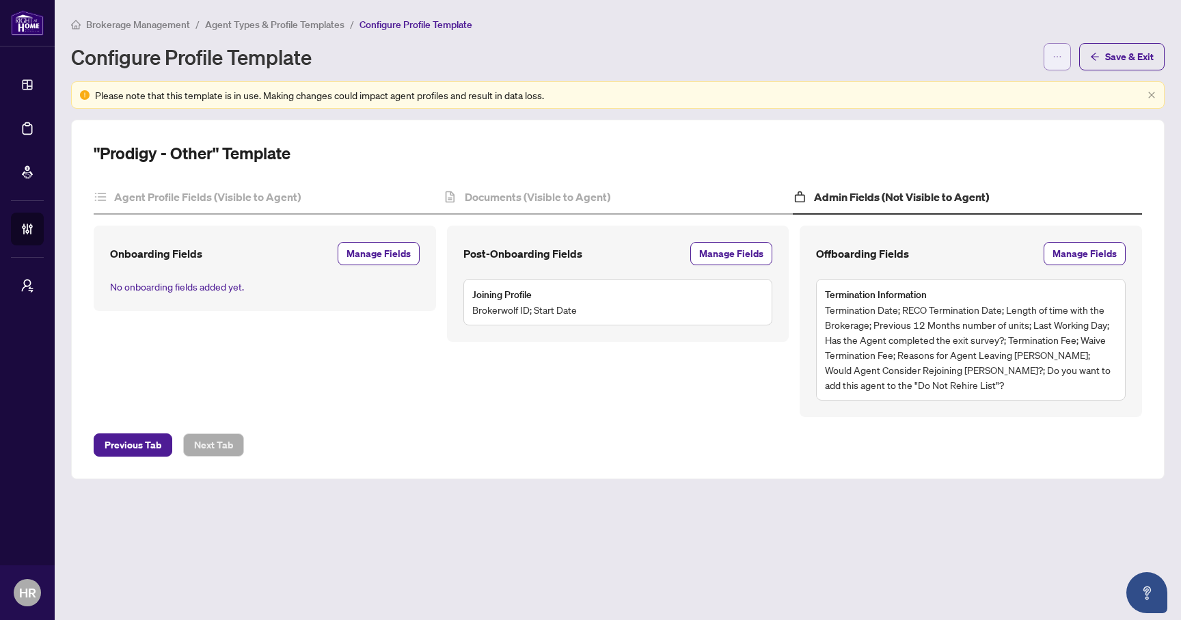
click at [1057, 53] on icon "ellipsis" at bounding box center [1057, 57] width 10 height 10
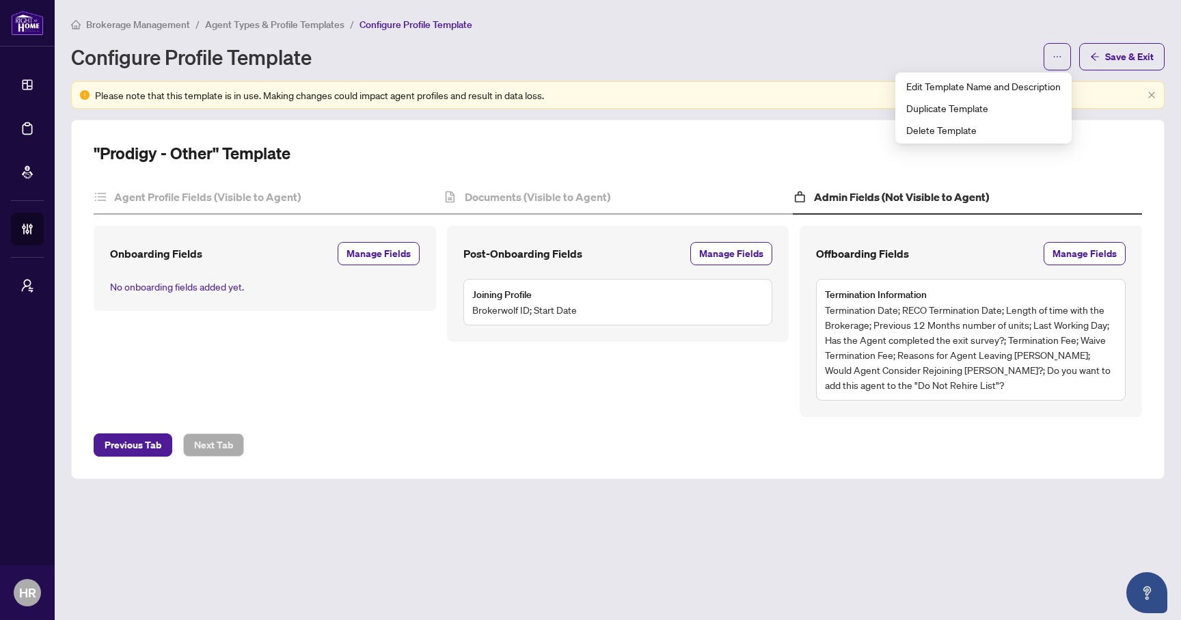
click at [694, 75] on div "Brokerage Management / Agent Types & Profile Templates / Configure Profile Temp…" at bounding box center [618, 62] width 1110 height 92
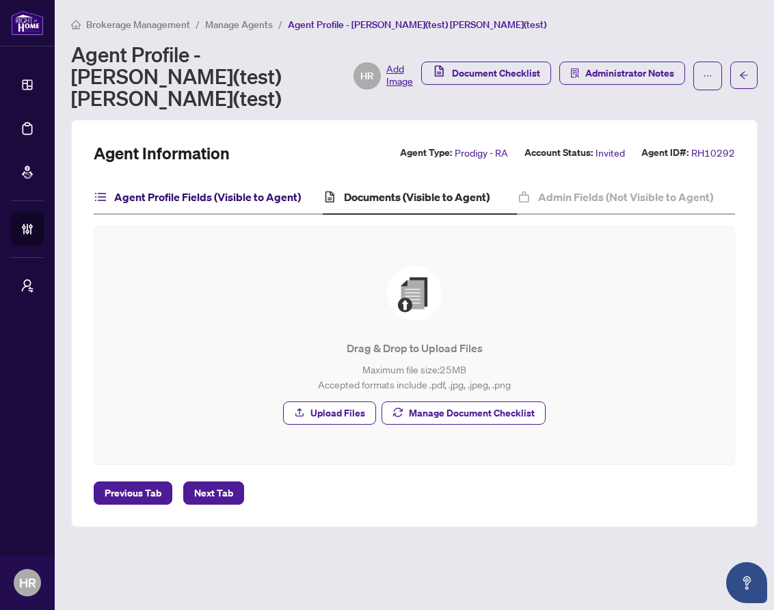
click at [240, 189] on h4 "Agent Profile Fields (Visible to Agent)" at bounding box center [207, 197] width 187 height 16
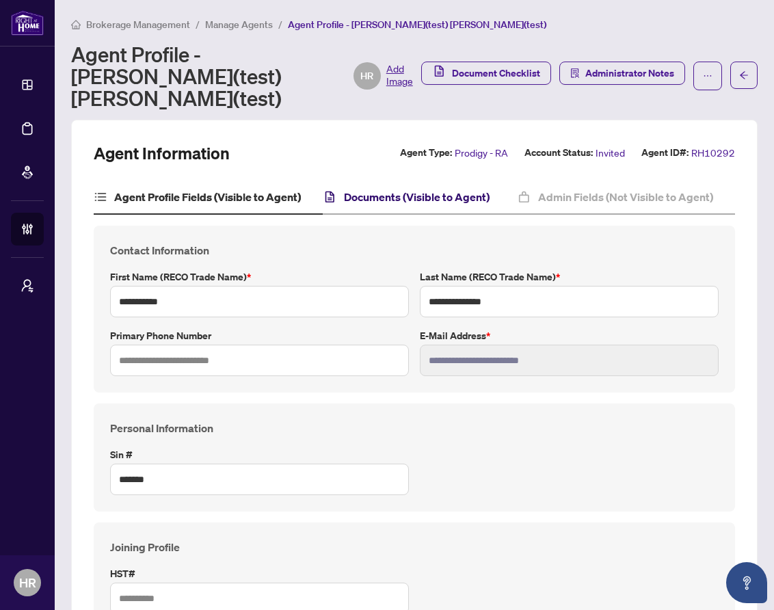
click at [411, 189] on h4 "Documents (Visible to Agent)" at bounding box center [417, 197] width 146 height 16
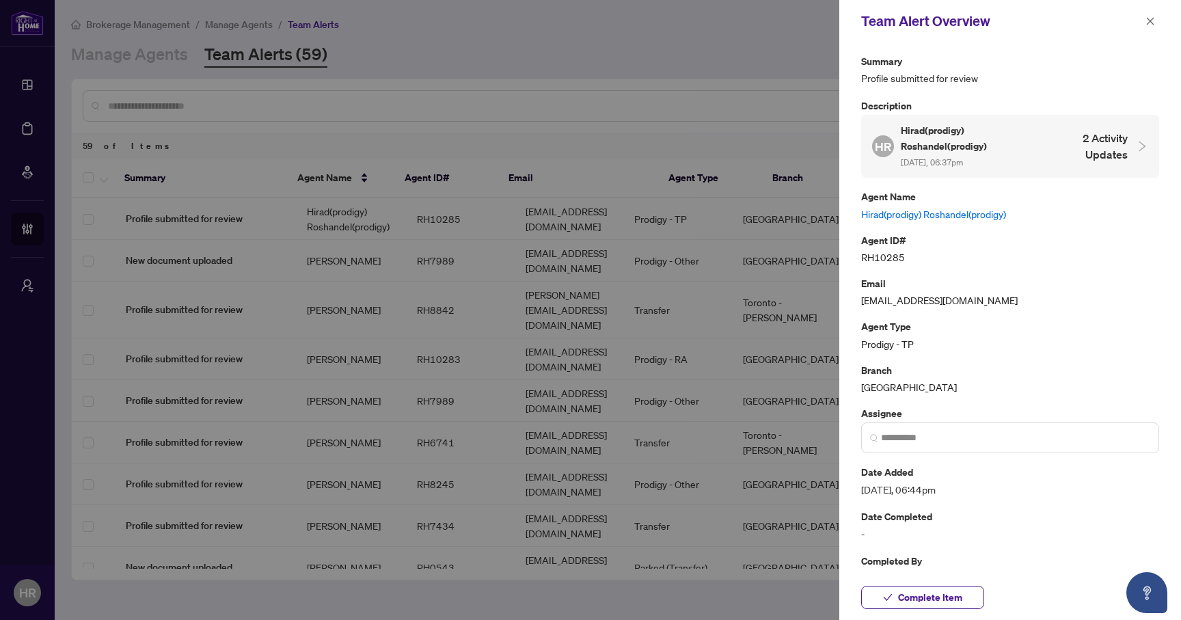
scroll to position [21, 0]
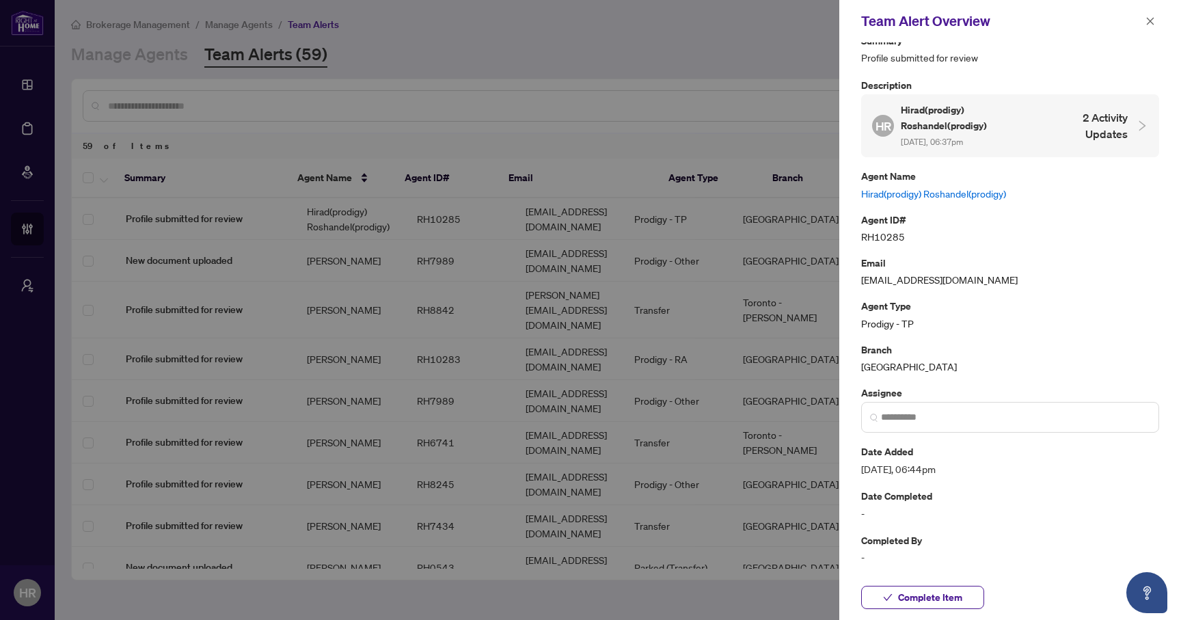
click at [286, 606] on div at bounding box center [590, 310] width 1181 height 620
click at [558, 266] on div at bounding box center [590, 310] width 1181 height 620
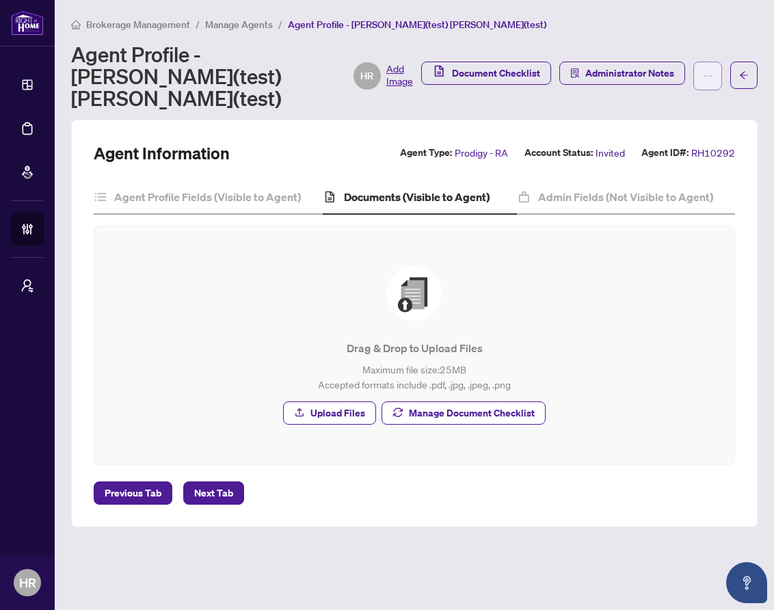
click at [703, 71] on icon "ellipsis" at bounding box center [708, 76] width 10 height 10
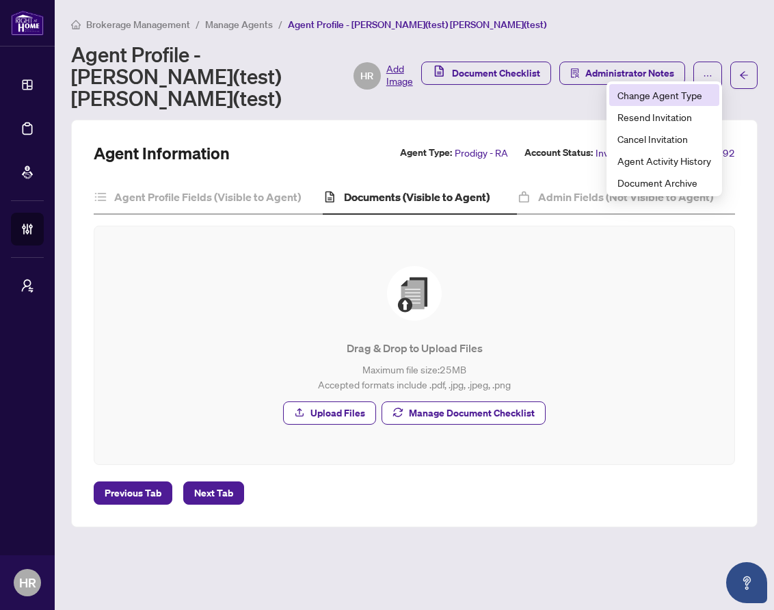
click at [683, 92] on span "Change Agent Type" at bounding box center [664, 94] width 94 height 15
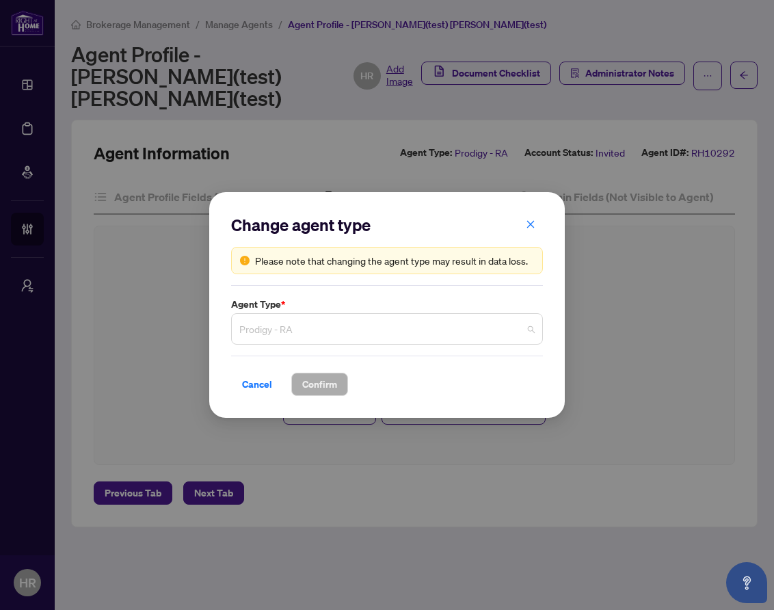
scroll to position [22, 0]
click at [427, 331] on span "Prodigy - RA" at bounding box center [386, 329] width 295 height 26
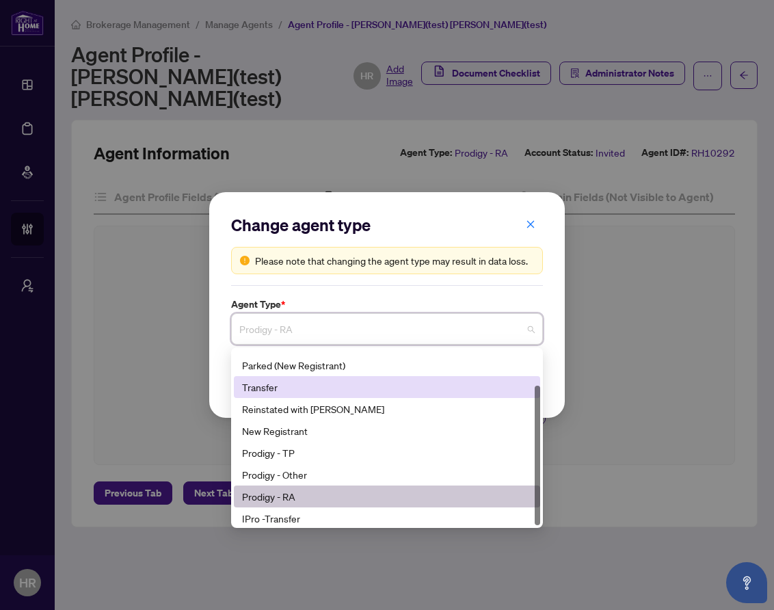
scroll to position [44, 0]
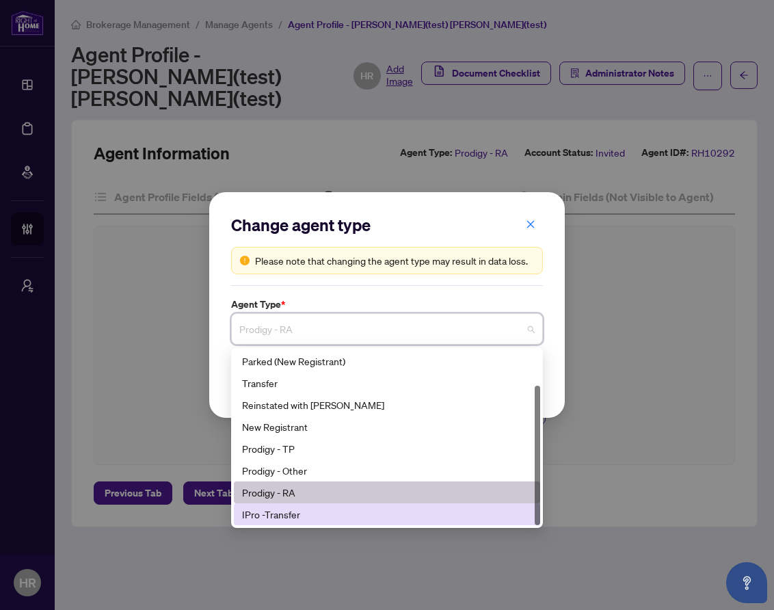
click at [332, 517] on div "IPro -Transfer" at bounding box center [387, 513] width 290 height 15
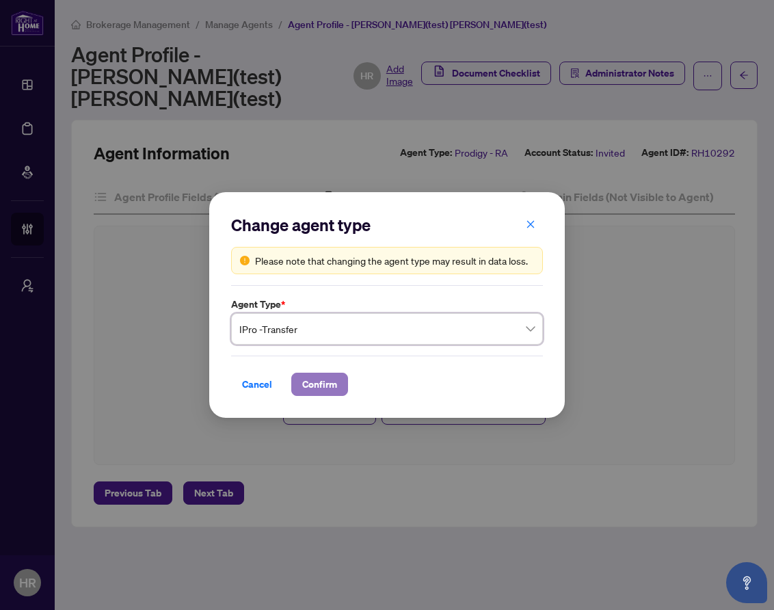
click at [329, 381] on span "Confirm" at bounding box center [319, 384] width 35 height 22
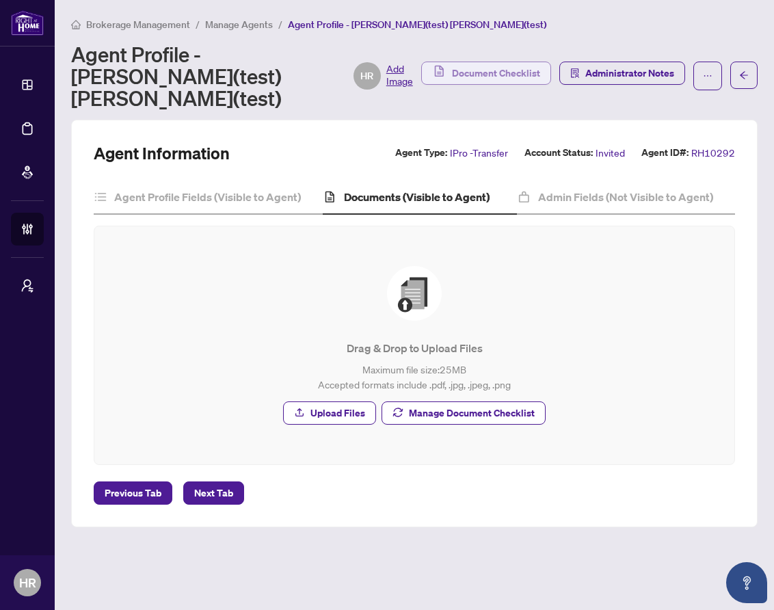
click at [511, 64] on span "Document Checklist" at bounding box center [496, 73] width 88 height 22
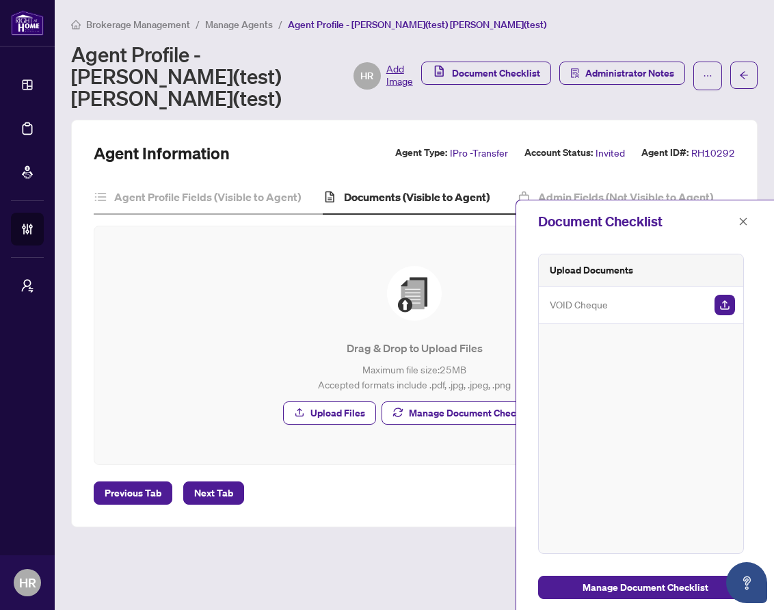
click at [634, 489] on div "Upload Documents VOID Cheque" at bounding box center [641, 404] width 206 height 300
click at [716, 62] on button "button" at bounding box center [707, 76] width 29 height 29
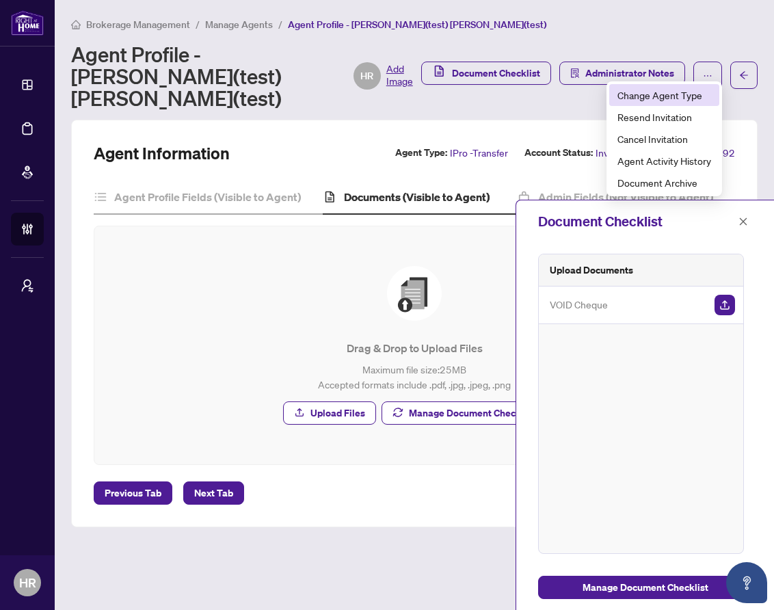
click at [681, 99] on span "Change Agent Type" at bounding box center [664, 94] width 94 height 15
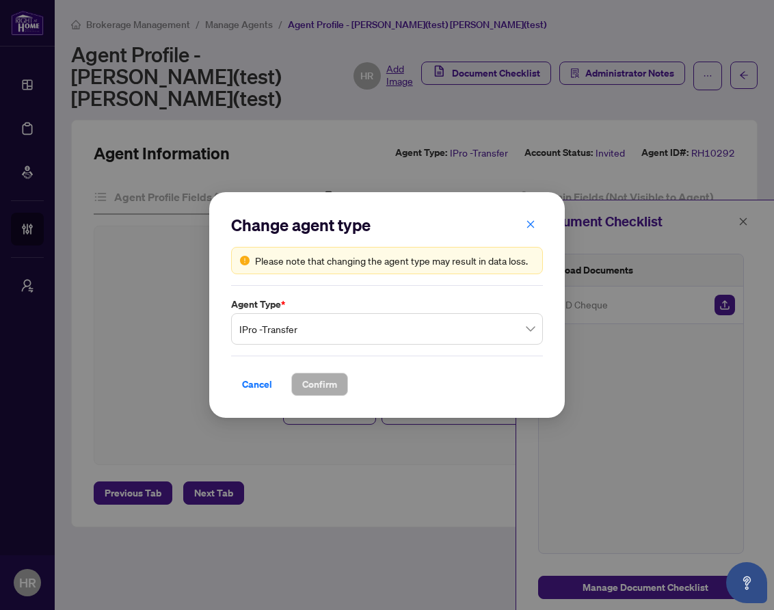
click at [408, 346] on div "Change agent type Please note that changing the agent type may result in data l…" at bounding box center [387, 305] width 312 height 182
click at [411, 336] on span "IPro -Transfer" at bounding box center [386, 329] width 295 height 26
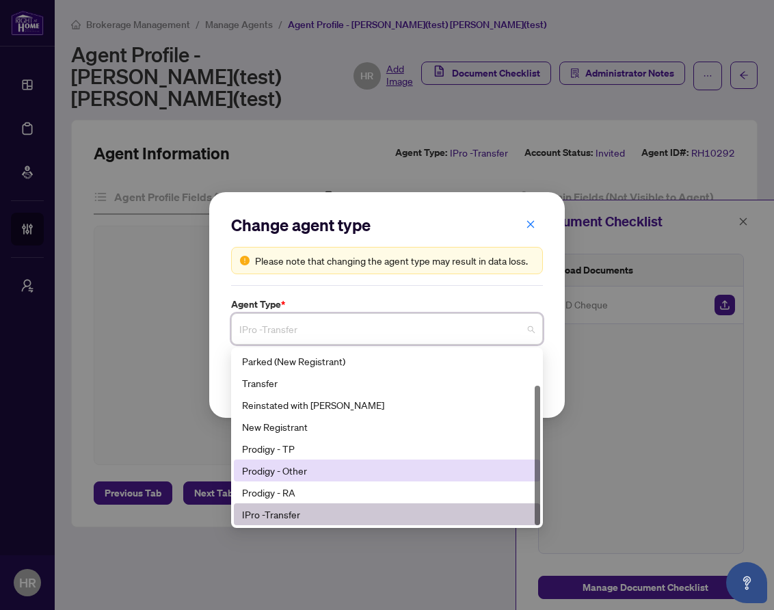
click at [347, 465] on div "Prodigy - Other" at bounding box center [387, 470] width 290 height 15
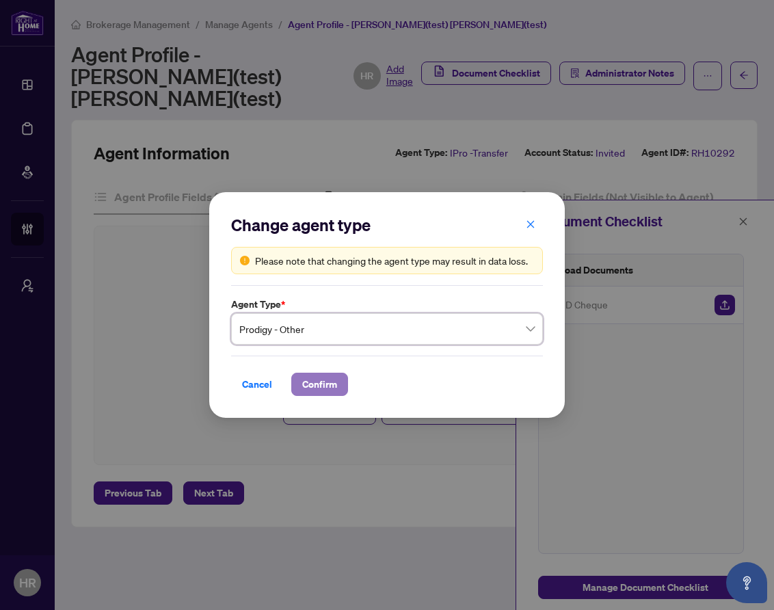
click at [318, 383] on span "Confirm" at bounding box center [319, 384] width 35 height 22
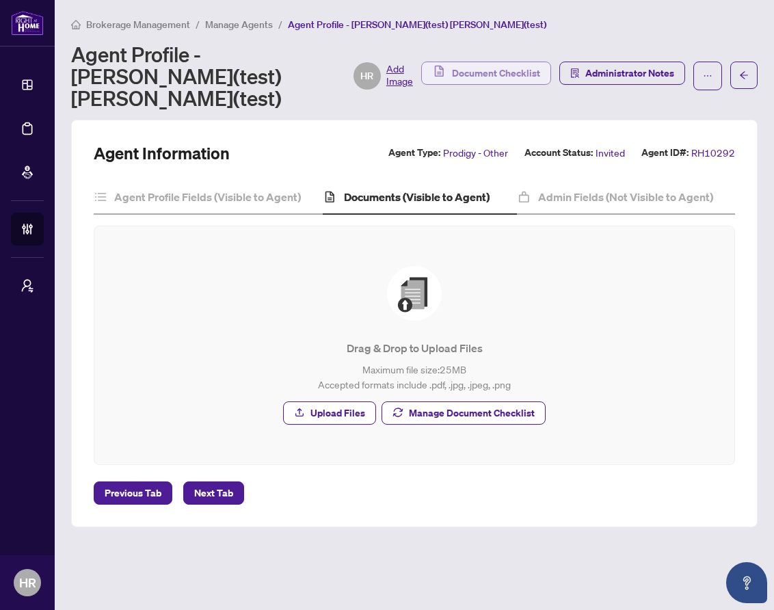
click at [502, 63] on span "Document Checklist" at bounding box center [496, 73] width 88 height 22
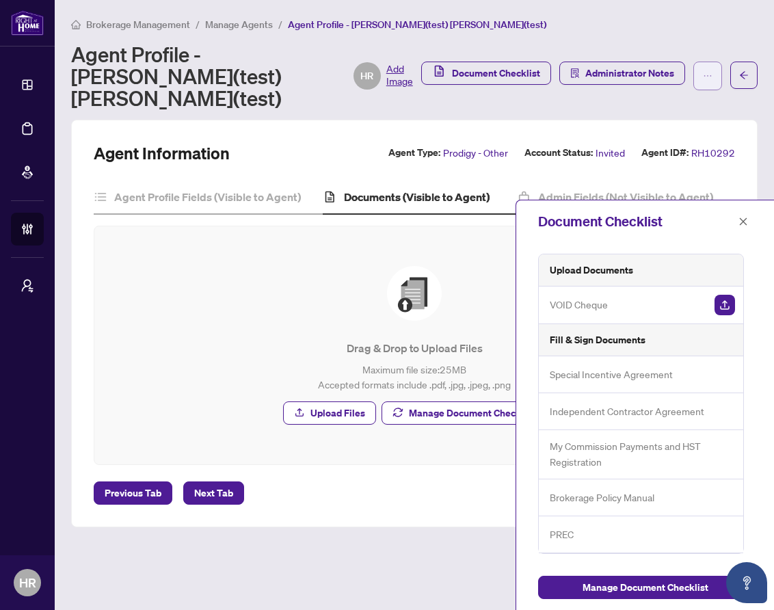
click at [698, 69] on button "button" at bounding box center [707, 76] width 29 height 29
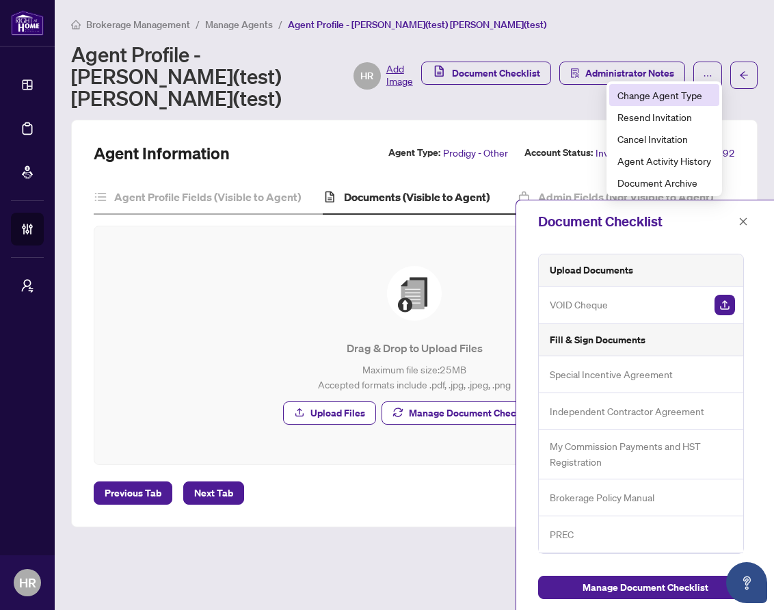
click at [671, 91] on span "Change Agent Type" at bounding box center [664, 94] width 94 height 15
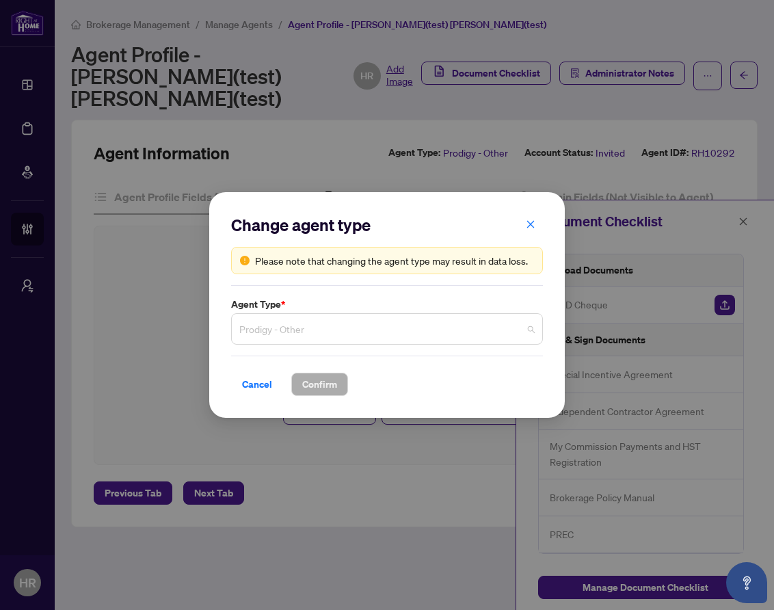
click at [382, 323] on span "Prodigy - Other" at bounding box center [386, 329] width 295 height 26
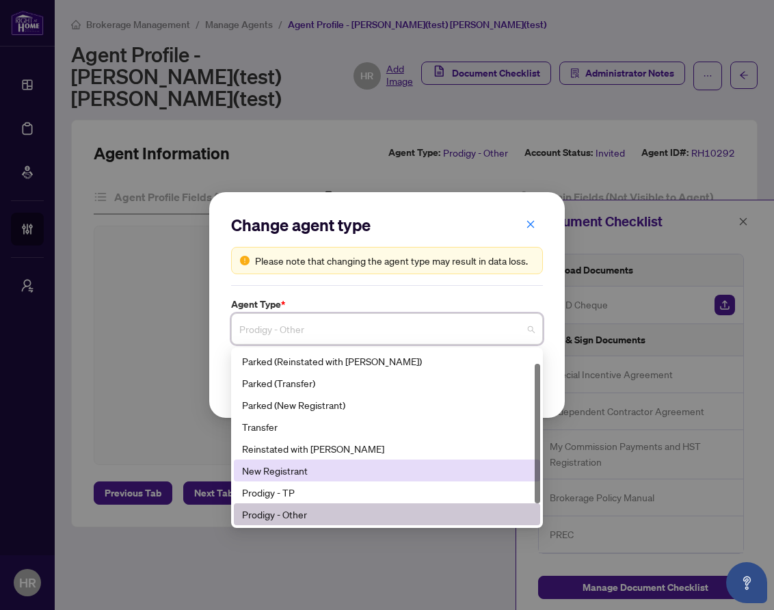
scroll to position [44, 0]
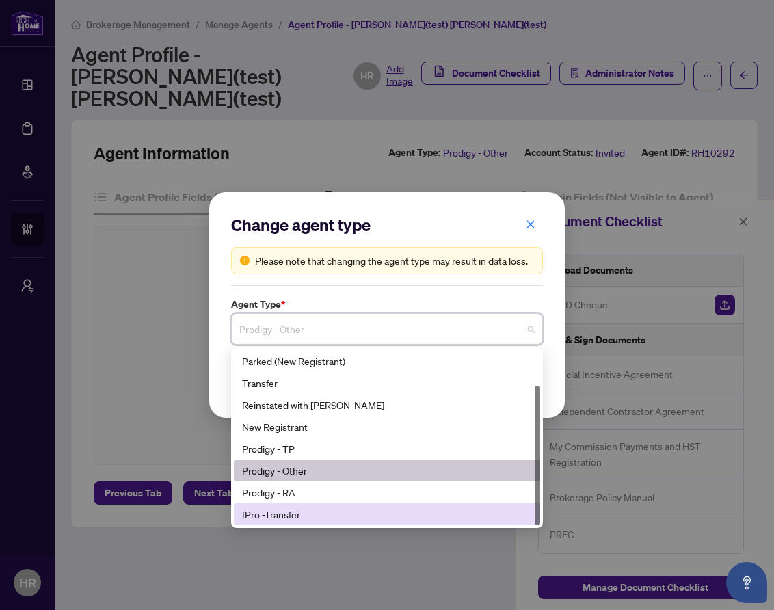
click at [316, 512] on div "IPro -Transfer" at bounding box center [387, 513] width 290 height 15
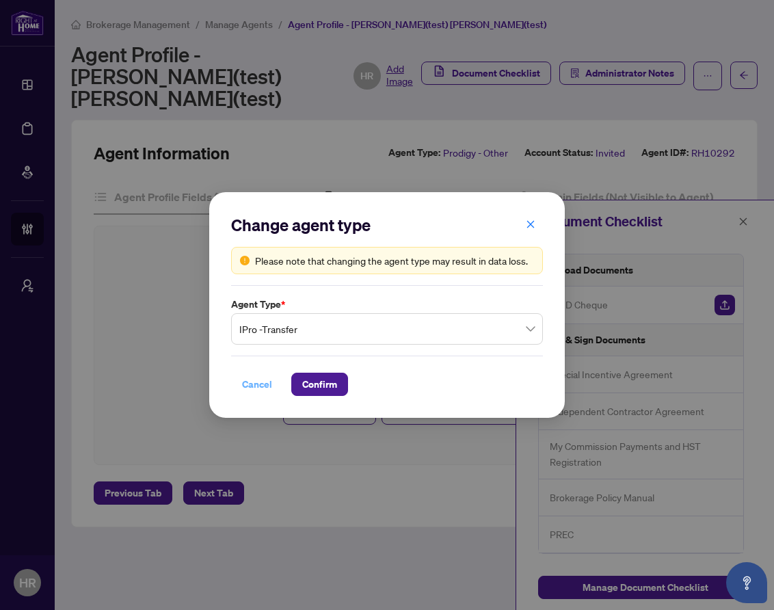
drag, startPoint x: 323, startPoint y: 373, endPoint x: 248, endPoint y: 379, distance: 74.7
click at [248, 379] on div "Cancel Confirm" at bounding box center [387, 383] width 312 height 23
click at [249, 379] on span "Cancel" at bounding box center [257, 384] width 30 height 22
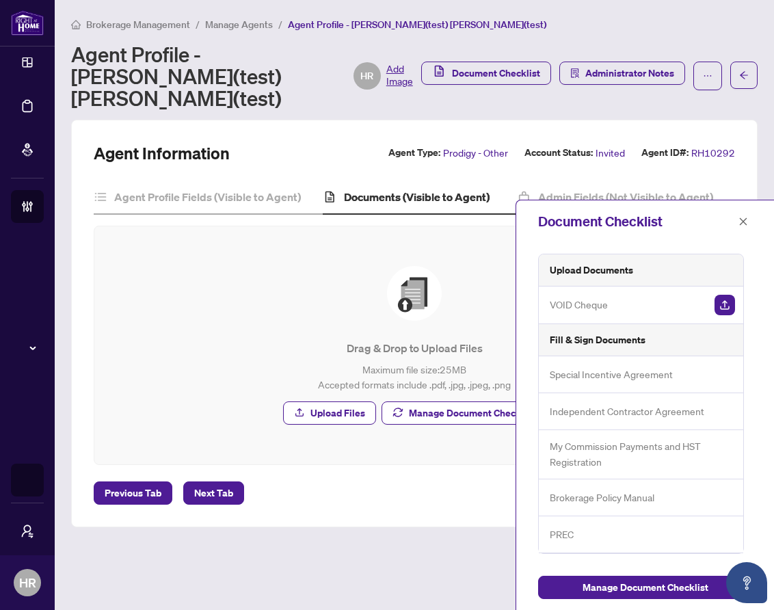
scroll to position [0, 0]
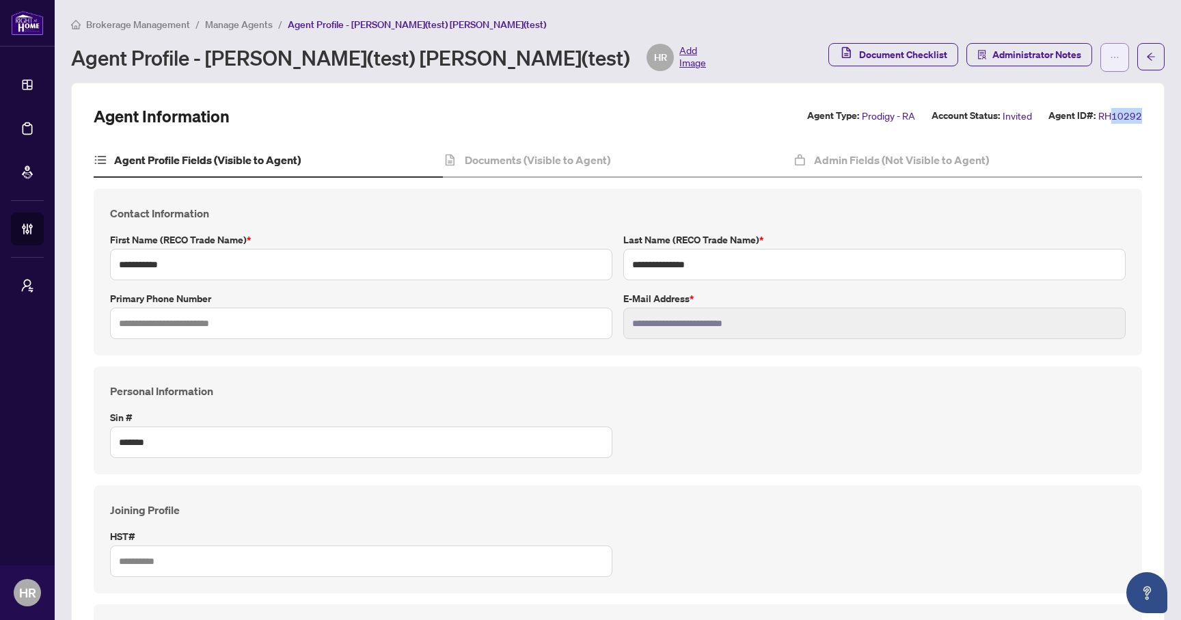
click at [1114, 58] on icon "ellipsis" at bounding box center [1115, 58] width 10 height 10
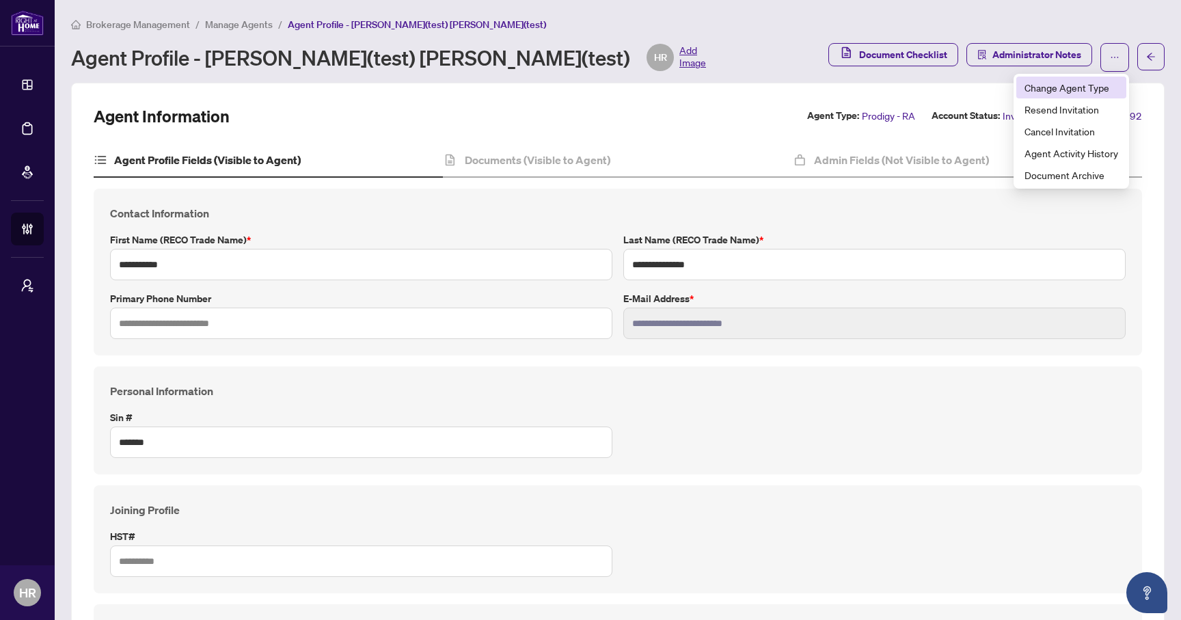
click at [1080, 91] on span "Change Agent Type" at bounding box center [1071, 87] width 94 height 15
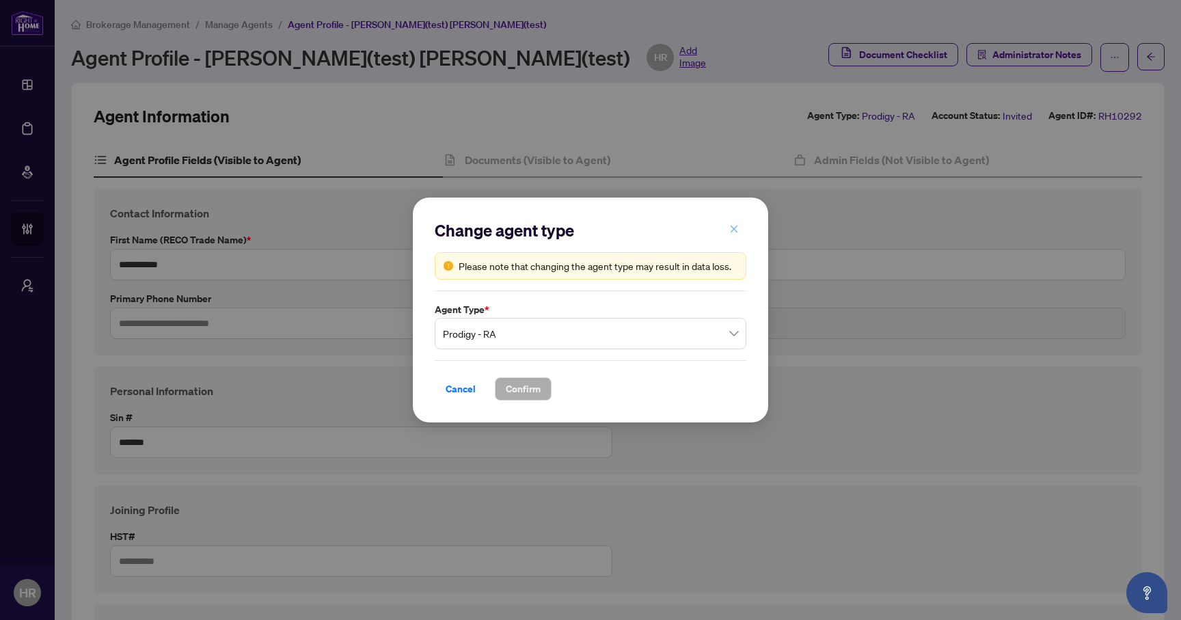
click at [733, 226] on icon "close" at bounding box center [734, 229] width 10 height 10
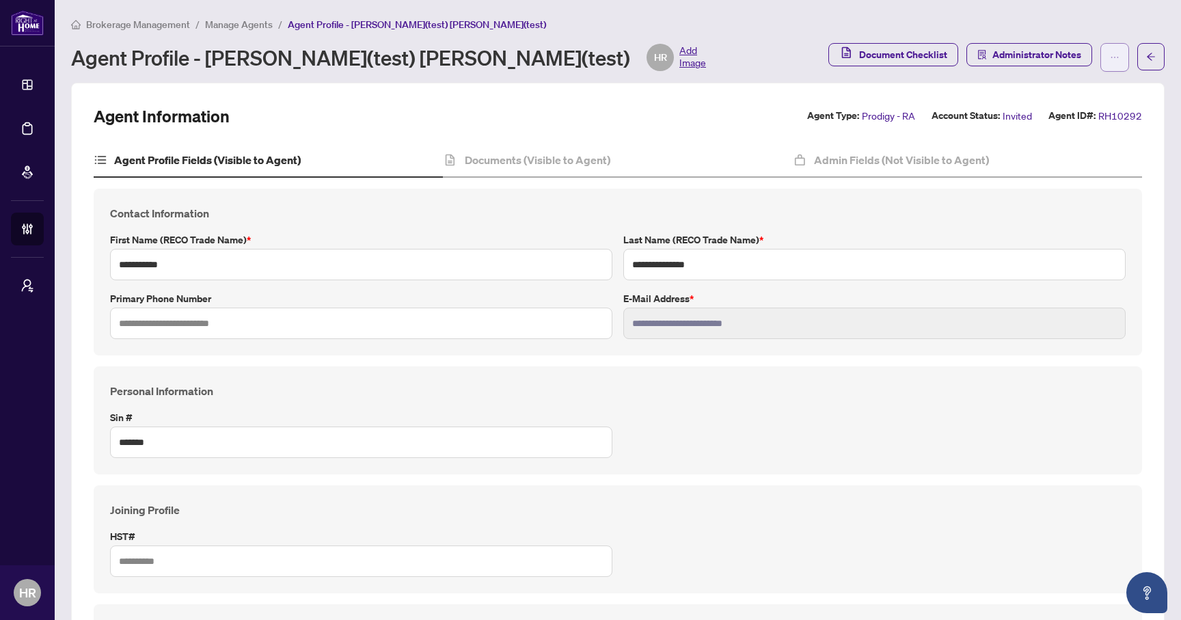
click at [1108, 57] on button "button" at bounding box center [1114, 57] width 29 height 29
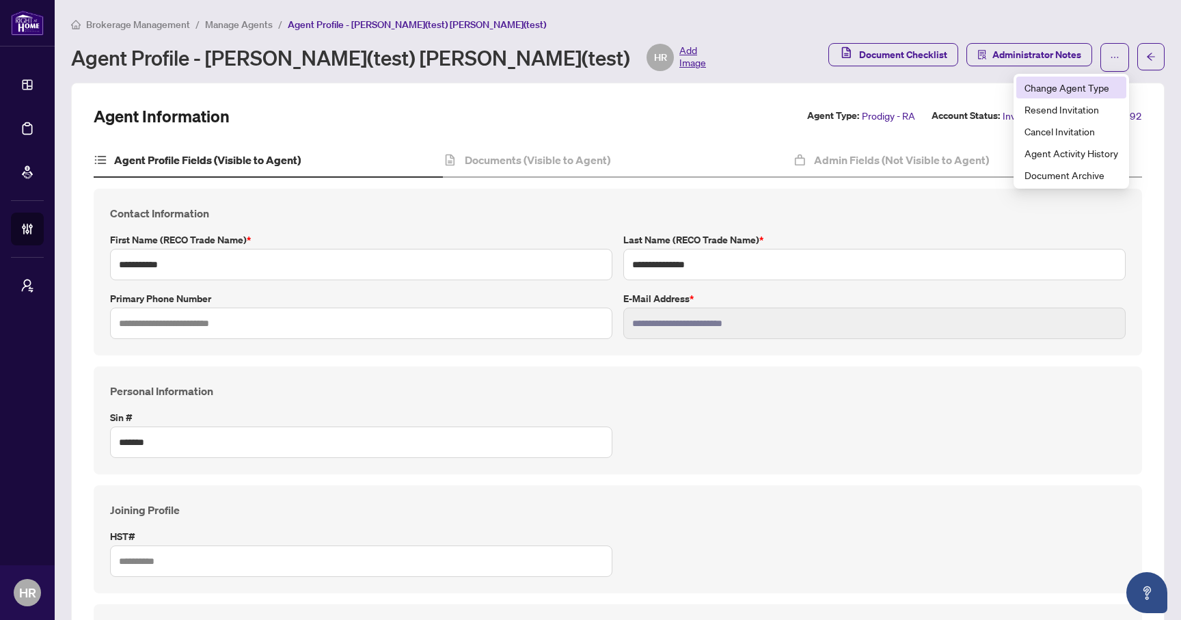
click at [1087, 84] on span "Change Agent Type" at bounding box center [1071, 87] width 94 height 15
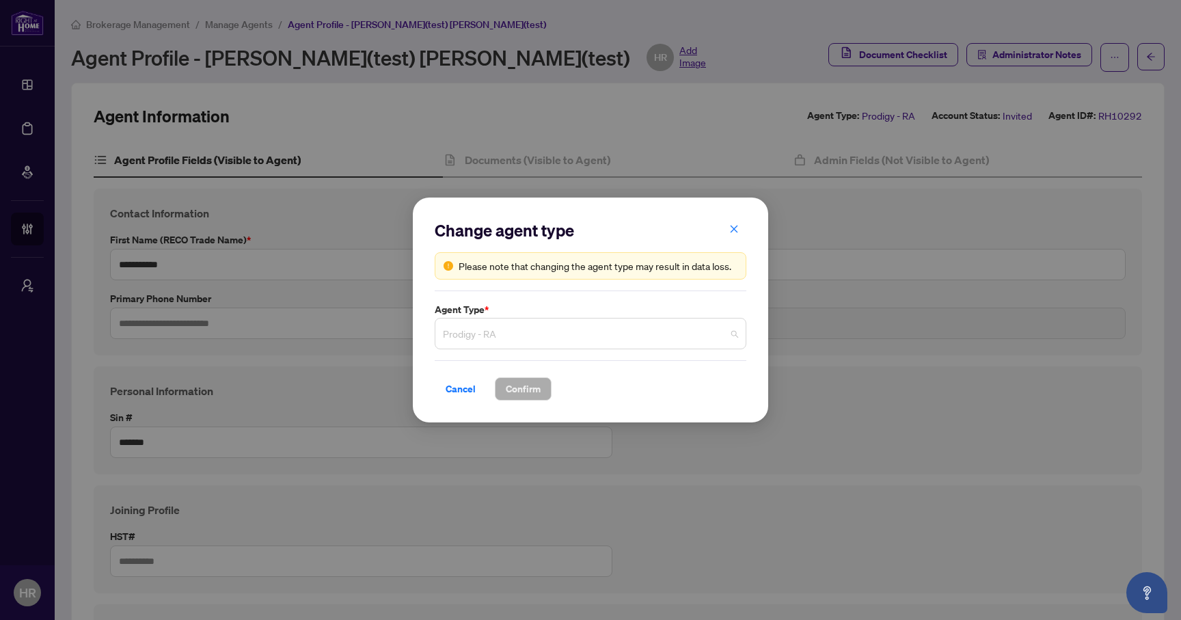
scroll to position [22, 0]
click at [552, 337] on span "Prodigy - RA" at bounding box center [590, 334] width 295 height 26
click at [736, 228] on icon "close" at bounding box center [734, 229] width 10 height 10
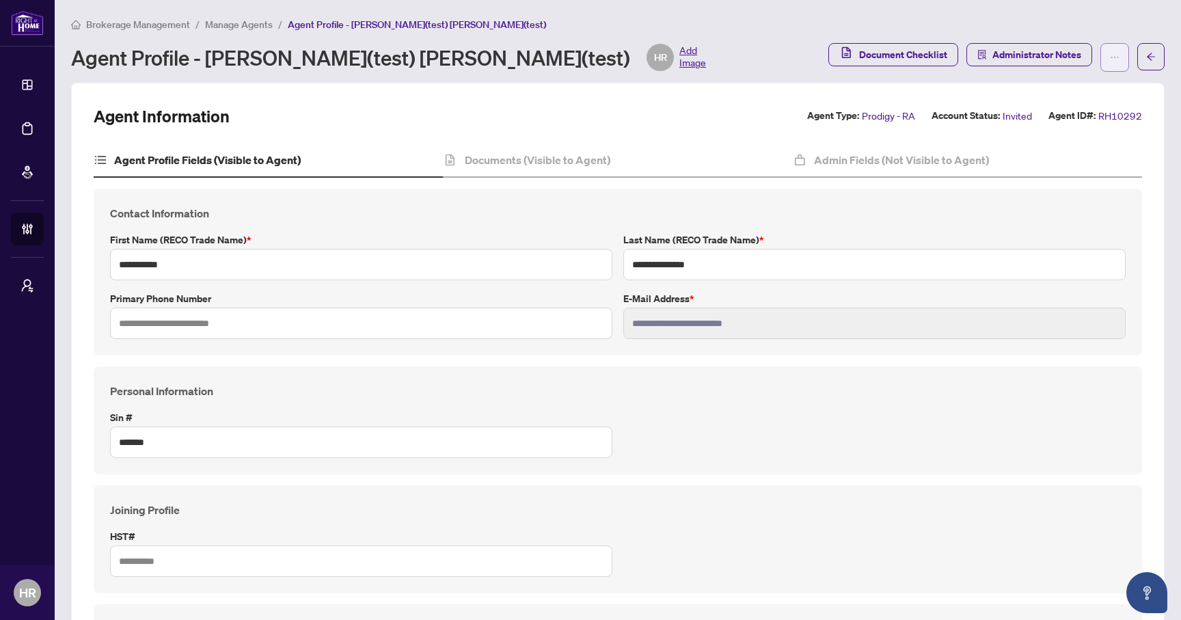
click at [1104, 63] on button "button" at bounding box center [1114, 57] width 29 height 29
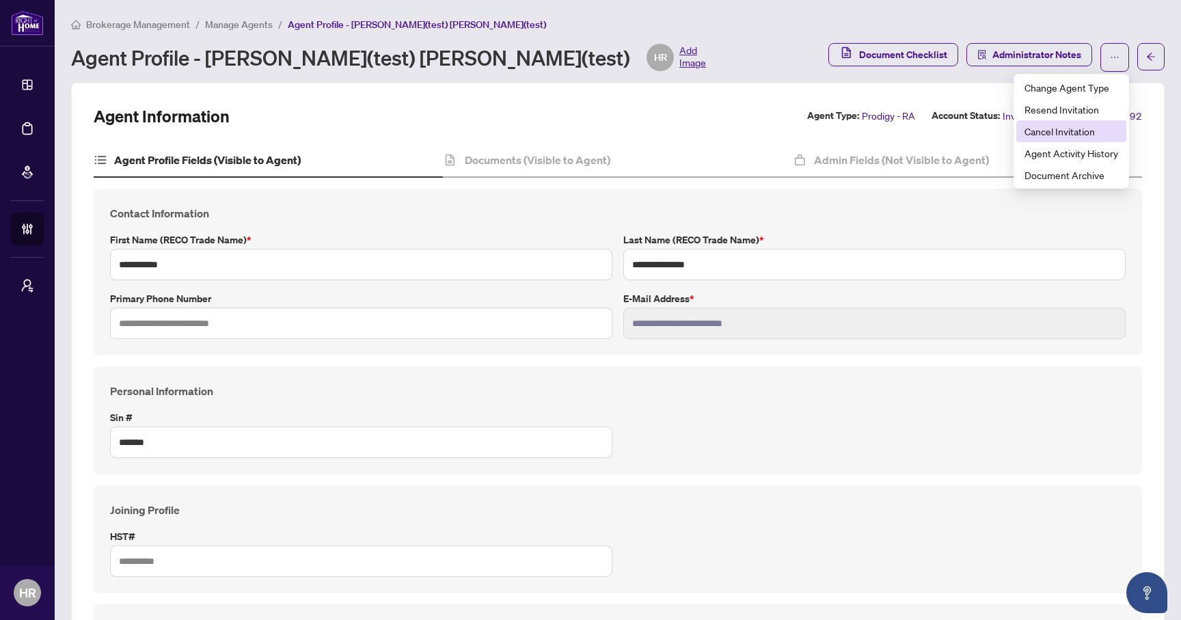
click at [1057, 131] on span "Cancel Invitation" at bounding box center [1071, 131] width 94 height 15
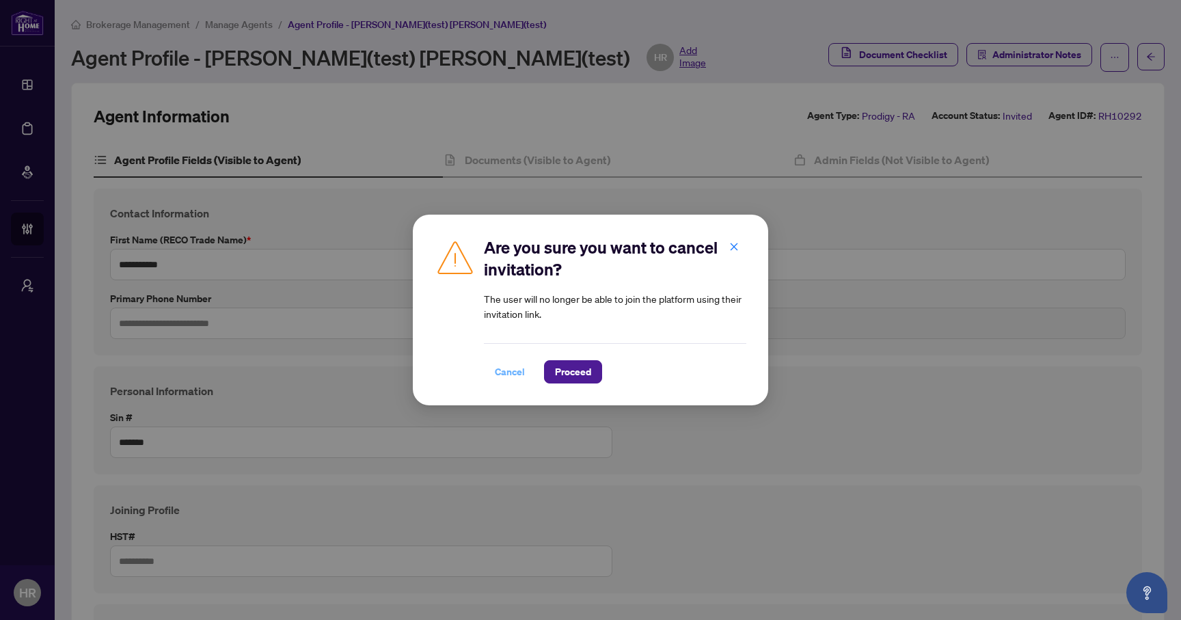
click at [510, 365] on span "Cancel" at bounding box center [510, 372] width 30 height 22
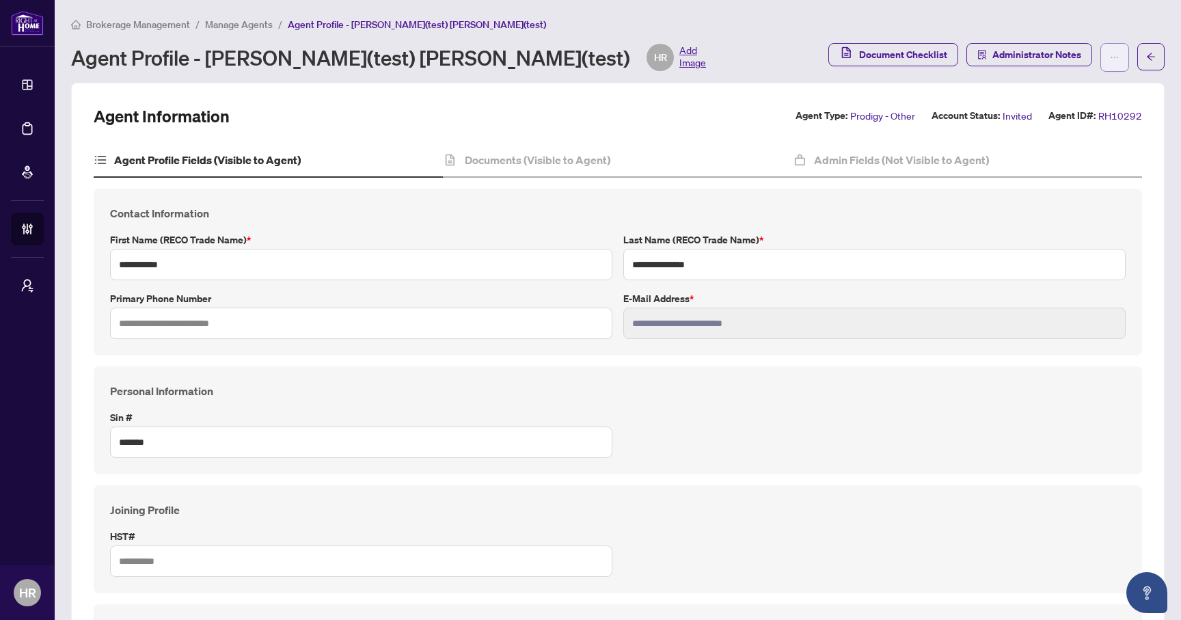
click at [1104, 55] on button "button" at bounding box center [1114, 57] width 29 height 29
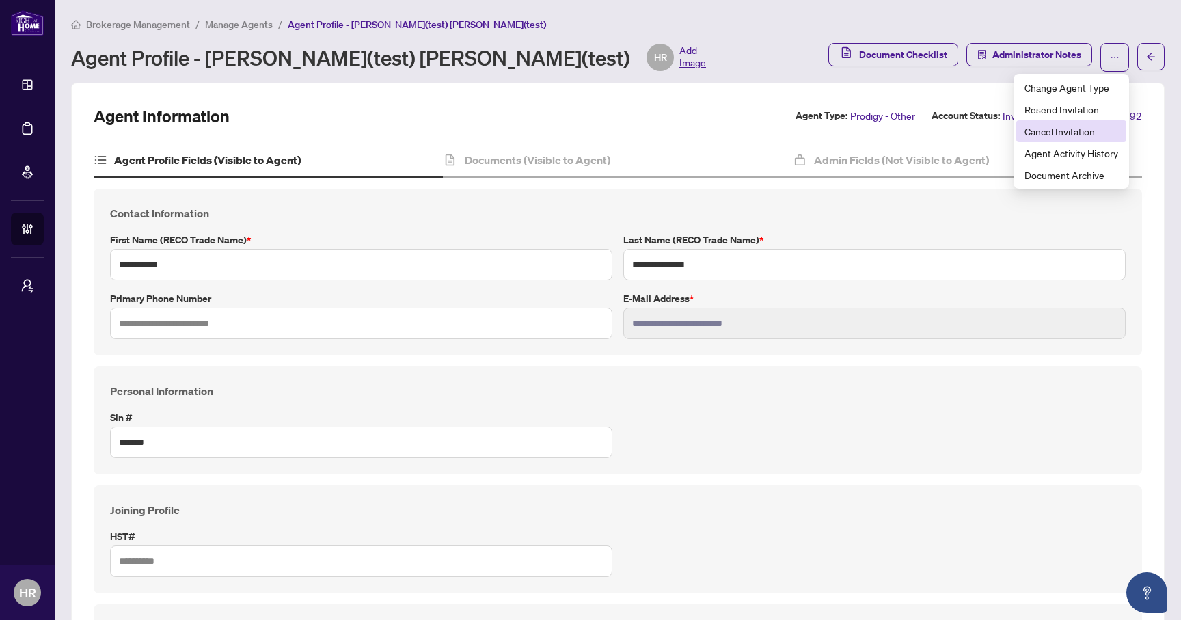
click at [1067, 134] on span "Cancel Invitation" at bounding box center [1071, 131] width 94 height 15
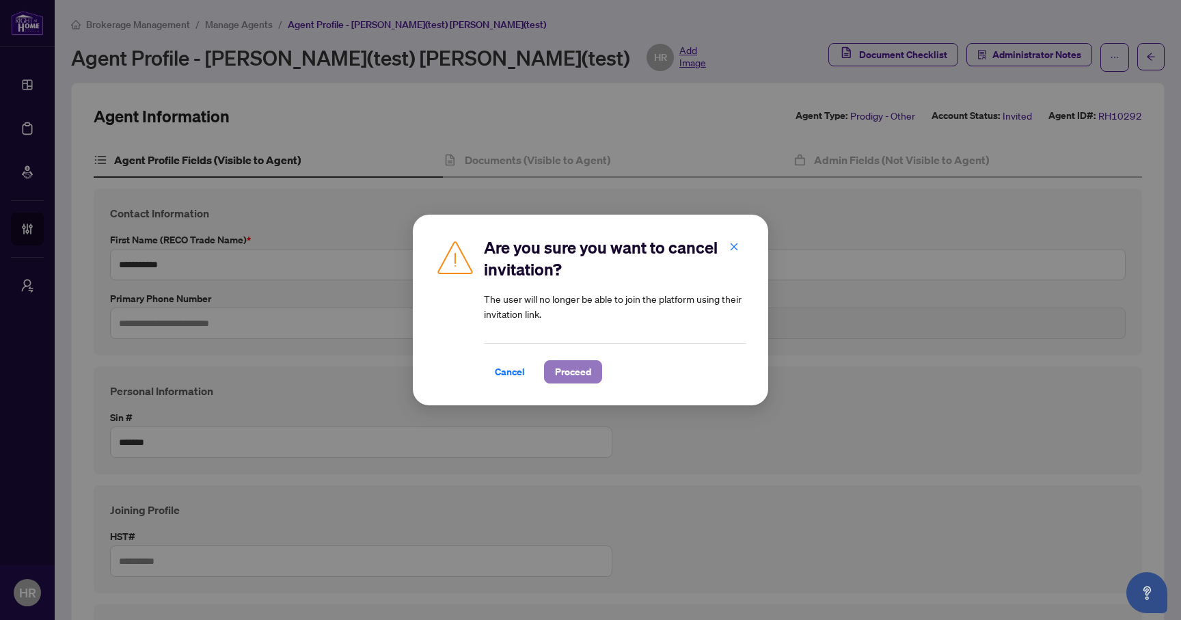
click at [570, 370] on span "Proceed" at bounding box center [573, 372] width 36 height 22
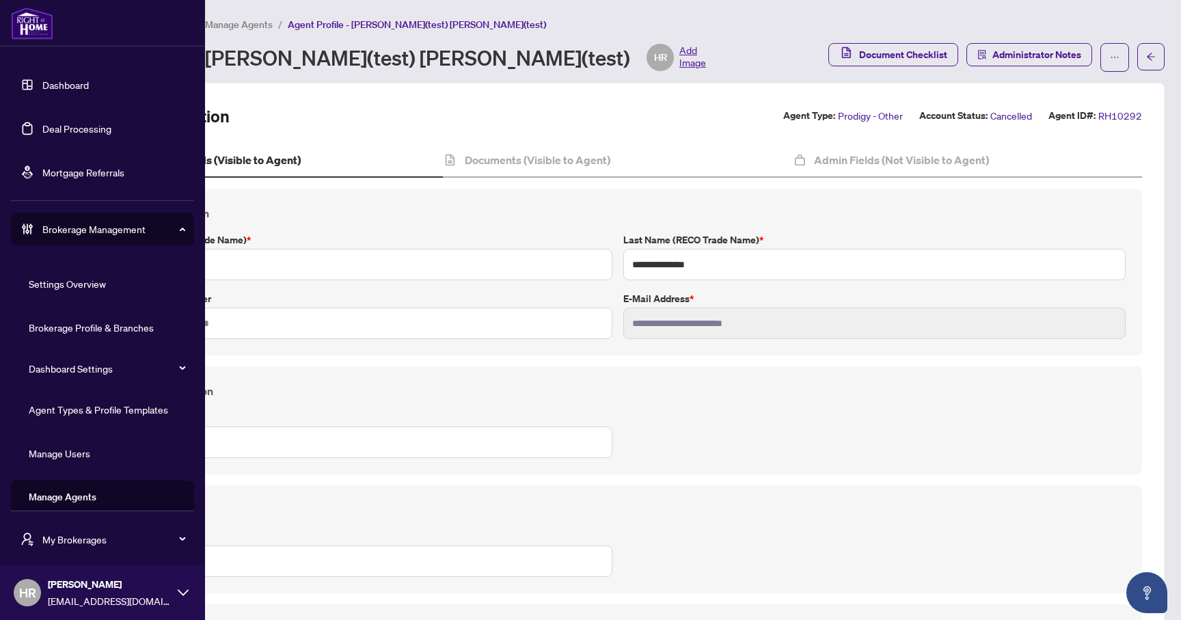
scroll to position [14, 0]
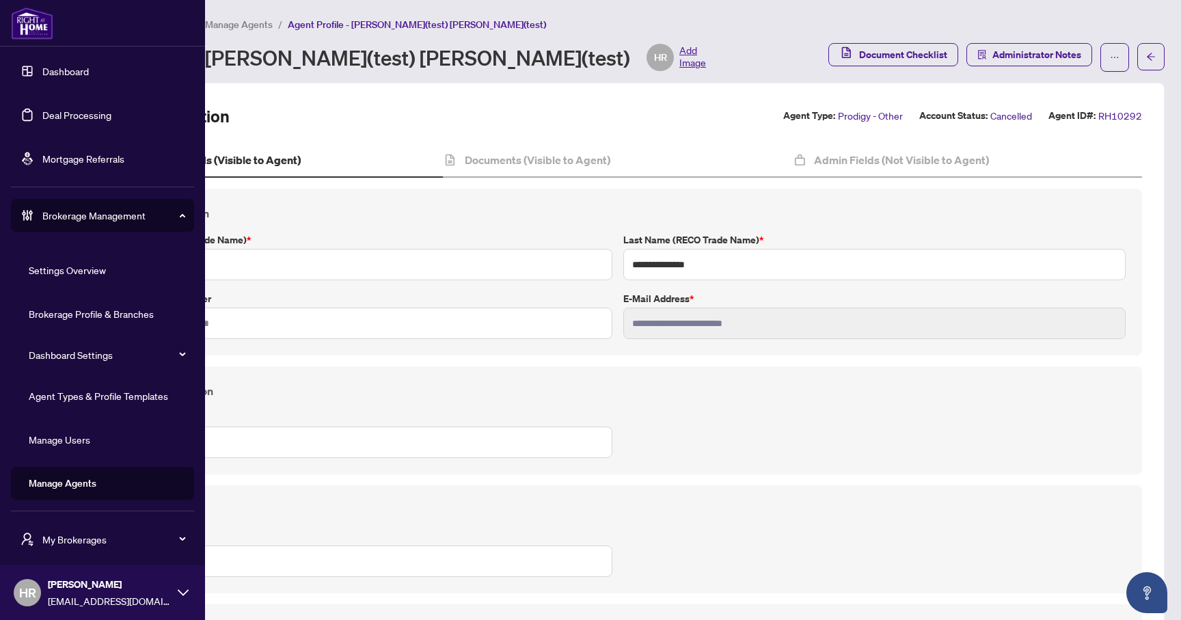
click at [76, 477] on link "Manage Agents" at bounding box center [63, 483] width 68 height 12
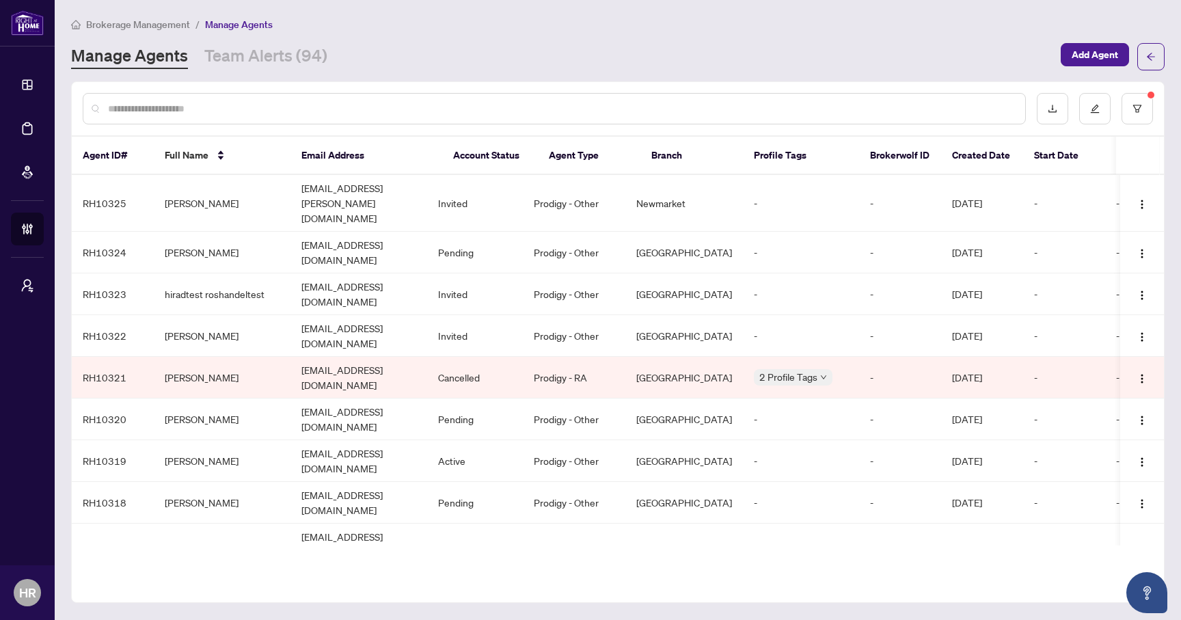
click at [595, 103] on input "text" at bounding box center [561, 108] width 906 height 15
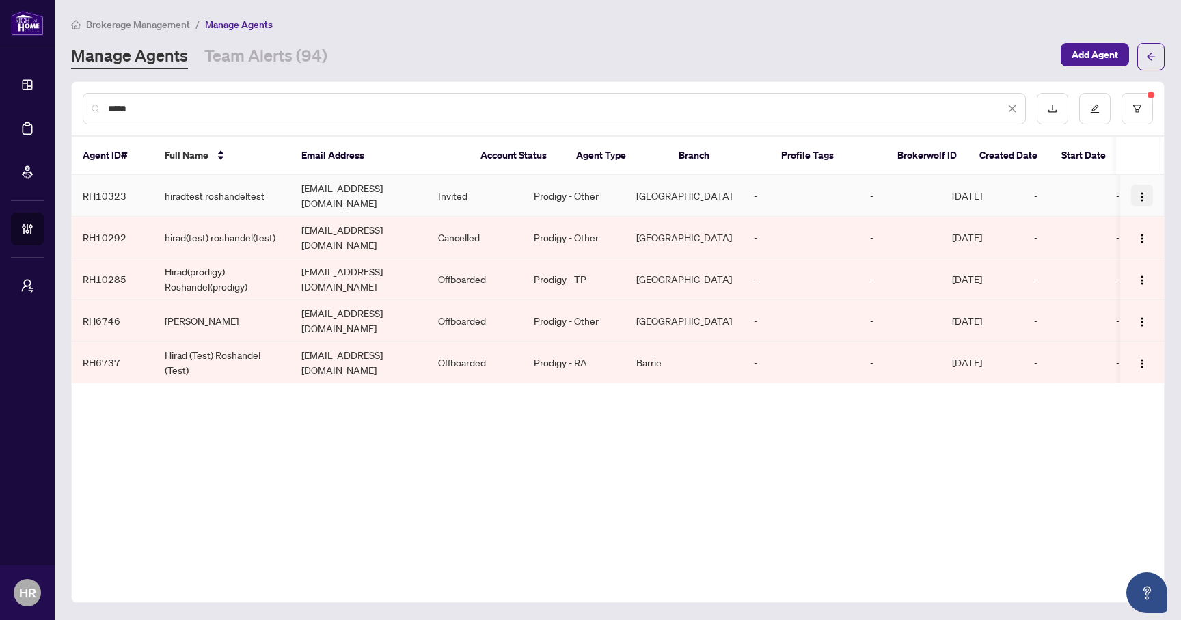
type input "*****"
click at [1145, 191] on img "button" at bounding box center [1142, 196] width 11 height 11
click at [1105, 264] on span "Cancel Invitation" at bounding box center [1104, 261] width 74 height 15
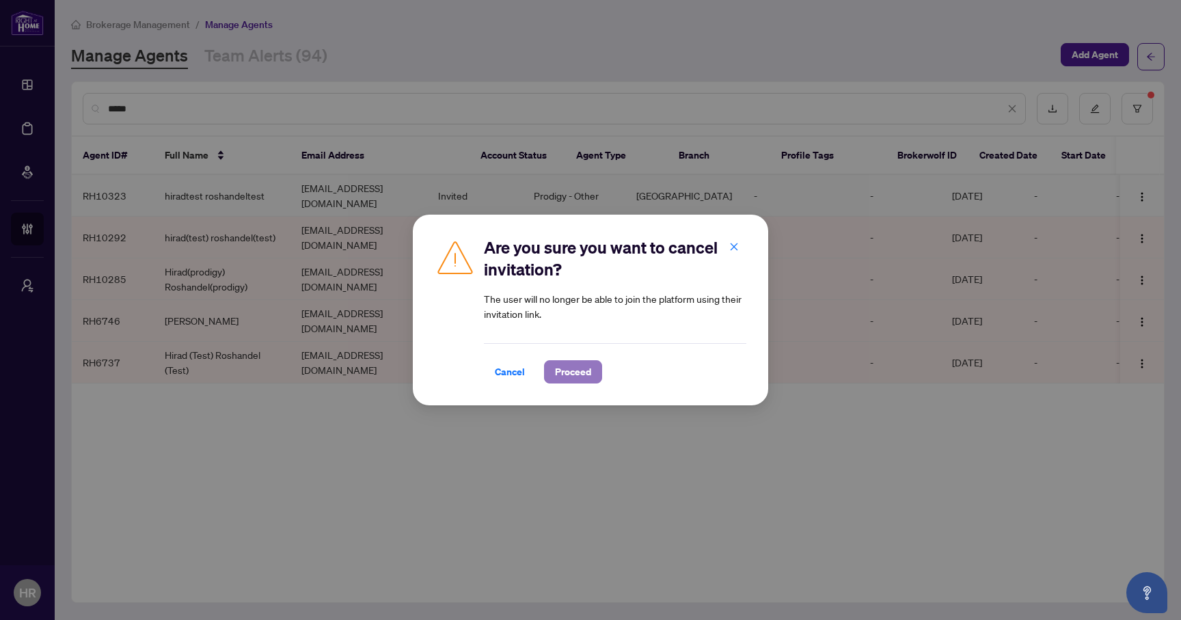
click at [585, 368] on span "Proceed" at bounding box center [573, 372] width 36 height 22
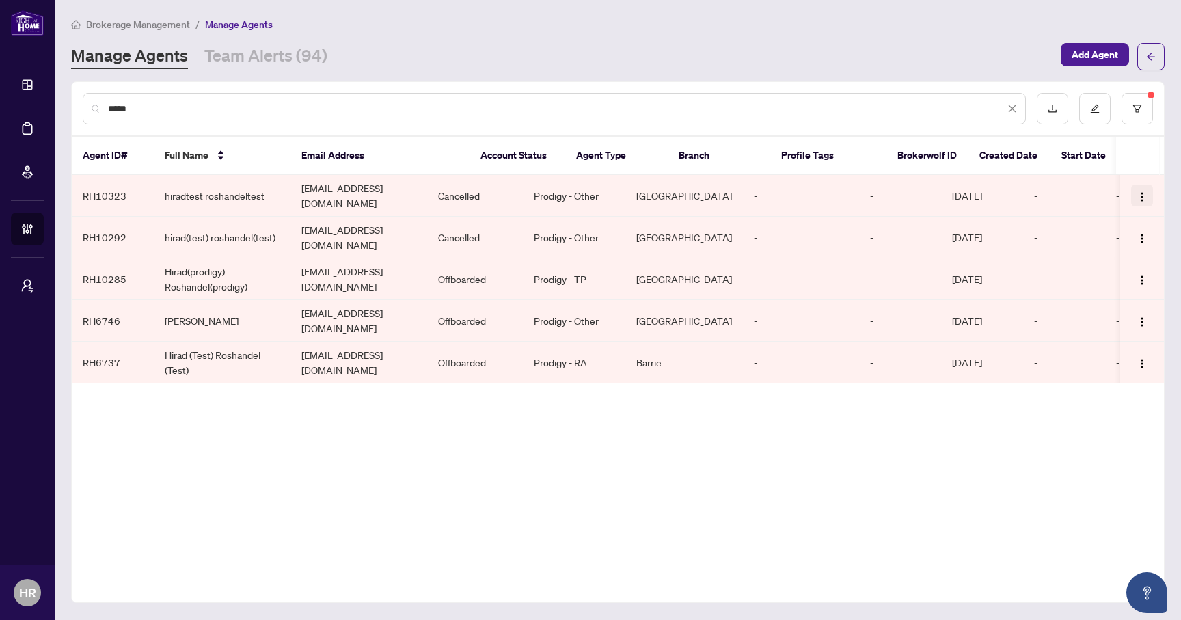
click at [1141, 198] on button "button" at bounding box center [1142, 196] width 22 height 22
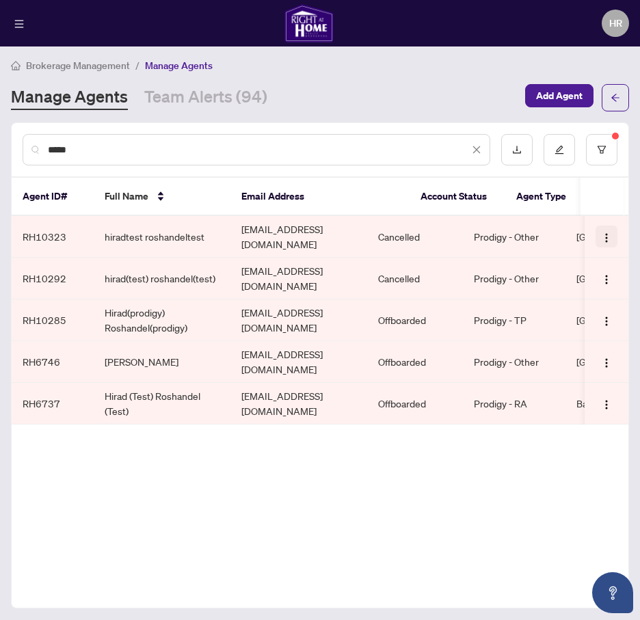
click at [604, 232] on img "button" at bounding box center [606, 237] width 11 height 11
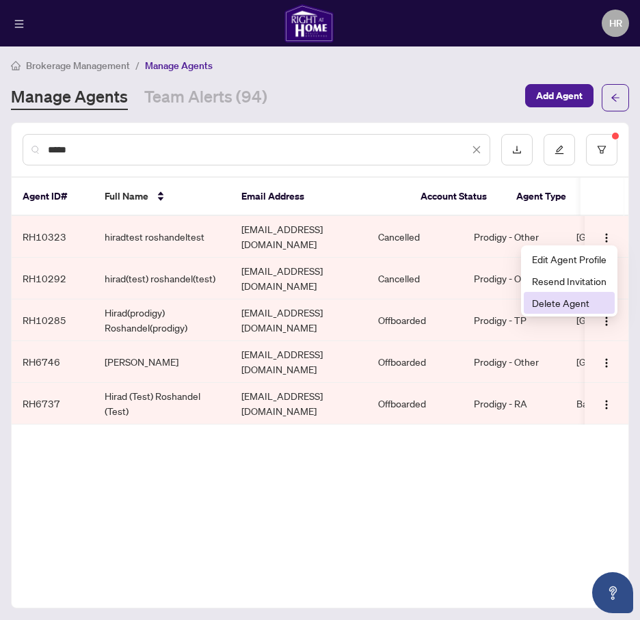
click at [582, 301] on span "Delete Agent" at bounding box center [569, 302] width 74 height 15
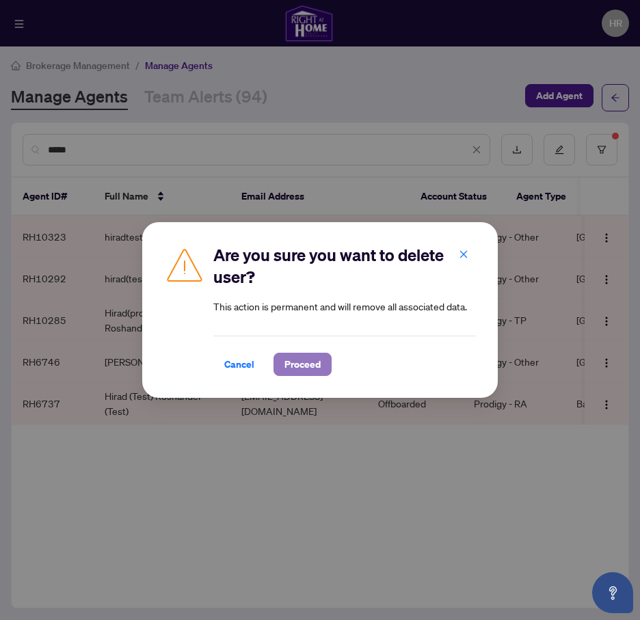
click at [302, 361] on span "Proceed" at bounding box center [302, 364] width 36 height 22
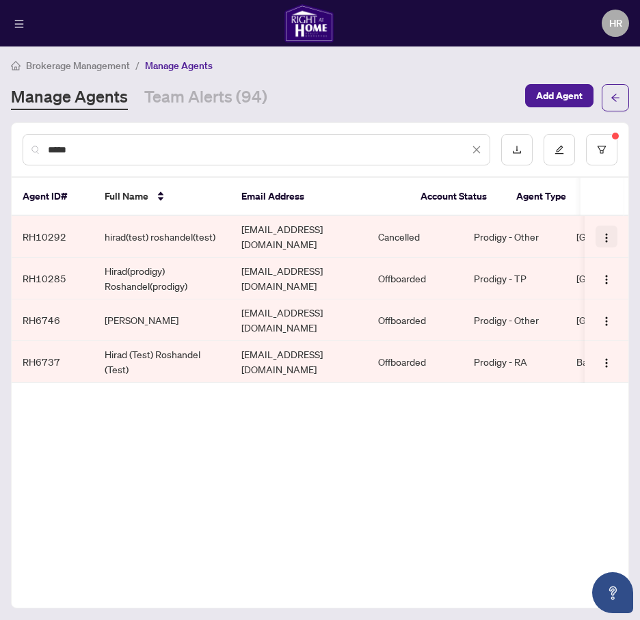
click at [600, 241] on button "button" at bounding box center [606, 237] width 22 height 22
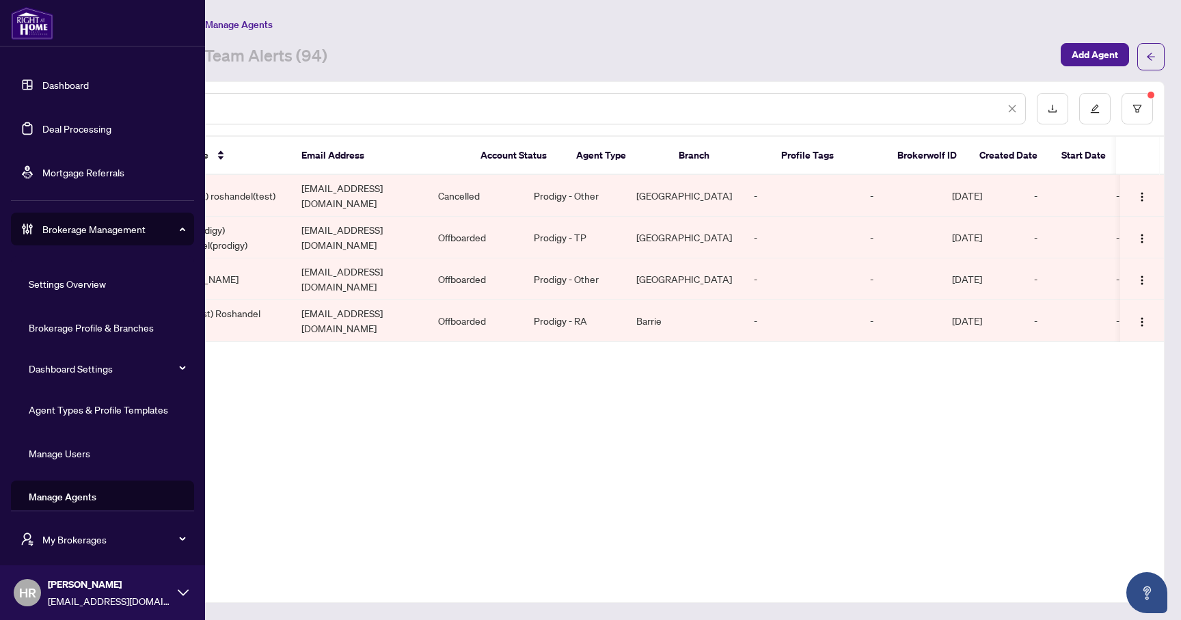
click at [73, 416] on link "Agent Types & Profile Templates" at bounding box center [98, 409] width 139 height 12
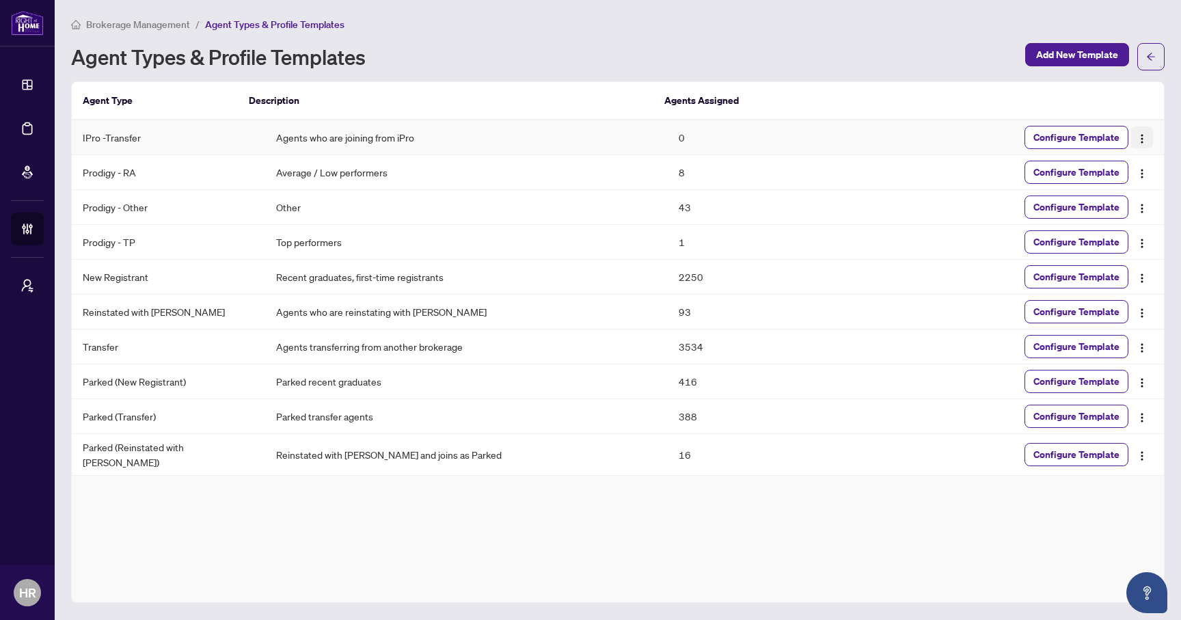
click at [1140, 138] on img "button" at bounding box center [1142, 138] width 11 height 11
click at [1063, 204] on span "Delete Template" at bounding box center [1065, 207] width 154 height 15
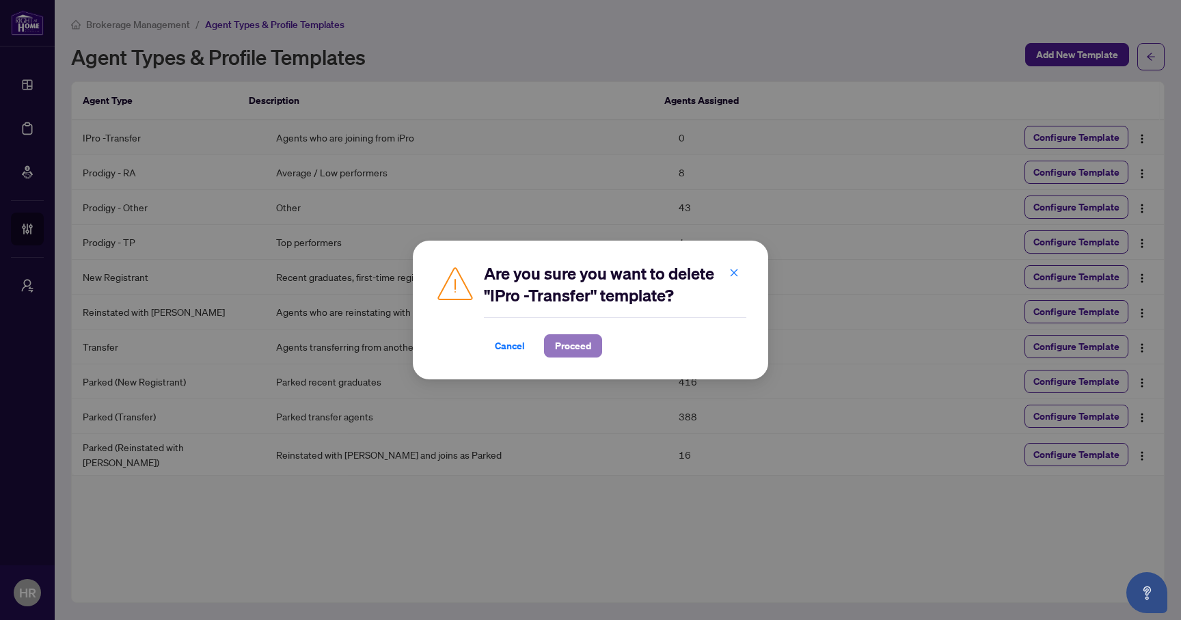
click at [567, 344] on span "Proceed" at bounding box center [573, 346] width 36 height 22
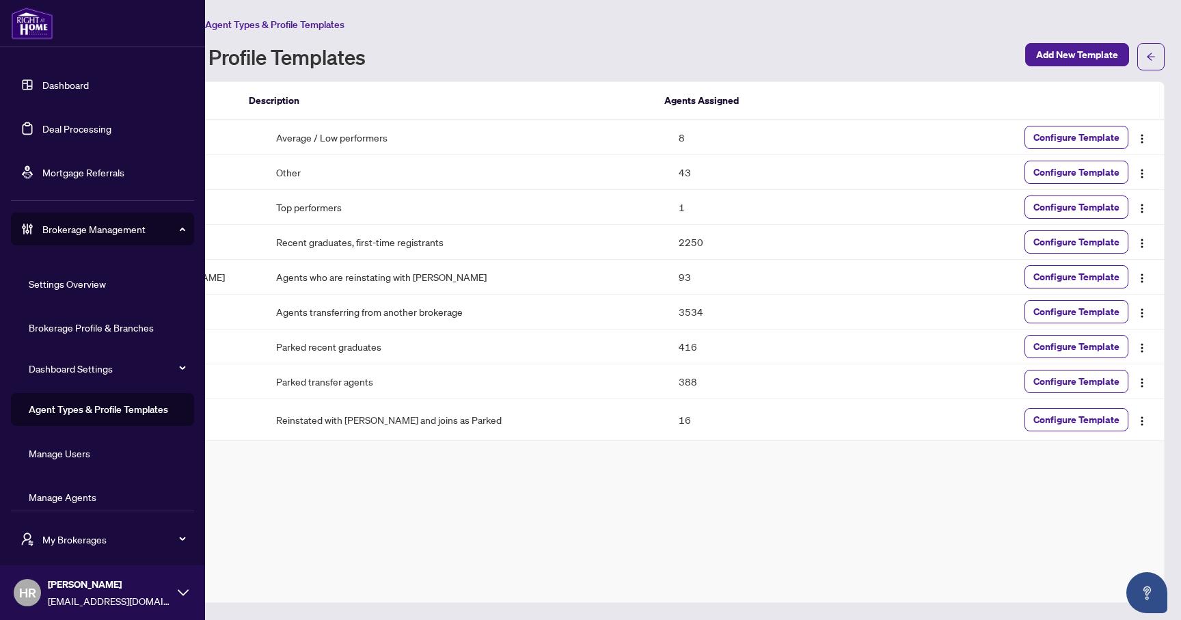
click at [80, 496] on link "Manage Agents" at bounding box center [63, 497] width 68 height 12
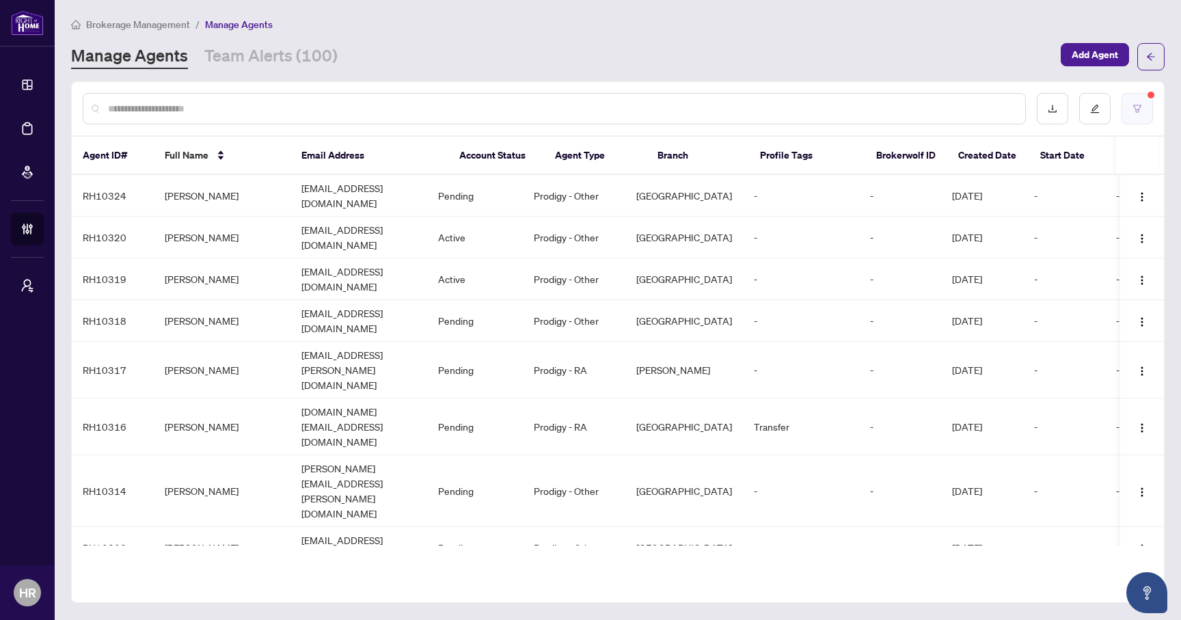
click at [1145, 112] on button "button" at bounding box center [1136, 108] width 31 height 31
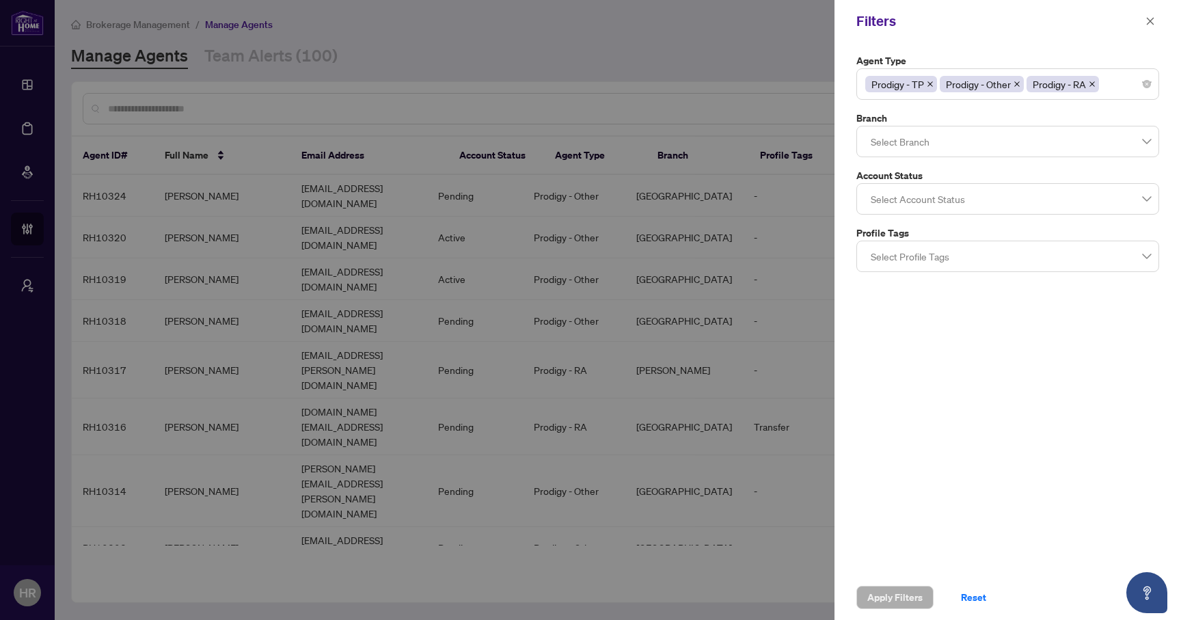
click at [1039, 226] on label "Profile Tags" at bounding box center [1007, 233] width 303 height 15
click at [1047, 205] on div at bounding box center [1007, 199] width 285 height 25
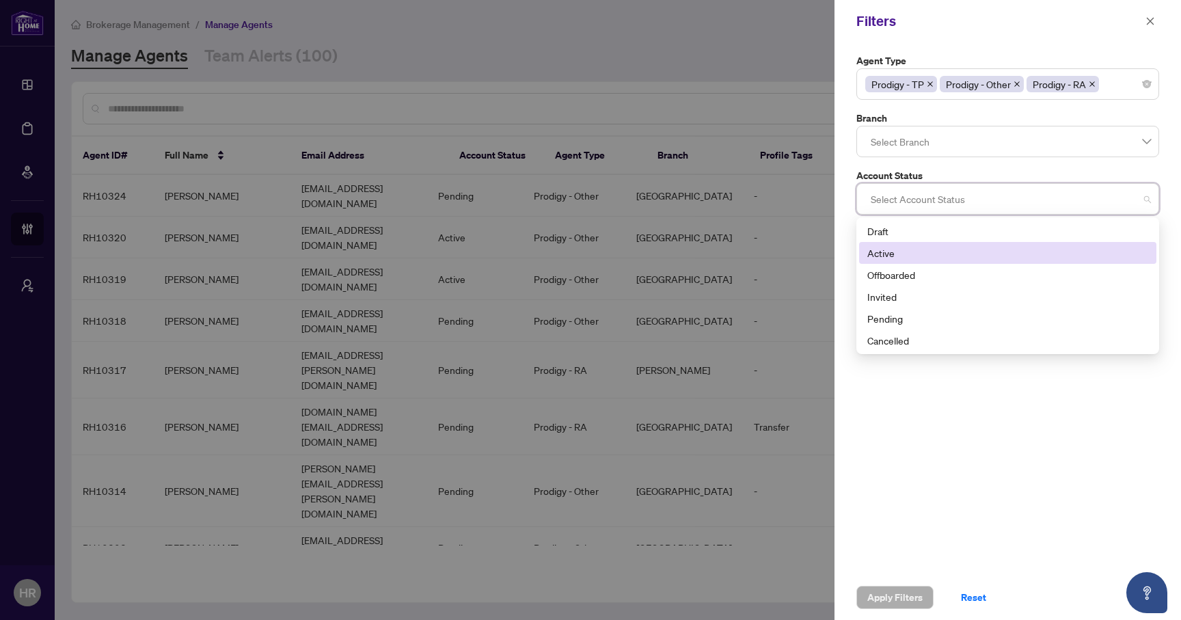
click at [998, 244] on div "Active" at bounding box center [1007, 253] width 297 height 22
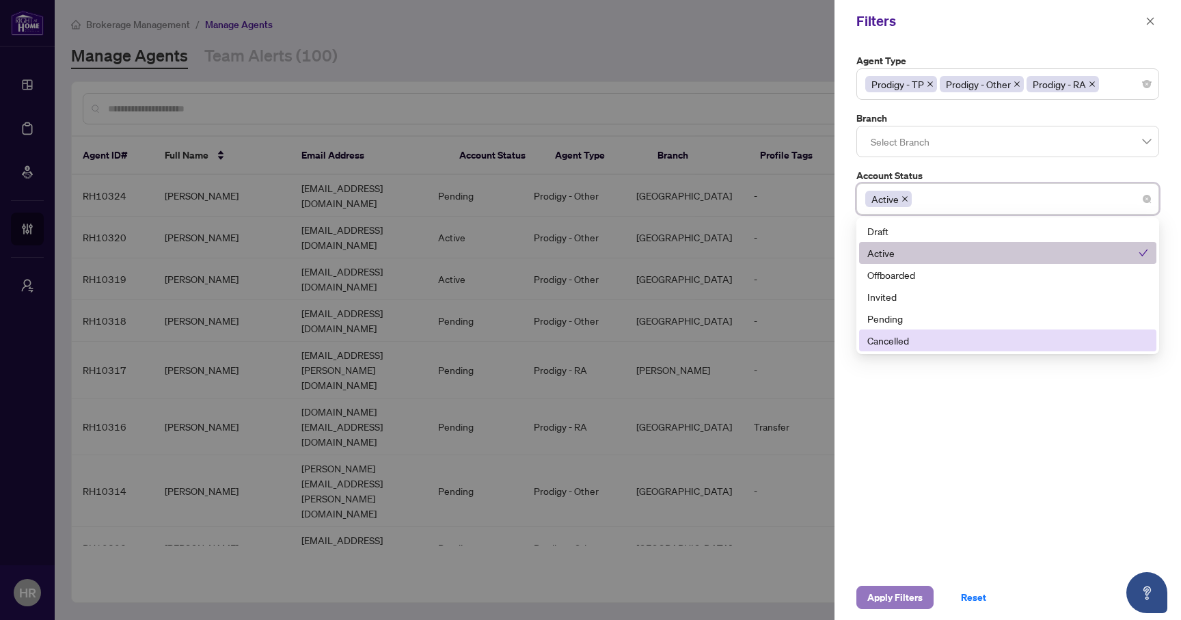
click at [878, 590] on span "Apply Filters" at bounding box center [894, 597] width 55 height 22
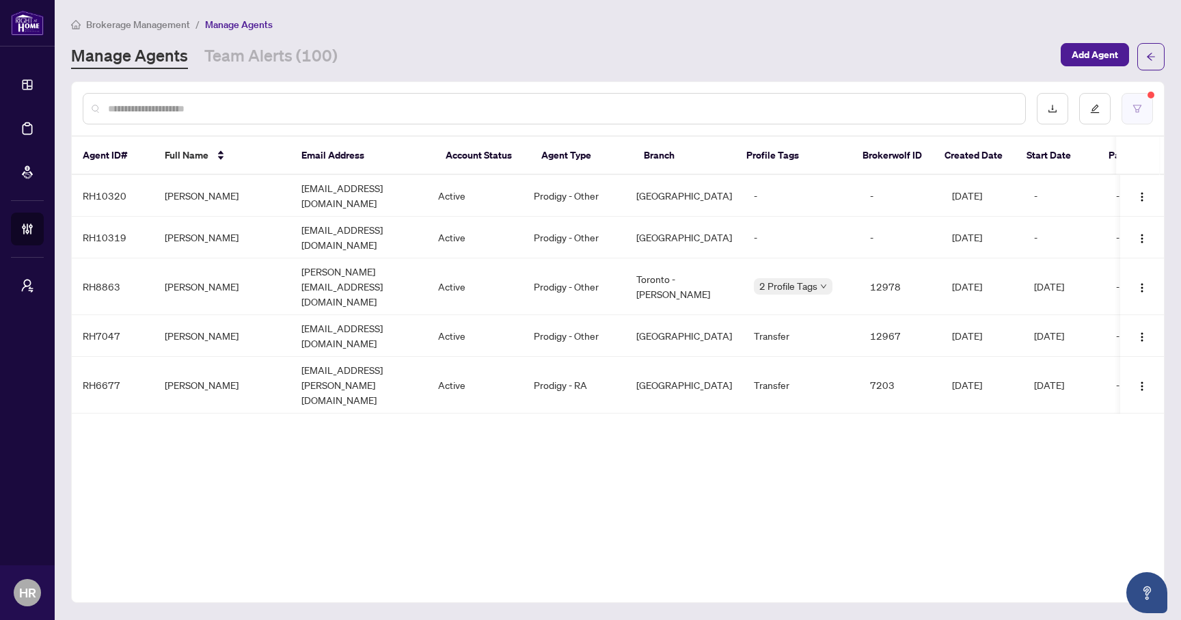
click at [1142, 98] on button "button" at bounding box center [1136, 108] width 31 height 31
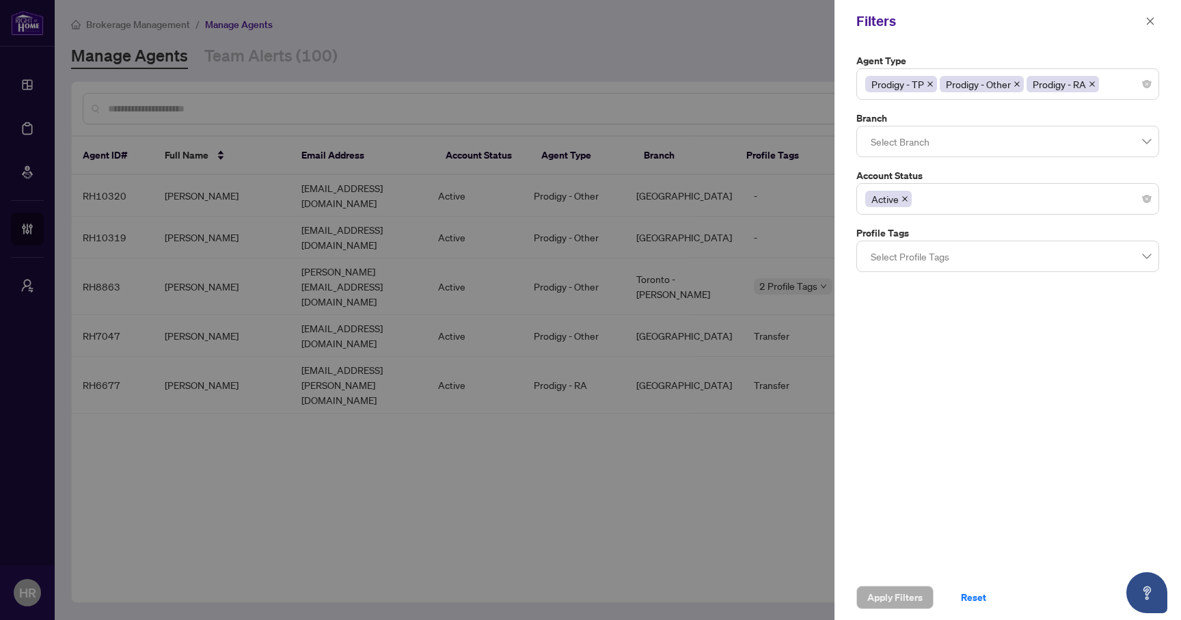
click at [586, 593] on div at bounding box center [590, 310] width 1181 height 620
click at [621, 462] on div at bounding box center [590, 310] width 1181 height 620
click at [1151, 12] on span "button" at bounding box center [1150, 21] width 10 height 22
